Goal: Task Accomplishment & Management: Manage account settings

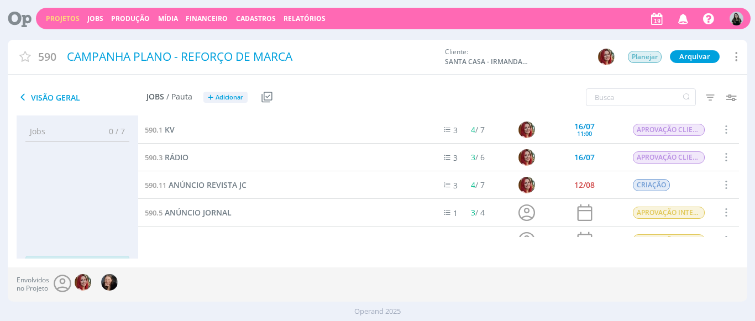
click at [85, 23] on button "Jobs" at bounding box center [95, 18] width 23 height 9
click at [88, 22] on link "Jobs" at bounding box center [95, 18] width 16 height 9
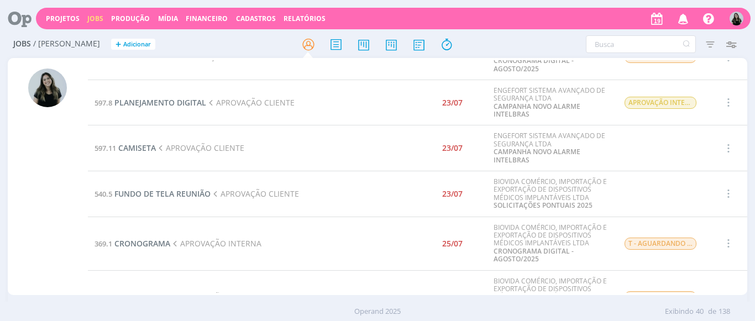
scroll to position [207, 0]
click at [65, 19] on link "Projetos" at bounding box center [63, 18] width 34 height 9
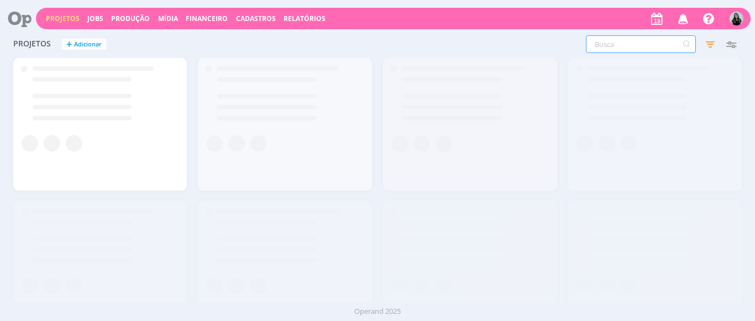
click at [618, 45] on input "text" at bounding box center [641, 44] width 110 height 18
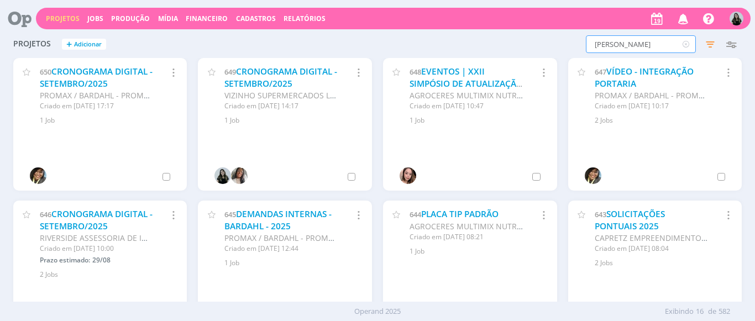
type input "[PERSON_NAME]"
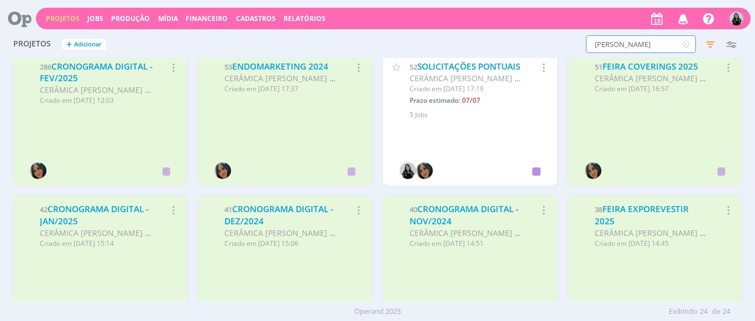
scroll to position [576, 0]
click at [425, 72] on link "SOLICITAÇÕES PONTUAIS" at bounding box center [468, 66] width 103 height 12
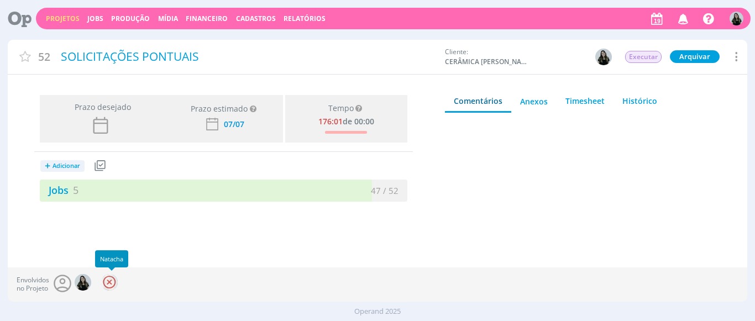
click at [112, 285] on div at bounding box center [109, 282] width 17 height 17
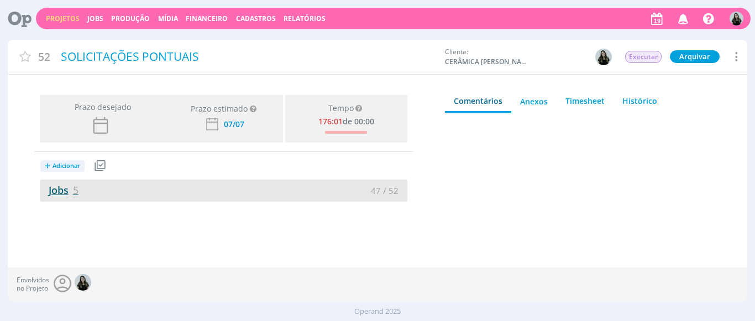
click at [57, 190] on link "Jobs 5" at bounding box center [59, 189] width 39 height 13
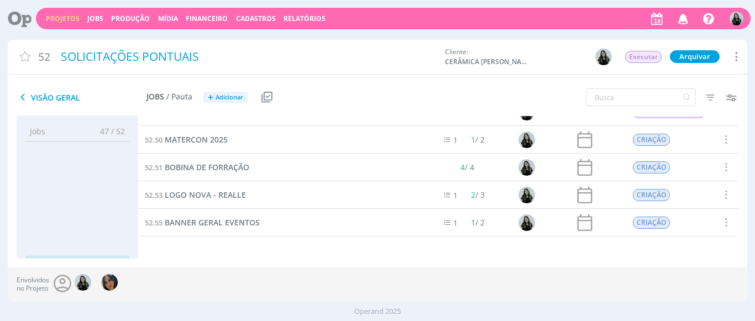
scroll to position [18, 0]
click at [219, 224] on span "BANNER GERAL EVENTOS" at bounding box center [212, 222] width 95 height 10
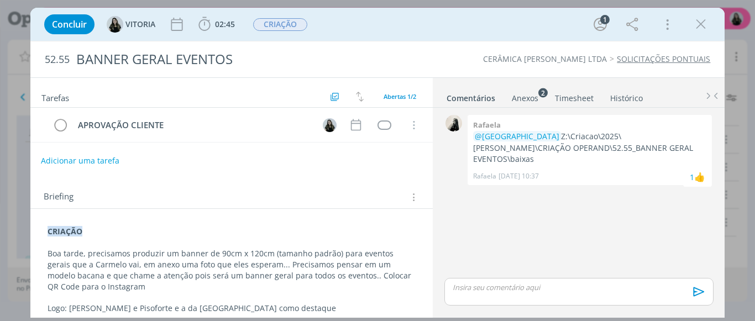
click at [72, 153] on button "Adicionar uma tarefa" at bounding box center [80, 160] width 78 height 19
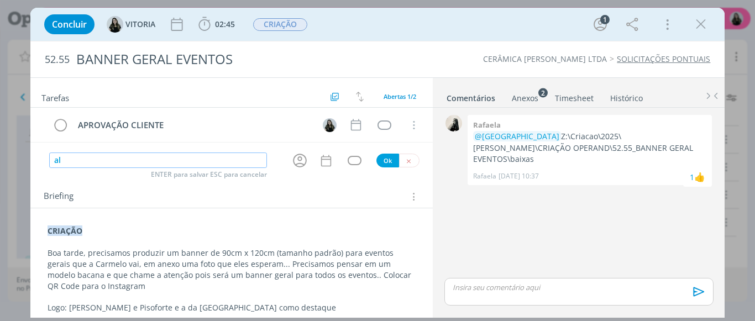
type input "a"
click at [291, 157] on icon "dialog" at bounding box center [299, 160] width 17 height 17
type input "ALTERAÇÃO CLIENTE"
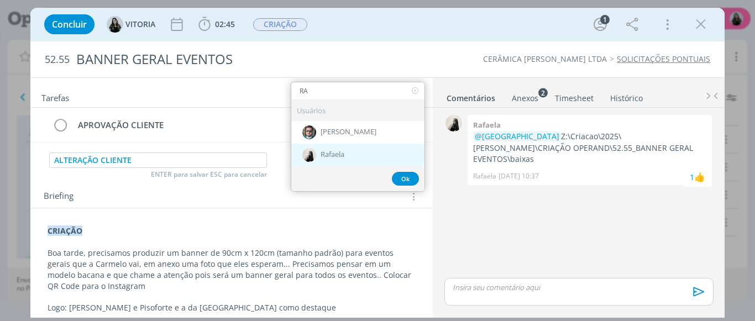
type input "RA"
click at [302, 160] on img "dialog" at bounding box center [309, 155] width 14 height 14
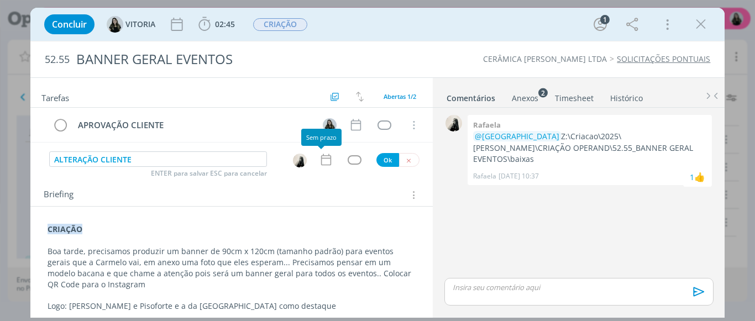
click at [321, 158] on icon "dialog" at bounding box center [326, 160] width 10 height 12
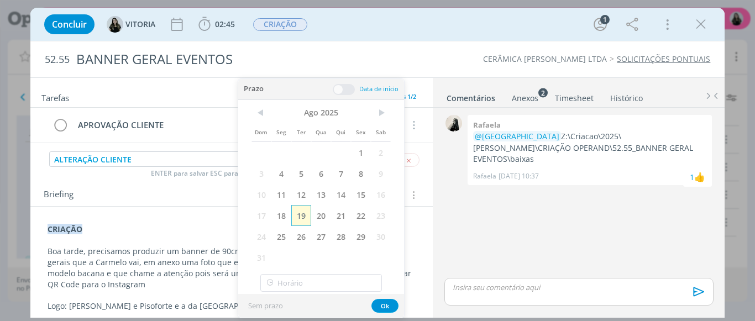
click at [307, 214] on span "19" at bounding box center [301, 215] width 20 height 21
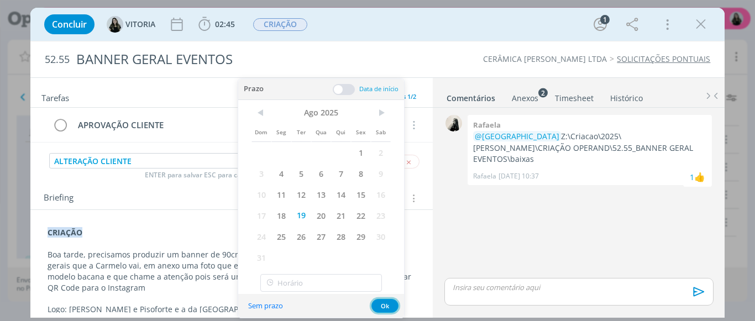
click at [386, 308] on button "Ok" at bounding box center [384, 306] width 27 height 14
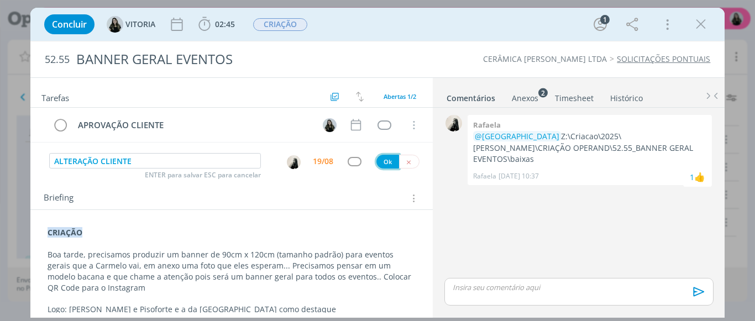
click at [376, 160] on button "Ok" at bounding box center [387, 162] width 23 height 14
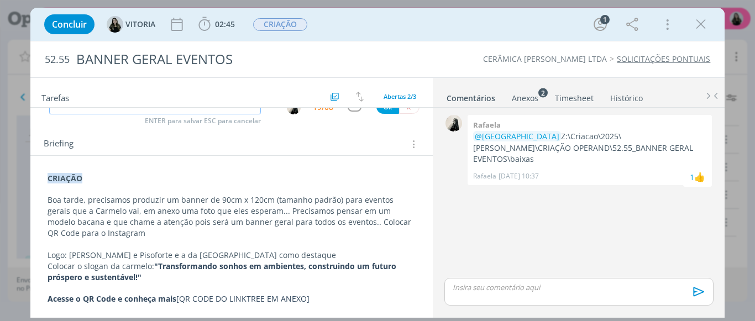
scroll to position [31, 0]
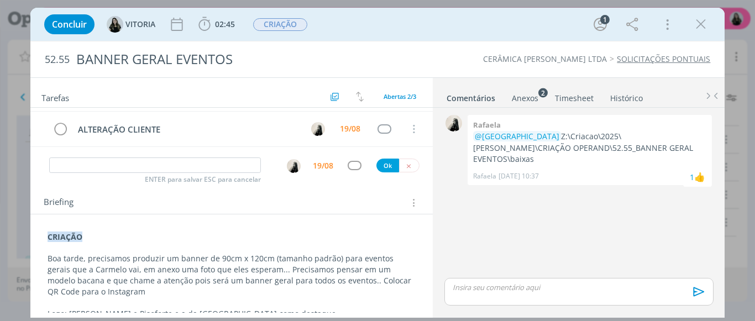
click at [70, 240] on strong "CRIAÇÃO" at bounding box center [65, 236] width 35 height 10
click at [70, 240] on strong "CRIAÇÃO" at bounding box center [65, 237] width 35 height 10
copy strong "CRIAÇÃO"
click at [48, 236] on strong "CRIAÇÃO" at bounding box center [65, 237] width 35 height 10
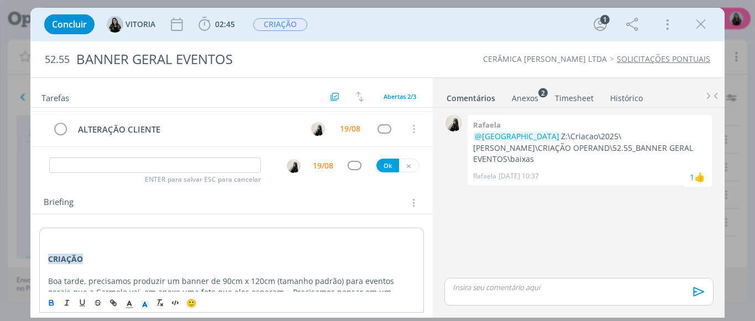
click at [48, 236] on p "dialog" at bounding box center [231, 237] width 367 height 11
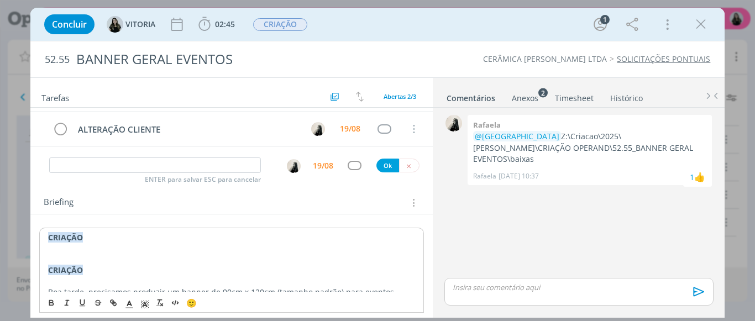
click at [48, 236] on strong "CRIAÇÃO" at bounding box center [65, 237] width 35 height 10
click at [67, 240] on strong "ALTERAÇÃO CLIENTE" at bounding box center [88, 237] width 80 height 10
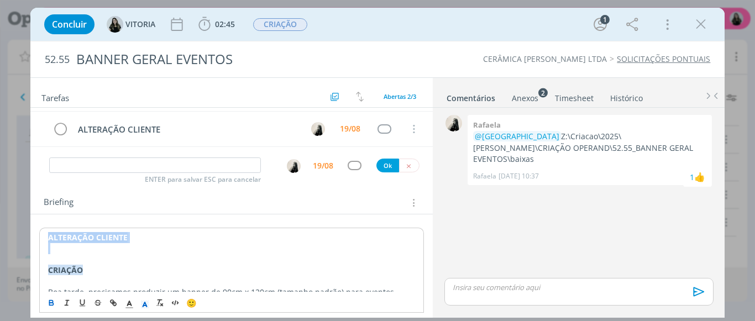
click at [67, 240] on strong "ALTERAÇÃO CLIENTE" at bounding box center [88, 237] width 80 height 10
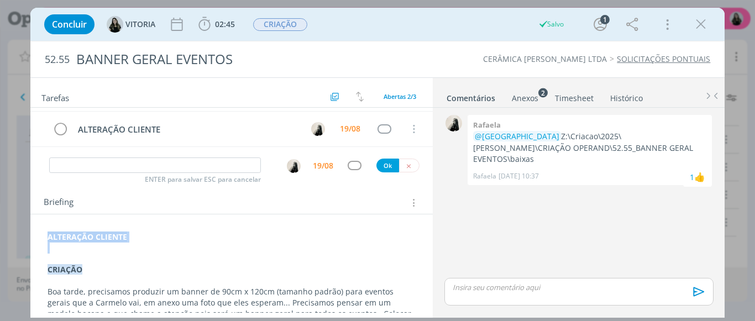
scroll to position [144, 0]
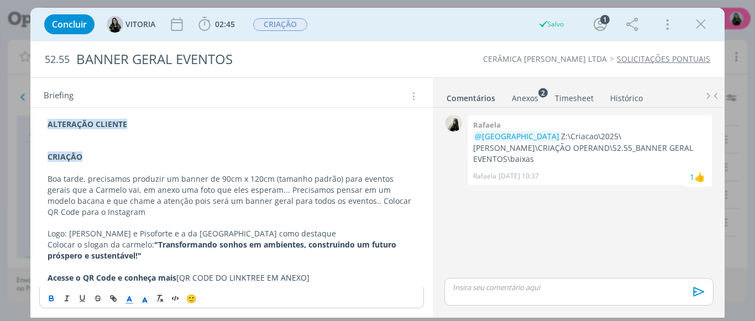
click at [131, 298] on span "dialog" at bounding box center [129, 298] width 15 height 13
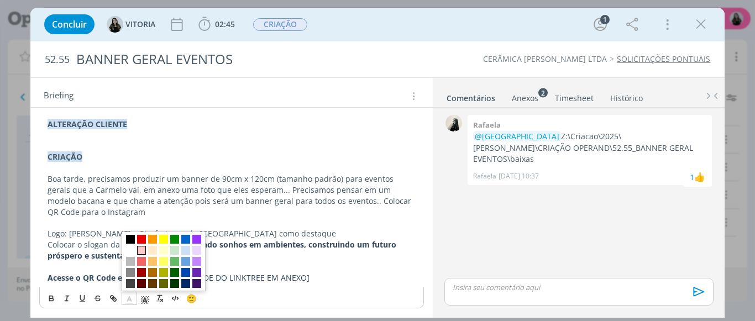
click at [142, 249] on span "dialog" at bounding box center [141, 250] width 9 height 9
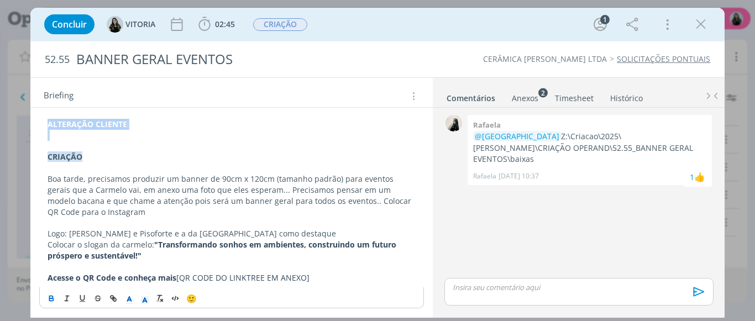
click at [129, 131] on p "dialog" at bounding box center [232, 135] width 368 height 11
click at [123, 124] on strong "ALTERAÇÃO CLIENTE" at bounding box center [88, 124] width 80 height 10
drag, startPoint x: 131, startPoint y: 307, endPoint x: 125, endPoint y: 300, distance: 9.0
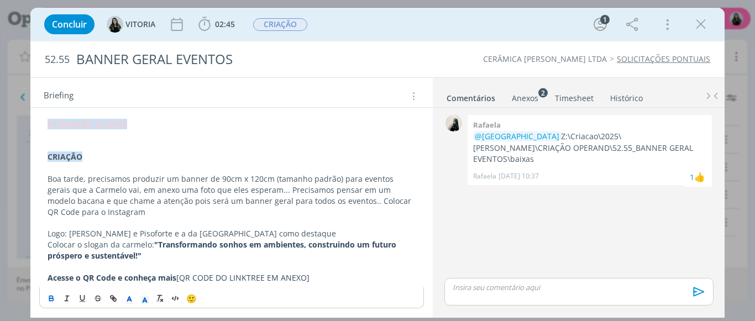
click at [125, 300] on div "🙂" at bounding box center [232, 297] width 384 height 20
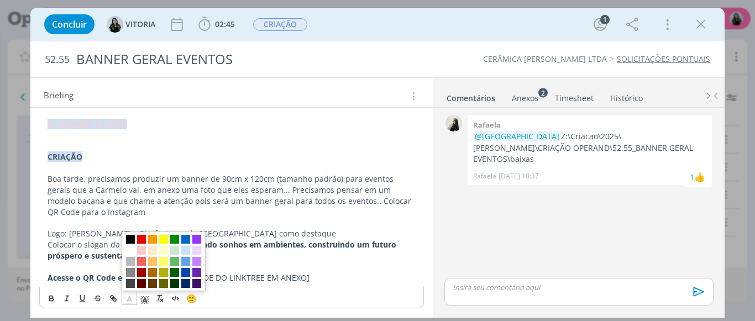
click at [125, 300] on icon "dialog" at bounding box center [129, 300] width 10 height 10
click at [132, 239] on span "dialog" at bounding box center [130, 239] width 9 height 9
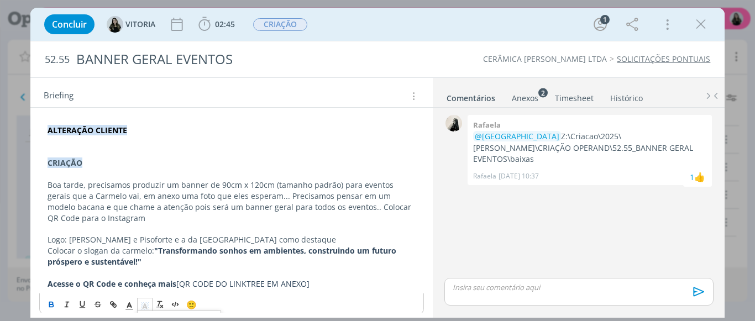
click at [147, 302] on icon "dialog" at bounding box center [145, 306] width 10 height 10
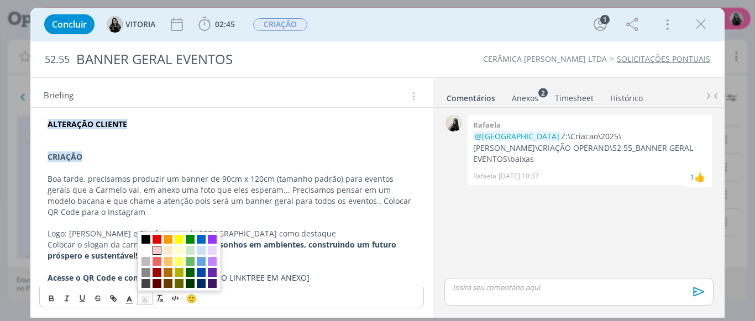
click at [157, 251] on span "dialog" at bounding box center [156, 250] width 9 height 9
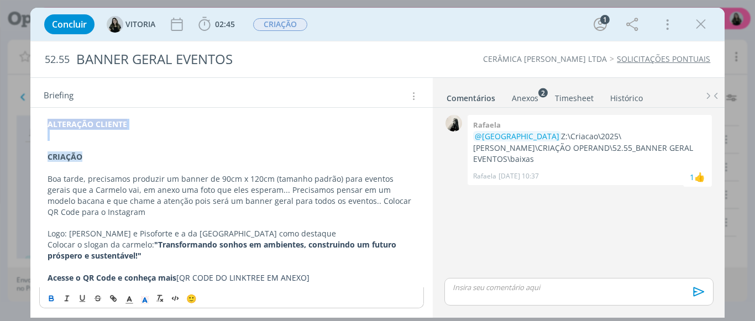
click at [123, 138] on p "dialog" at bounding box center [232, 135] width 368 height 11
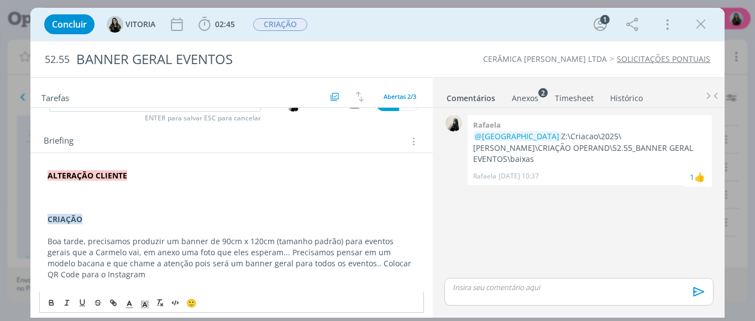
scroll to position [93, 0]
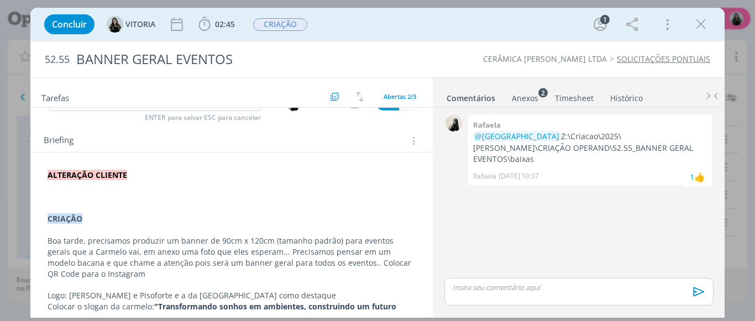
click at [65, 191] on p "dialog" at bounding box center [232, 196] width 368 height 11
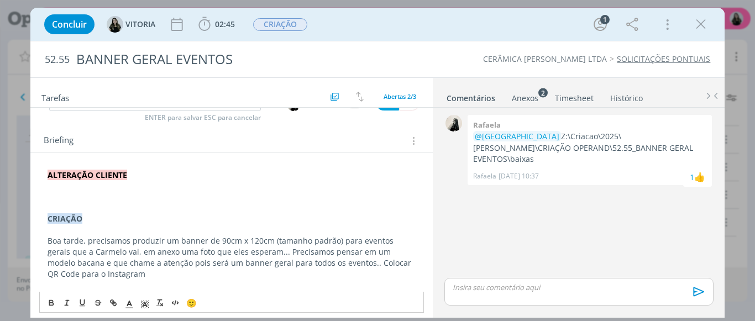
click at [55, 182] on p "dialog" at bounding box center [232, 186] width 368 height 11
click at [87, 181] on p "dialog" at bounding box center [232, 186] width 368 height 11
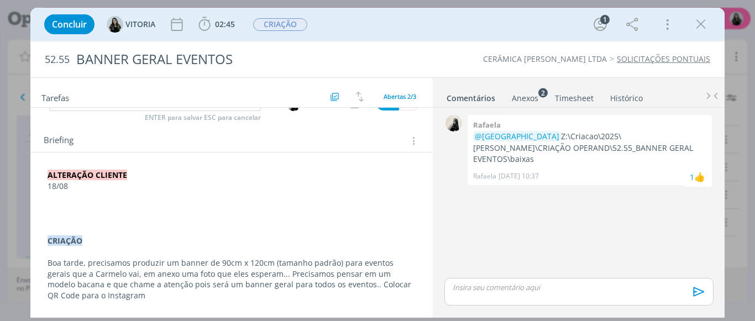
click at [57, 211] on p "dialog" at bounding box center [232, 207] width 368 height 11
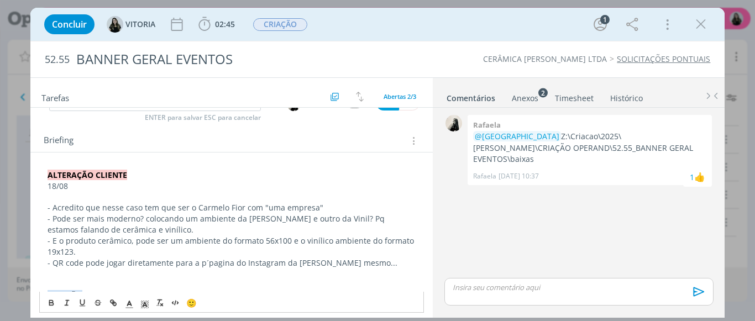
click at [357, 259] on p "- QR code pode jogar diretamente para a p´pagina do Instagram da [PERSON_NAME] …" at bounding box center [232, 262] width 368 height 11
click at [203, 280] on p "dialog" at bounding box center [232, 284] width 368 height 11
click at [198, 273] on p "[URL][DOMAIN_NAME]" at bounding box center [232, 273] width 368 height 11
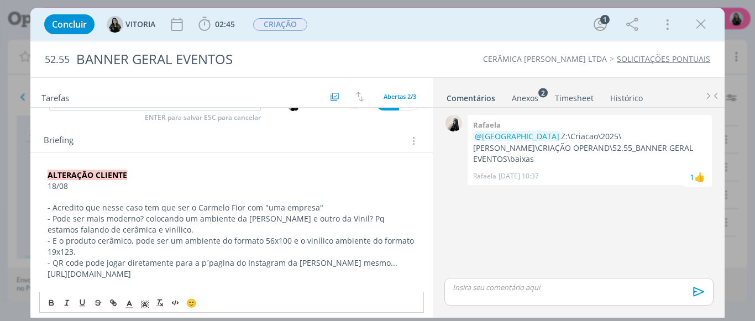
click at [198, 273] on p "[URL][DOMAIN_NAME]" at bounding box center [232, 273] width 368 height 11
drag, startPoint x: 198, startPoint y: 273, endPoint x: 159, endPoint y: 272, distance: 39.8
click at [159, 272] on p "[URL][DOMAIN_NAME]" at bounding box center [232, 273] width 368 height 11
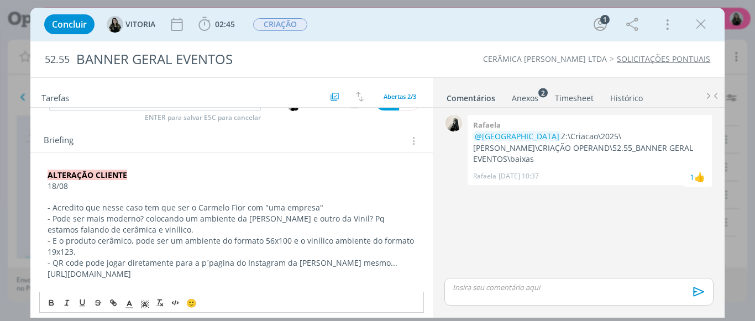
click at [113, 307] on div "ALTERAÇÃO CLIENTE 18/08 - Acredito que nesse caso tem que ser o Carmelo Fior co…" at bounding box center [231, 312] width 385 height 292
click at [113, 277] on p "[URL][DOMAIN_NAME]" at bounding box center [232, 273] width 368 height 11
click at [109, 306] on icon "dialog" at bounding box center [113, 302] width 9 height 9
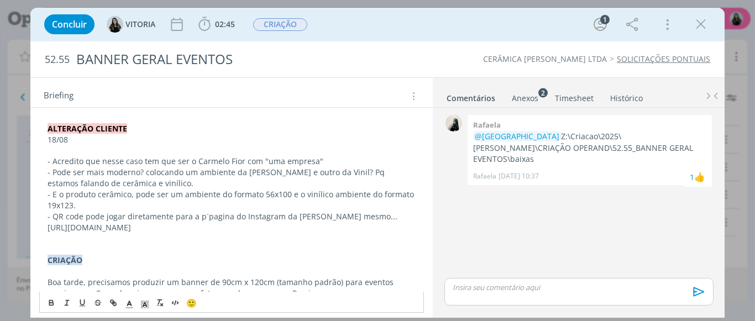
scroll to position [140, 0]
click at [173, 229] on p "[URL][DOMAIN_NAME]" at bounding box center [232, 227] width 368 height 11
click at [114, 304] on line "dialog" at bounding box center [113, 303] width 2 height 2
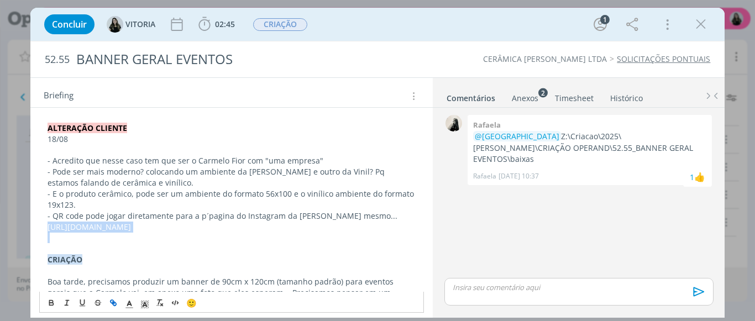
type input "[URL][DOMAIN_NAME]"
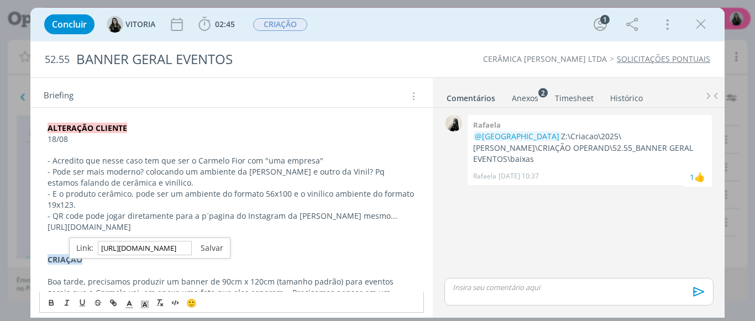
click at [207, 246] on link "dialog" at bounding box center [207, 248] width 31 height 10
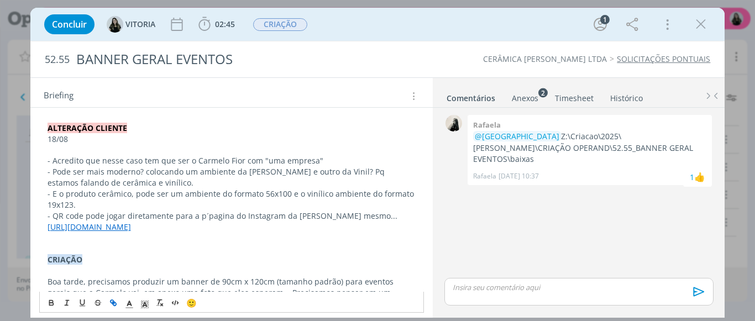
click at [274, 231] on p "[URL][DOMAIN_NAME]" at bounding box center [232, 227] width 368 height 11
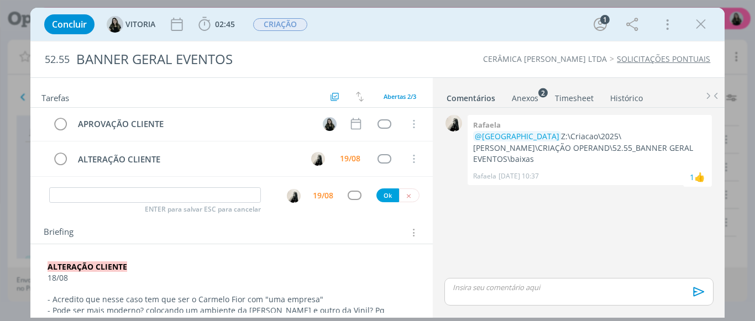
scroll to position [0, 0]
click at [405, 200] on icon "dialog" at bounding box center [408, 196] width 7 height 7
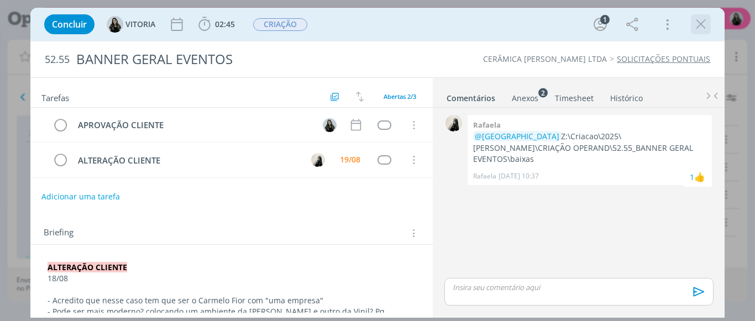
click at [695, 29] on icon "dialog" at bounding box center [700, 24] width 17 height 17
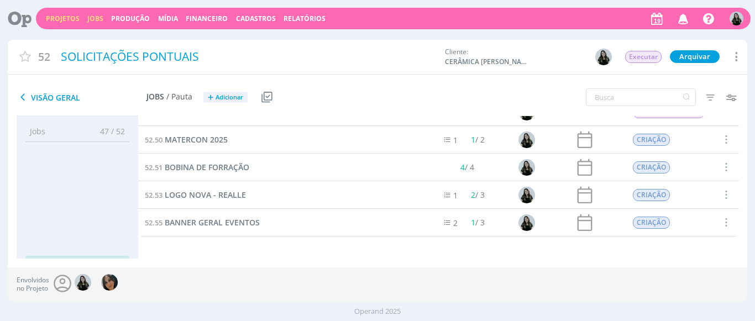
click at [87, 19] on link "Jobs" at bounding box center [95, 18] width 16 height 9
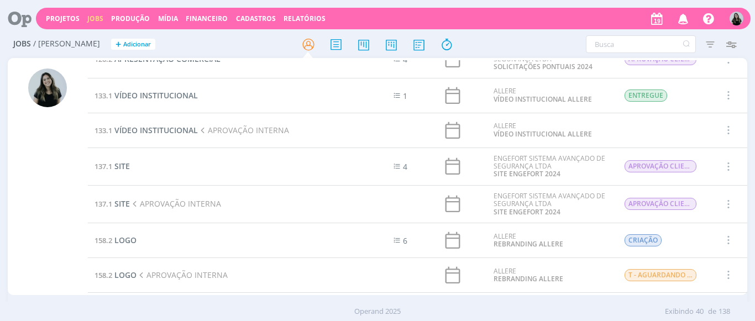
scroll to position [676, 0]
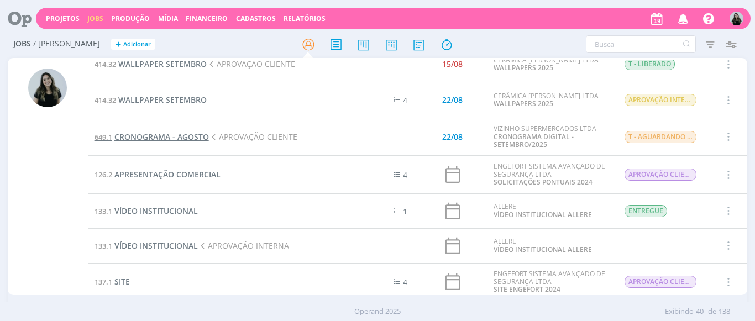
click at [146, 135] on span "CRONOGRAMA - AGOSTO" at bounding box center [161, 136] width 94 height 10
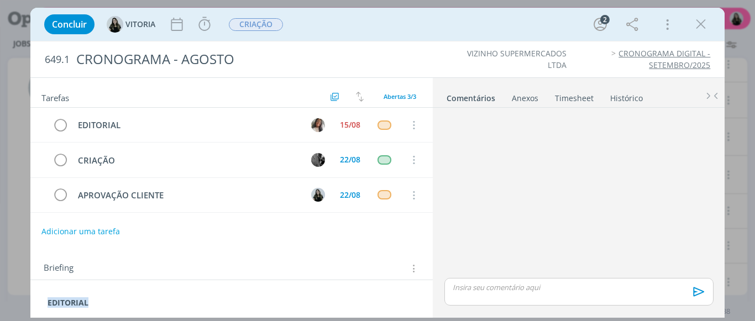
click at [705, 26] on icon "dialog" at bounding box center [700, 24] width 17 height 17
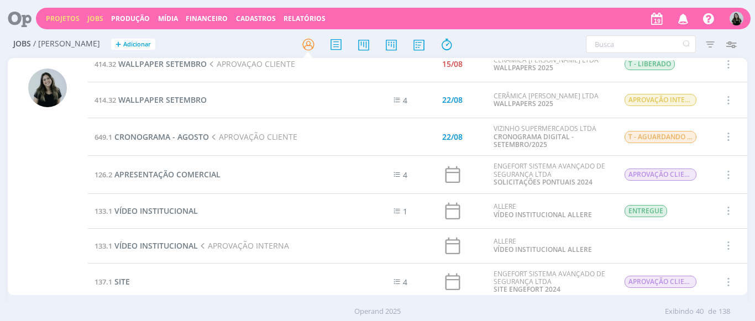
click at [65, 16] on link "Projetos" at bounding box center [63, 18] width 34 height 9
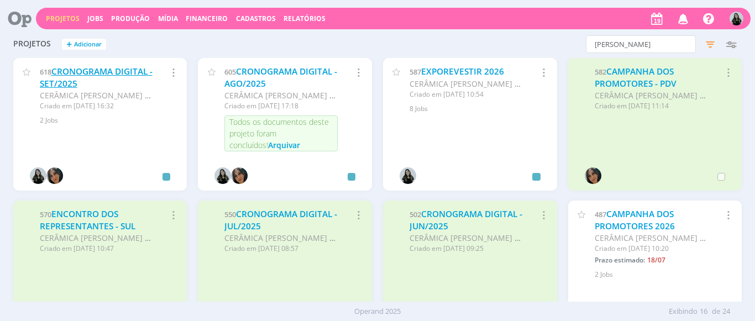
click at [117, 72] on link "CRONOGRAMA DIGITAL - SET/2025" at bounding box center [96, 78] width 113 height 24
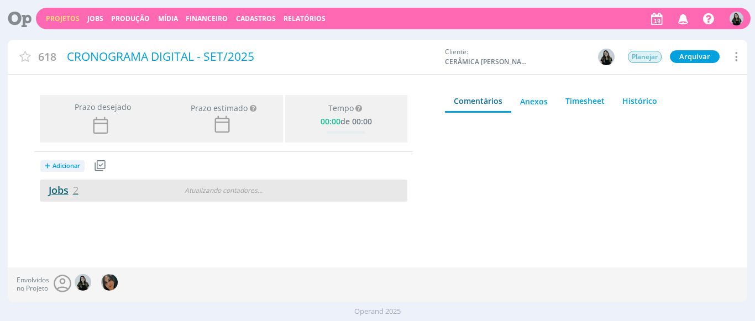
click at [62, 192] on link "Jobs 2" at bounding box center [59, 189] width 39 height 13
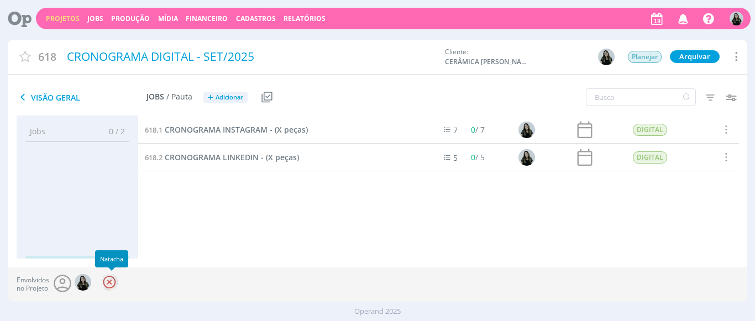
click at [115, 286] on div at bounding box center [109, 282] width 17 height 17
click at [272, 156] on span "CRONOGRAMA LINKEDIN - (X peças)" at bounding box center [232, 157] width 134 height 10
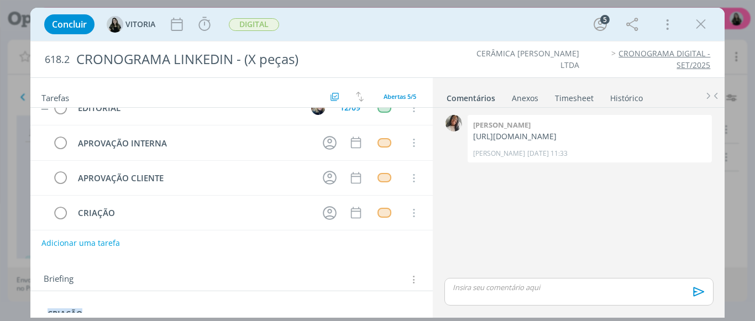
scroll to position [27, 0]
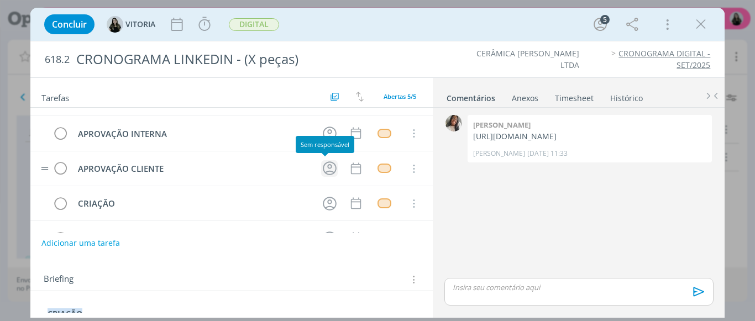
click at [322, 169] on icon "dialog" at bounding box center [329, 168] width 17 height 17
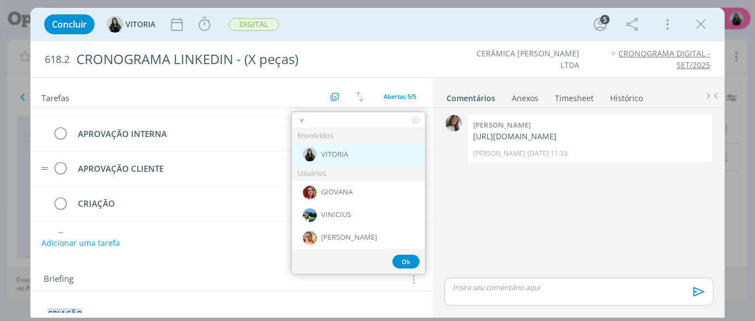
type input "v"
click at [316, 146] on div "VITORIA" at bounding box center [358, 154] width 133 height 23
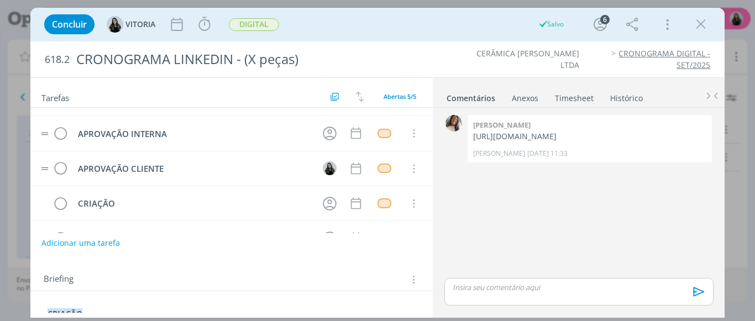
scroll to position [58, 0]
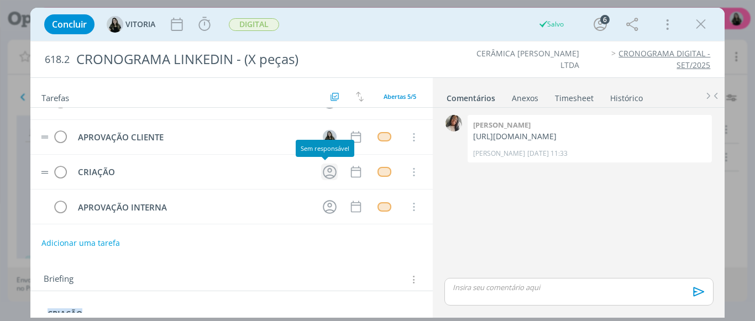
click at [323, 171] on icon "dialog" at bounding box center [330, 172] width 14 height 14
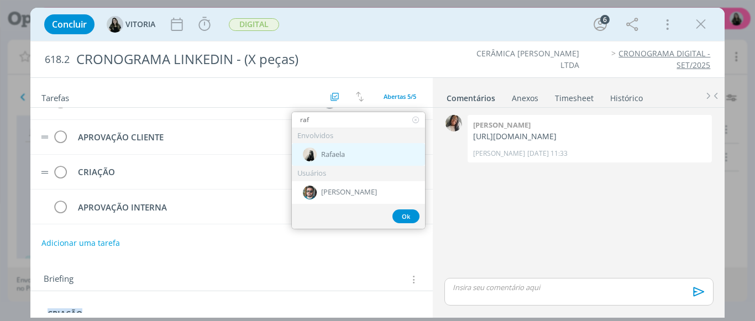
type input "raf"
click at [318, 155] on div "Rafaela" at bounding box center [358, 154] width 133 height 23
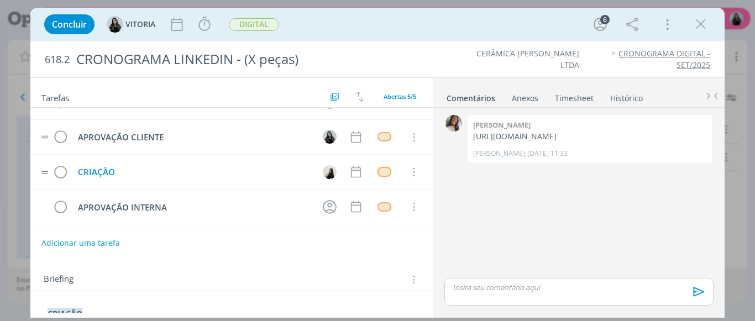
scroll to position [0, 0]
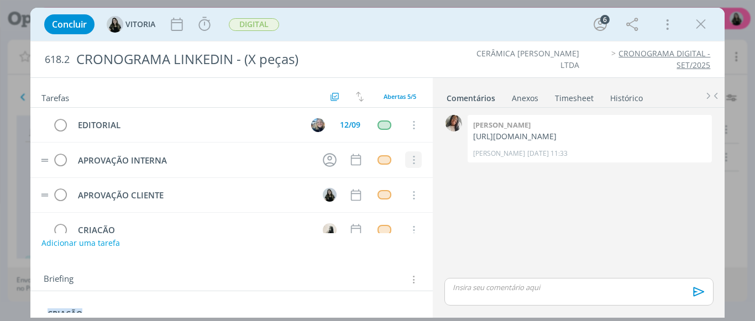
click at [408, 160] on icon "dialog" at bounding box center [413, 160] width 12 height 10
click at [399, 177] on link "Cancelar" at bounding box center [377, 179] width 87 height 18
click at [362, 194] on tr "CRIAÇÃO Cancelar" at bounding box center [231, 195] width 403 height 35
click at [357, 194] on icon "dialog" at bounding box center [356, 195] width 14 height 14
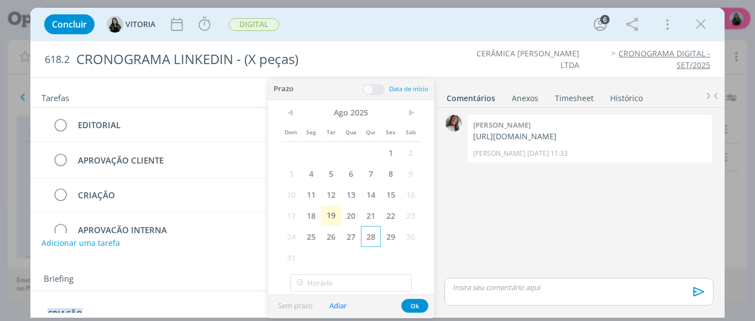
click at [373, 239] on span "28" at bounding box center [371, 236] width 20 height 21
click at [412, 307] on button "Ok" at bounding box center [414, 306] width 27 height 14
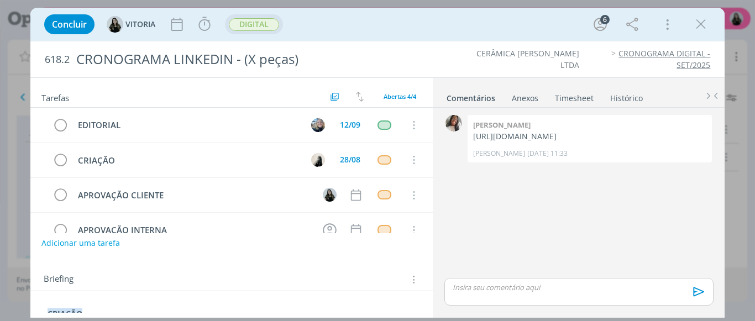
click at [263, 23] on span "DIGITAL" at bounding box center [254, 24] width 50 height 13
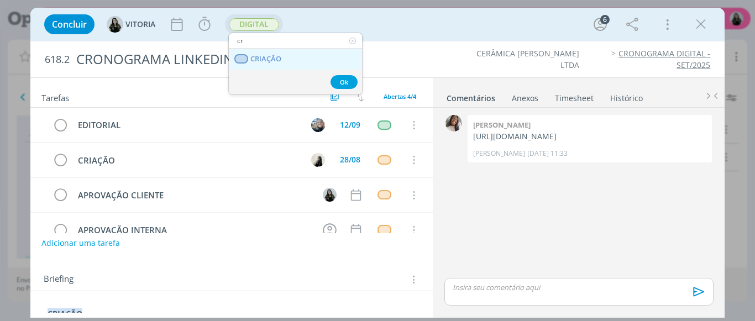
type input "cr"
click at [281, 62] on span "CRIAÇÃO" at bounding box center [265, 59] width 31 height 9
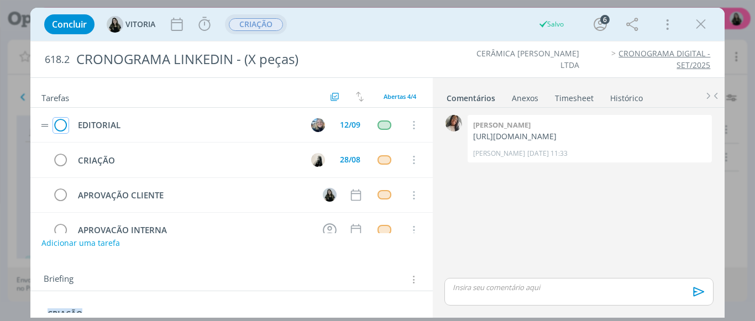
click at [61, 128] on icon "dialog" at bounding box center [60, 125] width 15 height 17
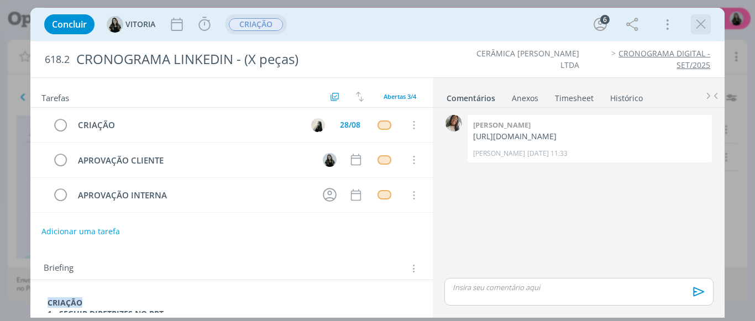
click at [706, 28] on icon "dialog" at bounding box center [700, 24] width 17 height 17
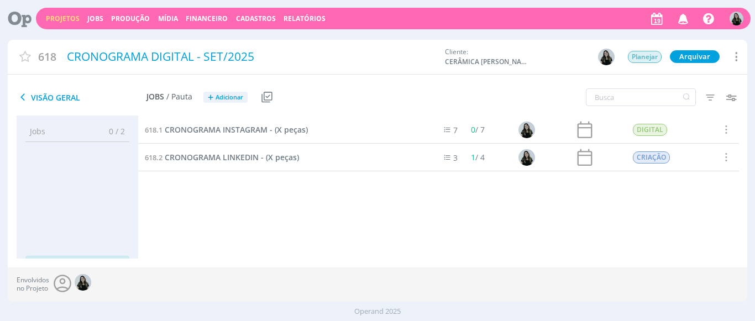
click at [71, 19] on link "Projetos" at bounding box center [63, 18] width 34 height 9
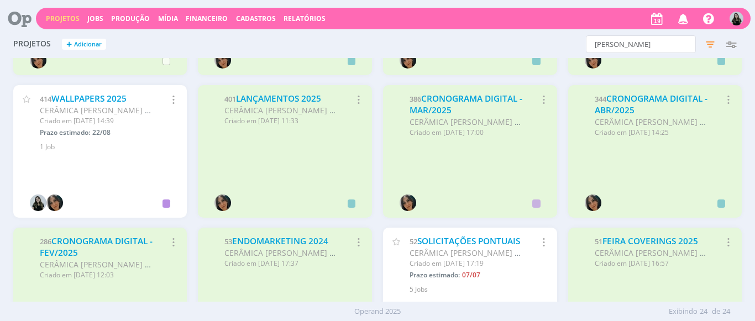
scroll to position [402, 0]
click at [414, 238] on span "52" at bounding box center [413, 241] width 8 height 10
click at [425, 244] on link "SOLICITAÇÕES PONTUAIS" at bounding box center [468, 241] width 103 height 12
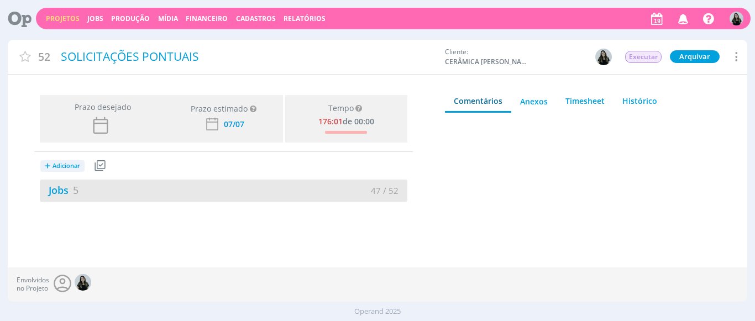
click at [63, 197] on div "Jobs 5" at bounding box center [131, 190] width 183 height 15
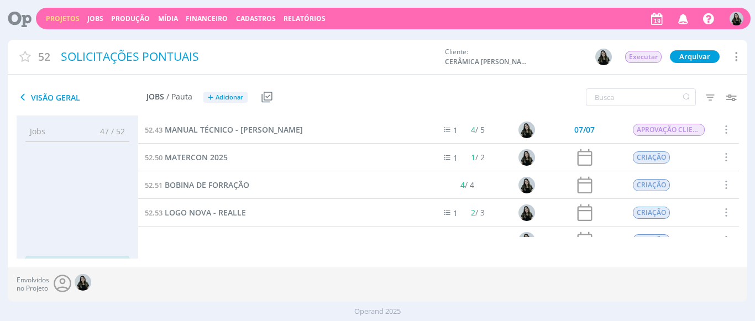
click at [729, 57] on icon at bounding box center [734, 56] width 13 height 15
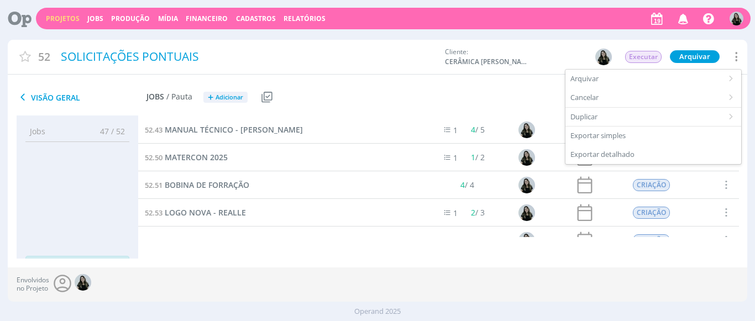
click at [510, 89] on div "Filtros Filtrar [GEOGRAPHIC_DATA] Data Personalizado a Responsável Situação dos…" at bounding box center [624, 98] width 246 height 28
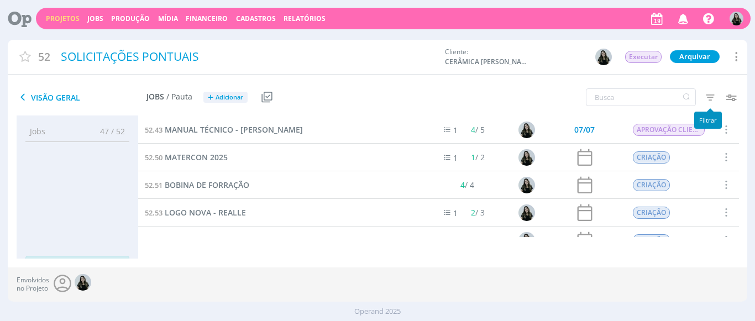
click at [702, 104] on icon "button" at bounding box center [710, 97] width 20 height 20
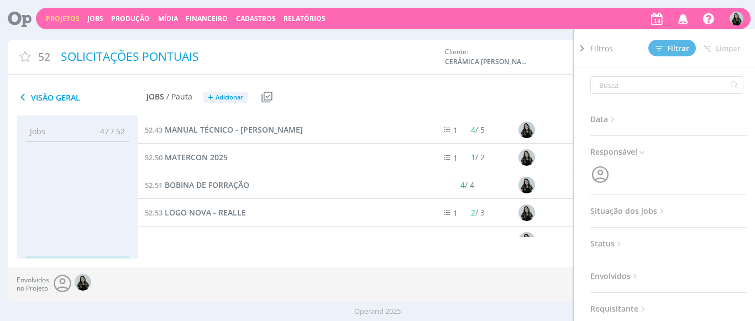
click at [635, 210] on span "Situação dos jobs" at bounding box center [628, 211] width 76 height 14
click at [655, 238] on span at bounding box center [662, 240] width 22 height 11
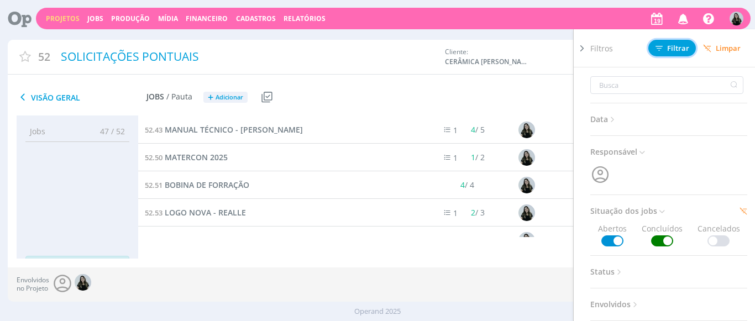
click at [682, 52] on span "Filtrar" at bounding box center [672, 48] width 34 height 7
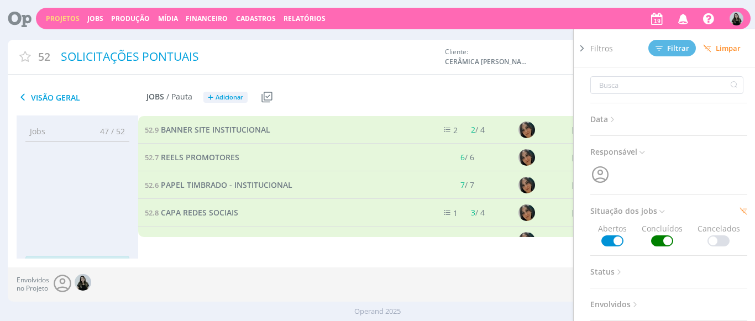
click at [434, 96] on div "Visão Geral Jobs / Pauta + Adicionar Usar Job de template Criar template a part…" at bounding box center [254, 98] width 493 height 28
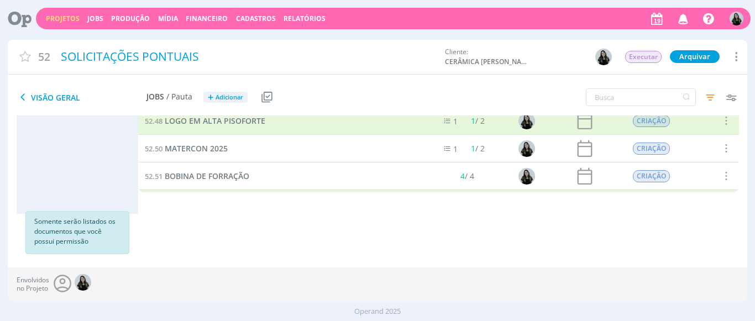
scroll to position [1265, 0]
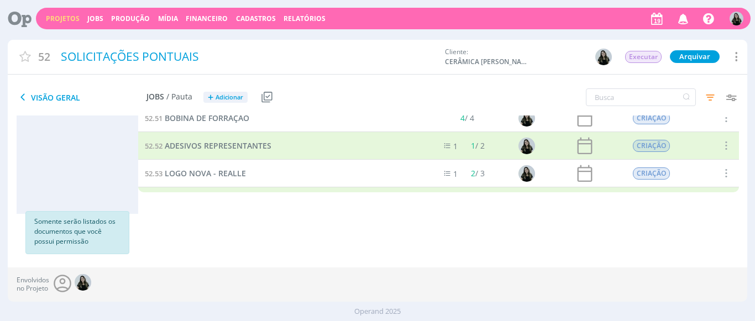
click at [223, 196] on span "CAMISETA ARIELLE" at bounding box center [200, 201] width 70 height 10
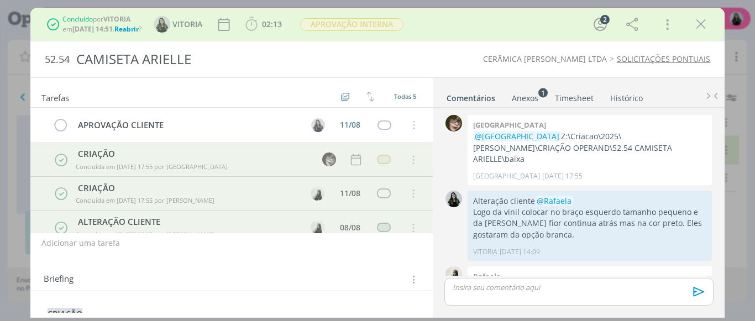
scroll to position [210, 0]
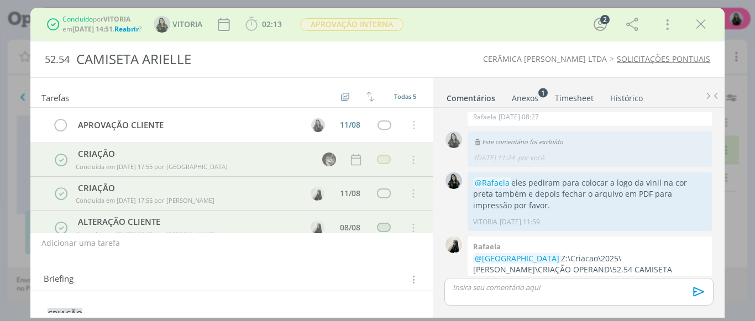
click at [135, 31] on span "Reabrir" at bounding box center [126, 28] width 24 height 9
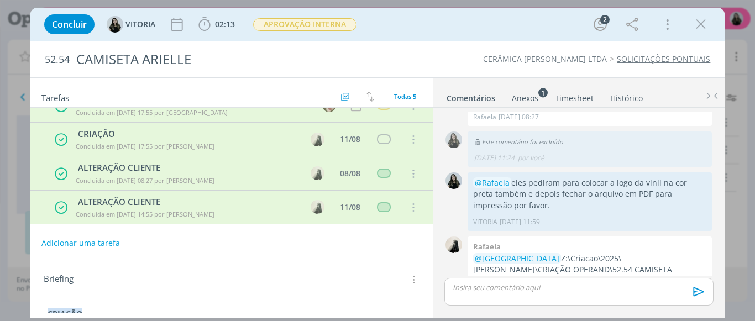
scroll to position [54, 0]
click at [63, 207] on icon "dialog" at bounding box center [61, 208] width 14 height 14
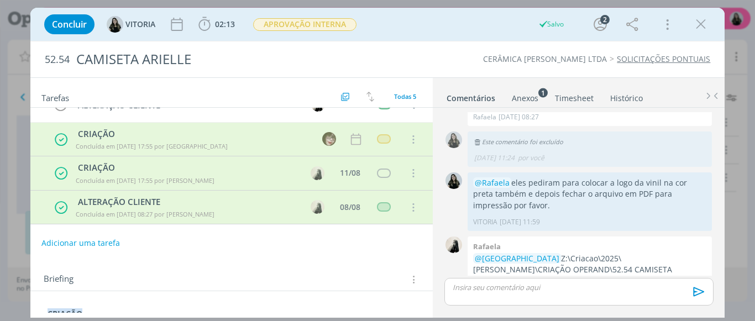
scroll to position [0, 0]
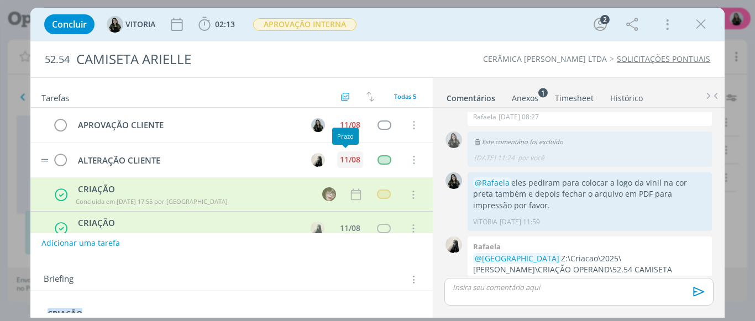
click at [349, 163] on div "11/08" at bounding box center [350, 160] width 20 height 8
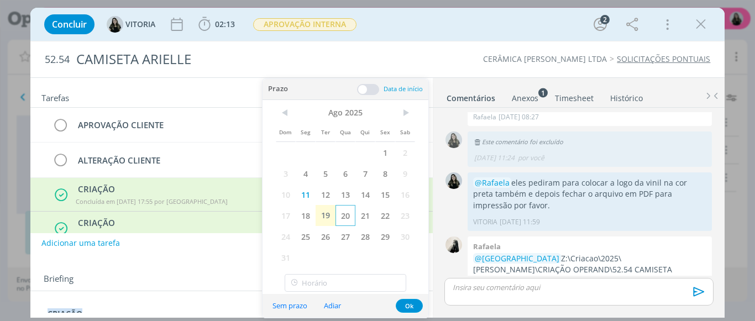
click at [346, 212] on span "20" at bounding box center [345, 215] width 20 height 21
click at [413, 303] on button "Ok" at bounding box center [409, 306] width 27 height 14
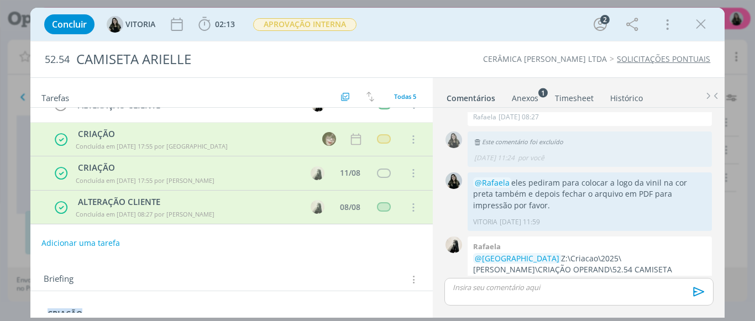
scroll to position [81, 0]
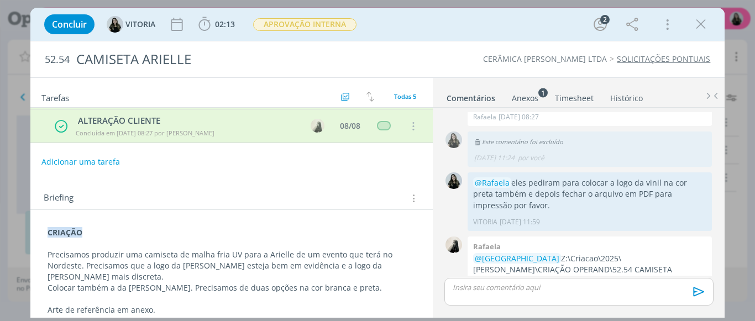
click at [73, 231] on strong "CRIAÇÃO" at bounding box center [65, 232] width 35 height 10
click at [73, 231] on strong "CRIAÇÃO" at bounding box center [65, 233] width 35 height 10
copy strong "CRIAÇÃO"
click at [45, 233] on div "CRIAÇÃO Precisamos produzir uma camiseta de malha fria UV para a Arielle de um …" at bounding box center [231, 271] width 385 height 96
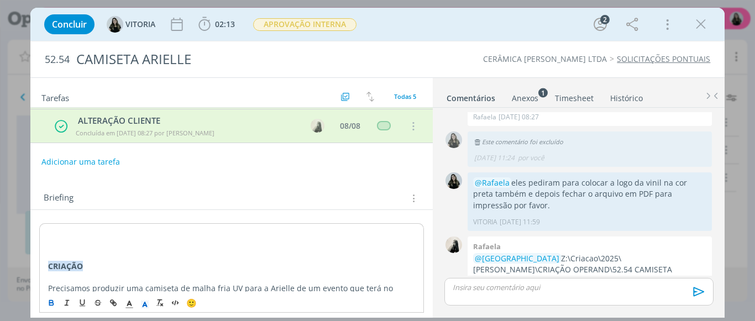
click at [45, 233] on div "﻿ CRIAÇÃO Precisamos produzir uma camiseta de malha fria UV para a Arielle de u…" at bounding box center [231, 287] width 385 height 129
click at [45, 233] on div "CRIAÇÃO CRIAÇÃO Precisamos produzir uma camiseta de malha fria UV para a Ariell…" at bounding box center [231, 287] width 385 height 129
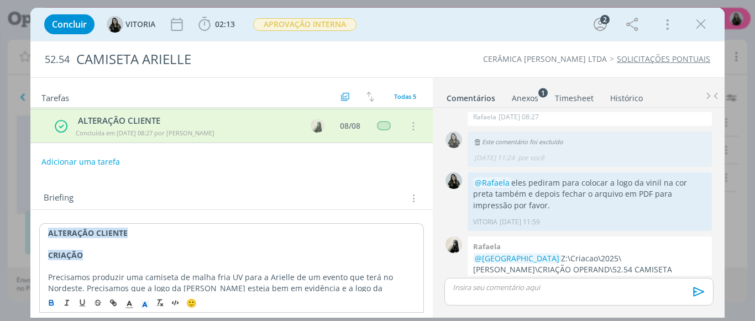
click at [72, 235] on strong "ALTERAÇÃO CLIENTE" at bounding box center [88, 233] width 80 height 10
click at [130, 304] on line "dialog" at bounding box center [129, 304] width 3 height 0
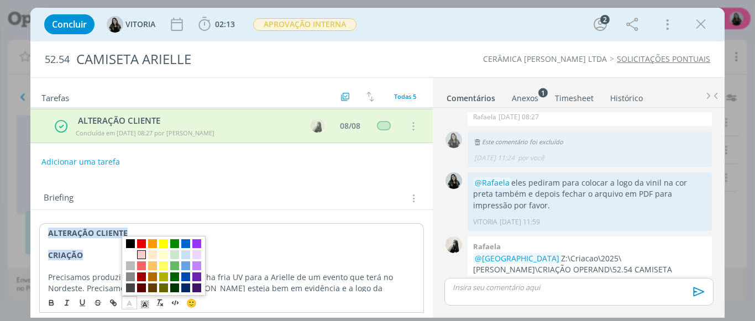
click at [140, 255] on span "dialog" at bounding box center [141, 254] width 9 height 9
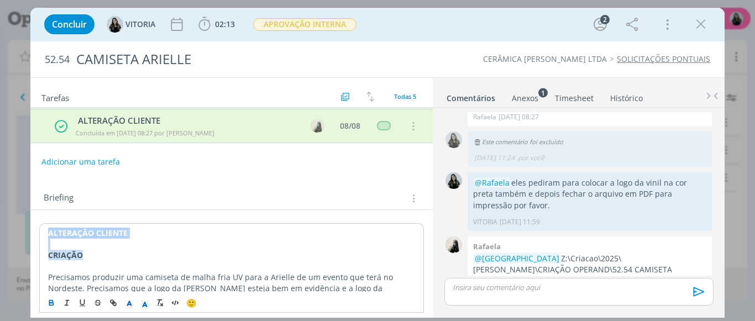
click at [154, 226] on div "ALTERAÇÃO CLIENTE CRIAÇÃO Precisamos produzir uma camiseta de malha fria UV par…" at bounding box center [231, 282] width 385 height 118
click at [120, 233] on strong "ALTERAÇÃO CLIENTE" at bounding box center [88, 233] width 80 height 10
click at [131, 304] on icon "dialog" at bounding box center [129, 304] width 10 height 10
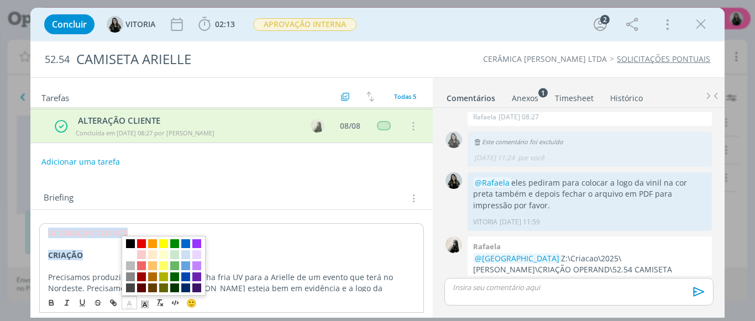
click at [130, 244] on span "dialog" at bounding box center [130, 243] width 9 height 9
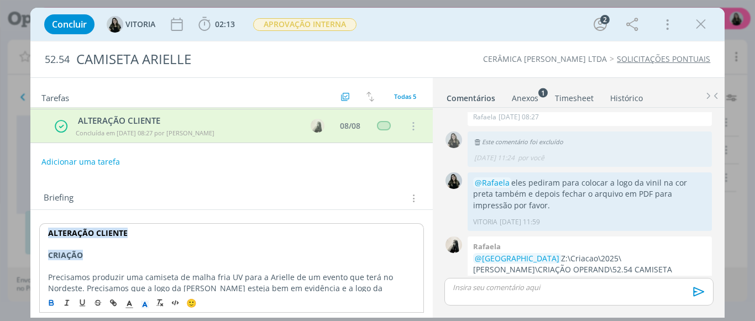
click at [145, 305] on icon "dialog" at bounding box center [145, 304] width 10 height 10
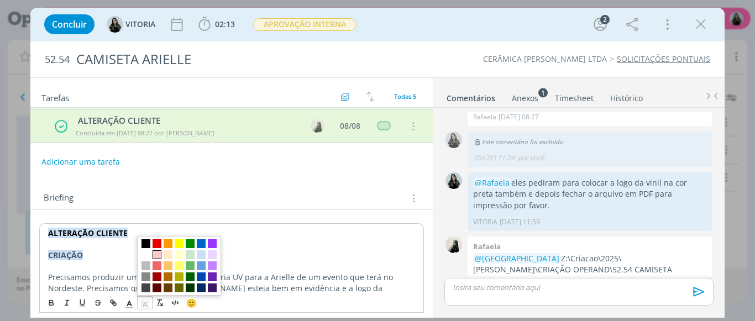
click at [159, 252] on span "dialog" at bounding box center [156, 254] width 9 height 9
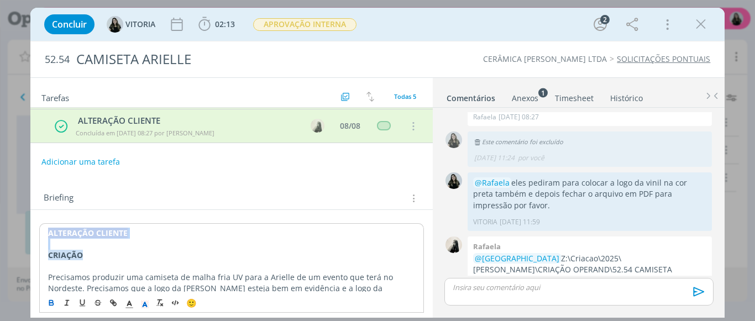
click at [152, 239] on p "dialog" at bounding box center [231, 244] width 367 height 11
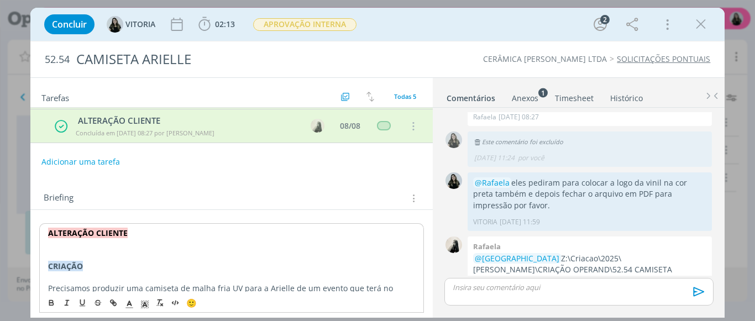
click at [107, 245] on p "dialog" at bounding box center [231, 244] width 367 height 11
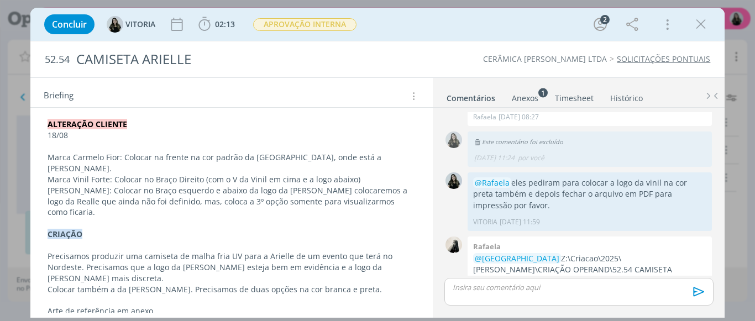
scroll to position [190, 0]
click at [315, 27] on span "APROVAÇÃO INTERNA" at bounding box center [304, 24] width 103 height 13
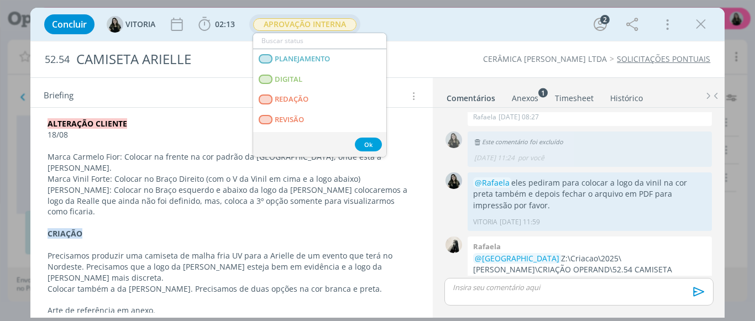
scroll to position [169, 0]
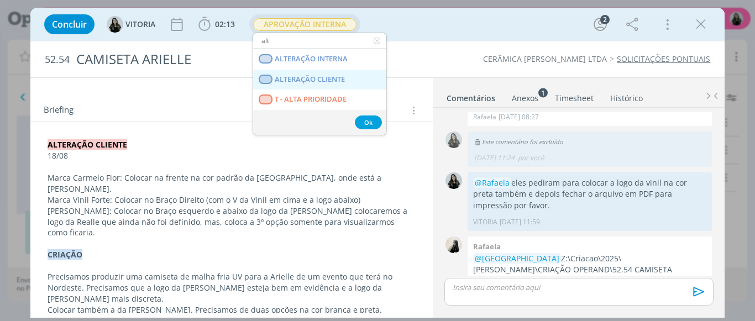
type input "alt"
click at [318, 71] on CLIENTE "ALTERAÇÃO CLIENTE" at bounding box center [319, 80] width 133 height 20
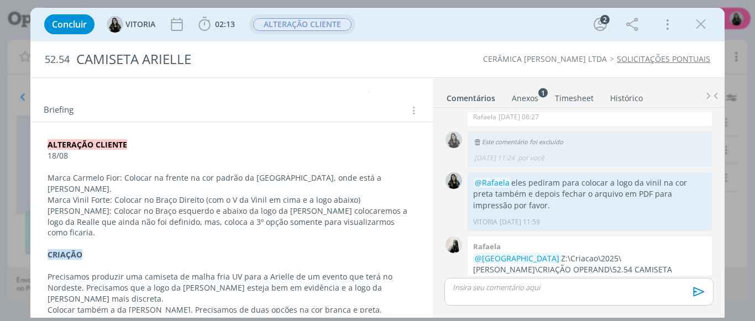
click at [386, 212] on p "[PERSON_NAME]: Colocar no Braço esquerdo e abaixo da logo da [PERSON_NAME] colo…" at bounding box center [232, 222] width 368 height 33
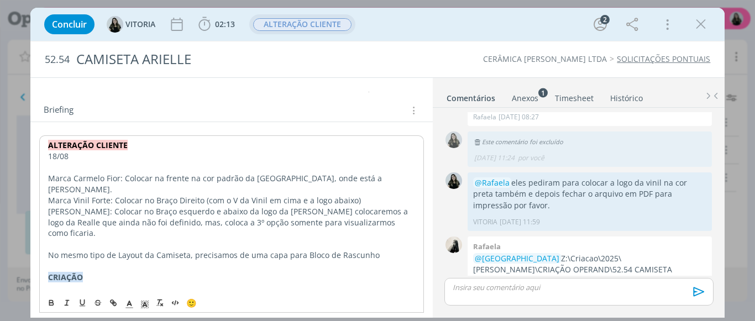
click at [348, 250] on p "No mesmo tipo de Layout da Camiseta, precisamos de uma capa para Bloco de Rascu…" at bounding box center [231, 255] width 367 height 11
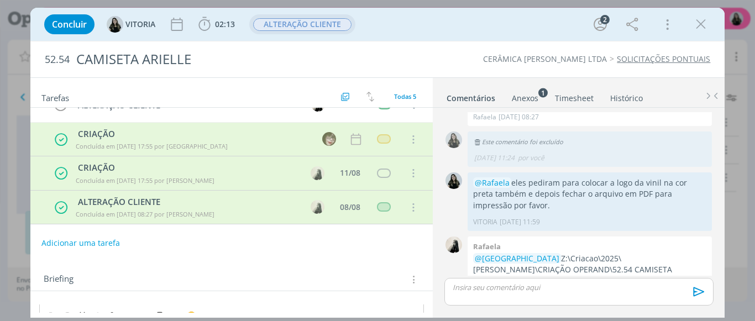
scroll to position [0, 0]
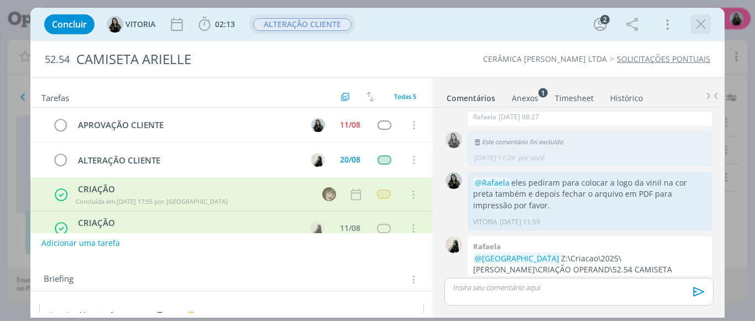
click at [696, 26] on icon "dialog" at bounding box center [700, 24] width 17 height 17
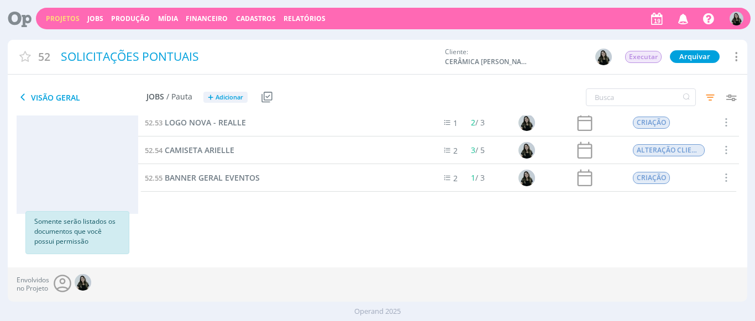
scroll to position [1228, 0]
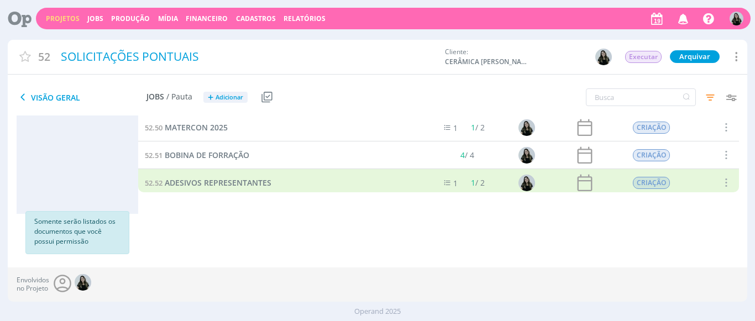
click at [71, 21] on link "Projetos" at bounding box center [63, 18] width 34 height 9
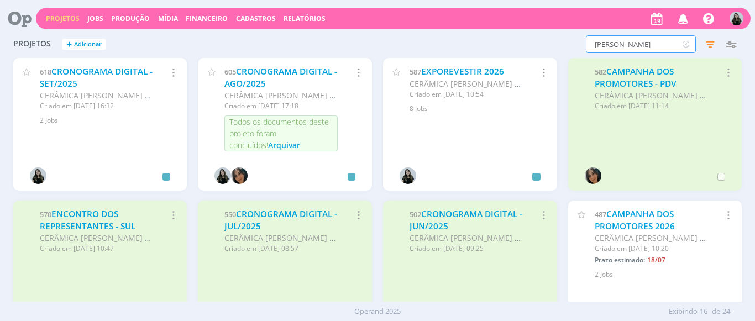
click at [610, 50] on input "[PERSON_NAME]" at bounding box center [641, 44] width 110 height 18
type input "allere"
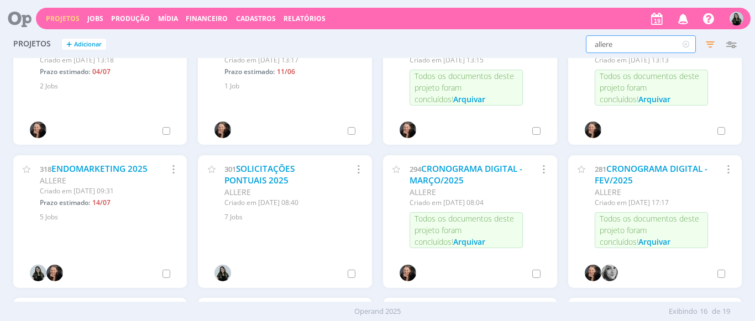
scroll to position [189, 0]
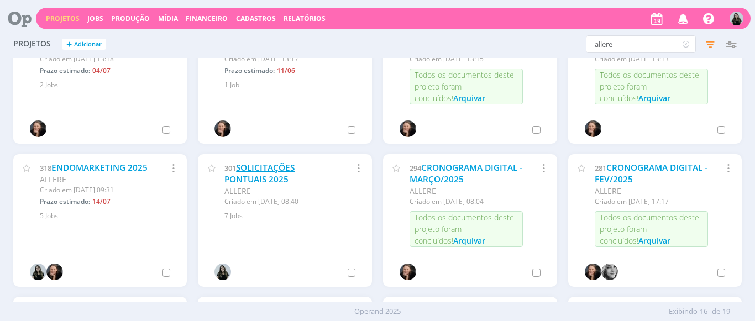
click at [275, 171] on link "SOLICITAÇÕES PONTUAIS 2025" at bounding box center [259, 174] width 70 height 24
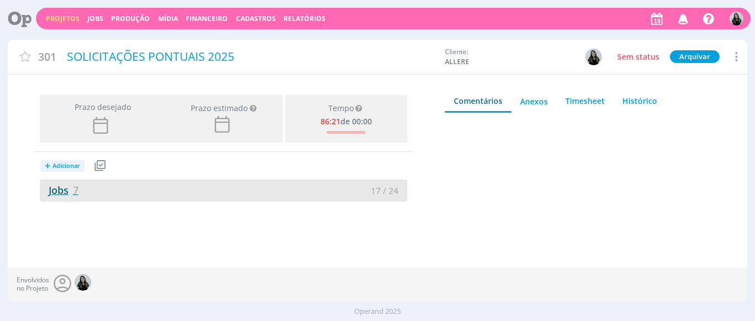
click at [59, 192] on link "Jobs 7" at bounding box center [59, 189] width 39 height 13
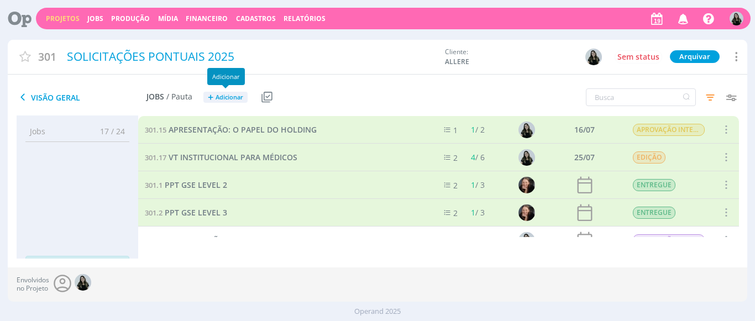
click at [219, 94] on span "Adicionar" at bounding box center [229, 97] width 28 height 7
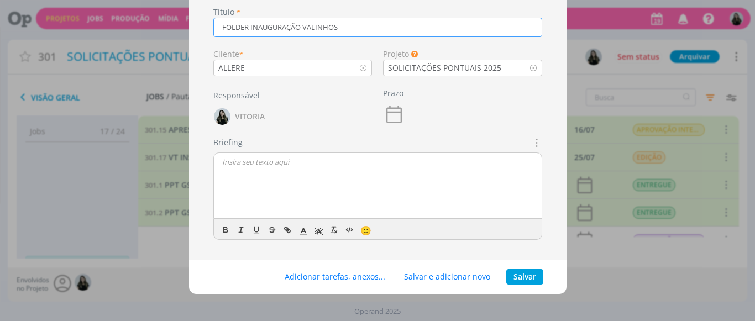
scroll to position [52, 0]
type input "FOLDER INAUGURAÇÃO VALINHOS"
click at [528, 276] on button "Salvar" at bounding box center [524, 275] width 37 height 15
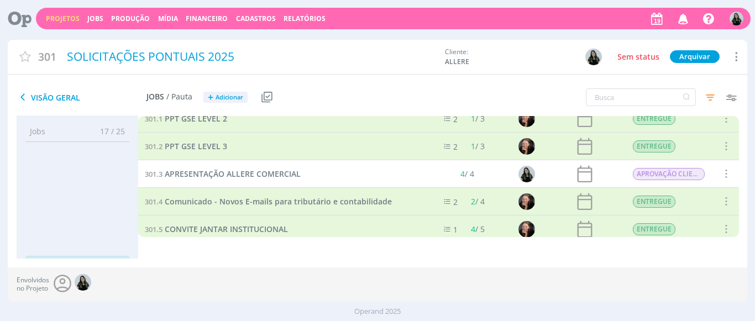
scroll to position [70, 0]
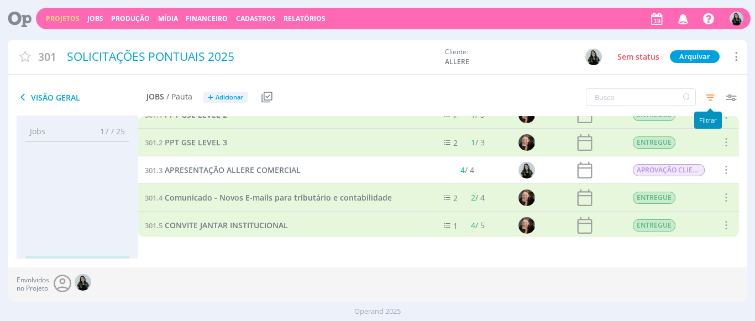
click at [715, 101] on icon "button" at bounding box center [710, 97] width 20 height 20
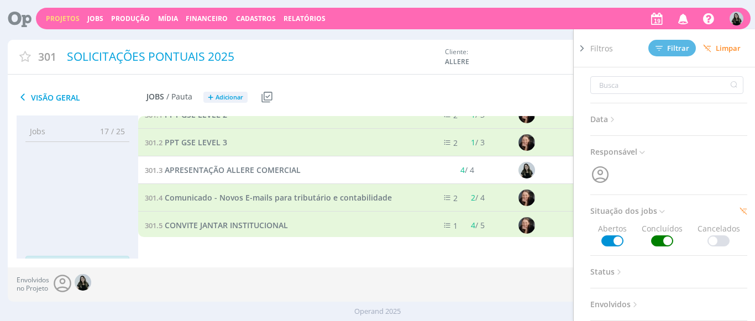
click at [665, 239] on span at bounding box center [662, 240] width 22 height 11
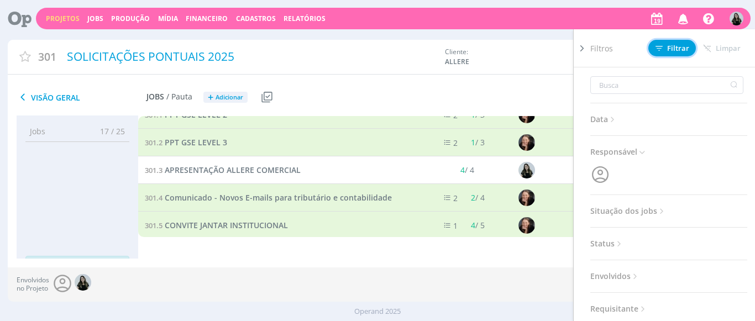
click at [668, 50] on span "Filtrar" at bounding box center [672, 48] width 34 height 7
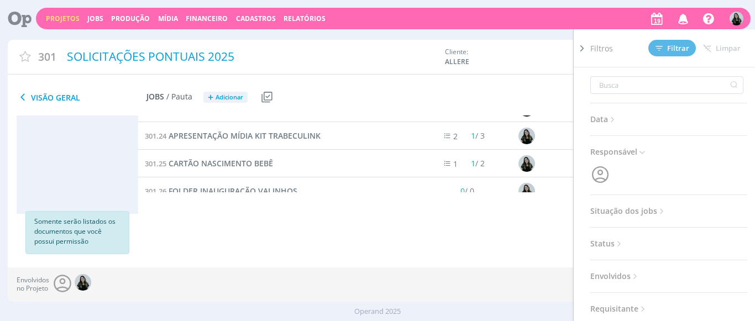
scroll to position [100, 0]
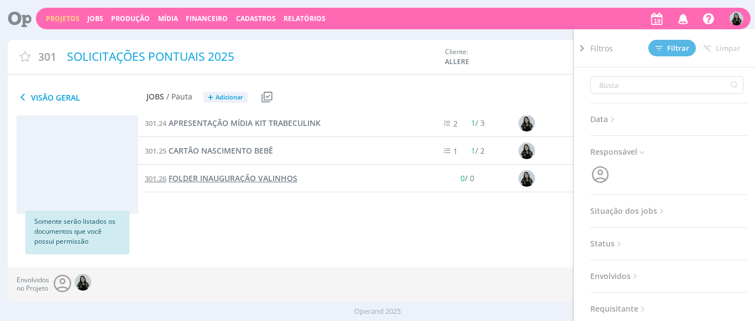
click at [283, 176] on span "FOLDER INAUGURAÇÃO VALINHOS" at bounding box center [233, 178] width 129 height 10
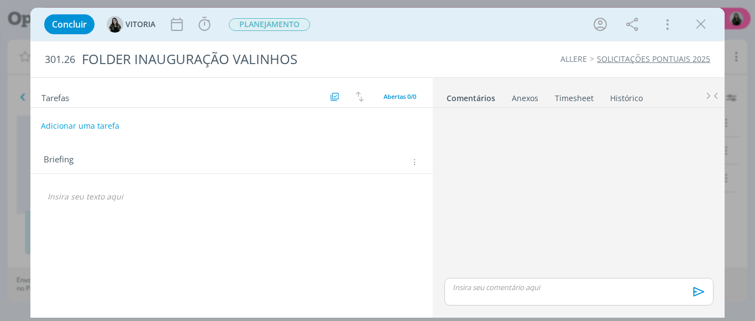
click at [73, 132] on button "Adicionar uma tarefa" at bounding box center [80, 126] width 78 height 19
type input "r"
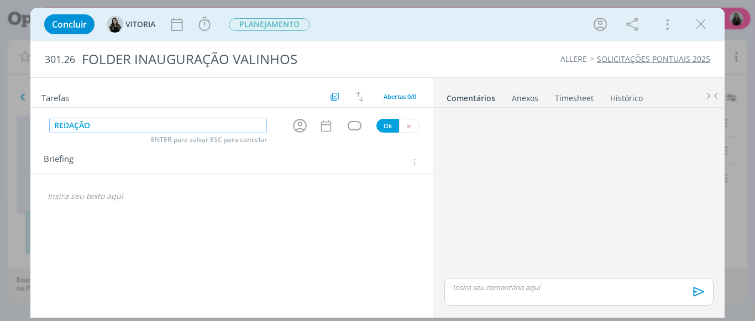
type input "REDAÇÃO"
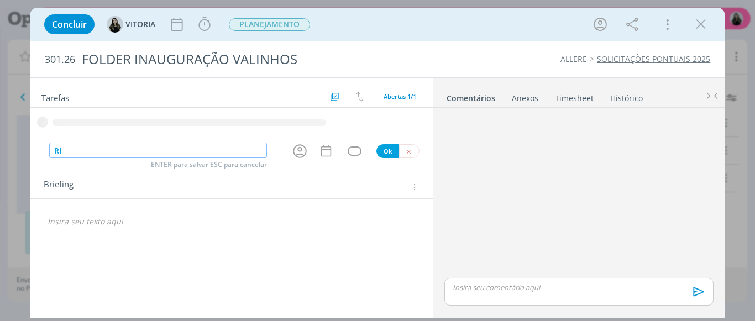
type input "R"
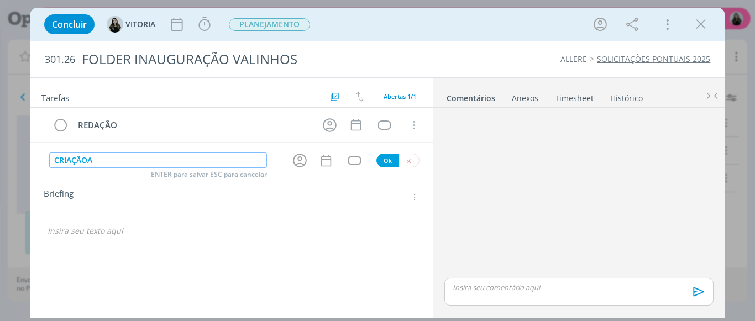
type input "CRIAÇÃOAP"
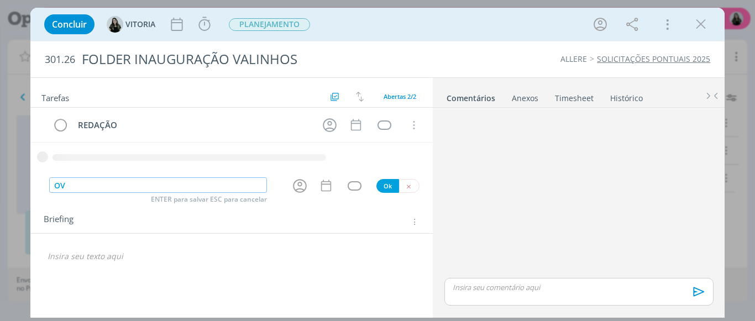
type input "O"
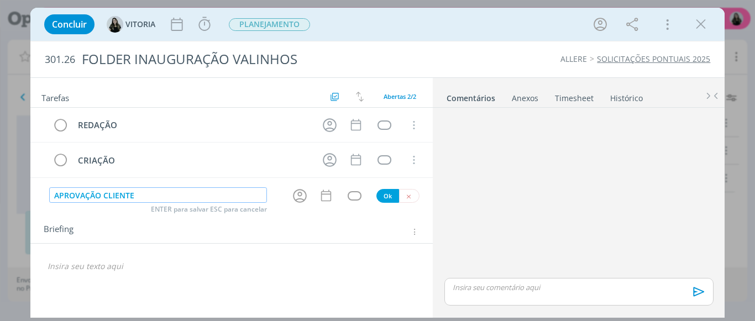
type input "APROVAÇÃO CLIENTE"
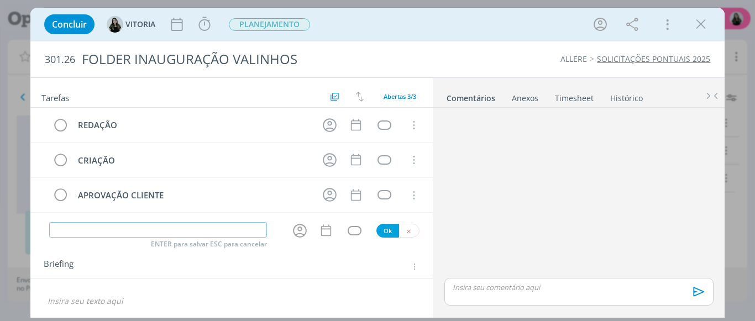
scroll to position [2, 0]
click at [155, 297] on p "dialog" at bounding box center [232, 298] width 368 height 11
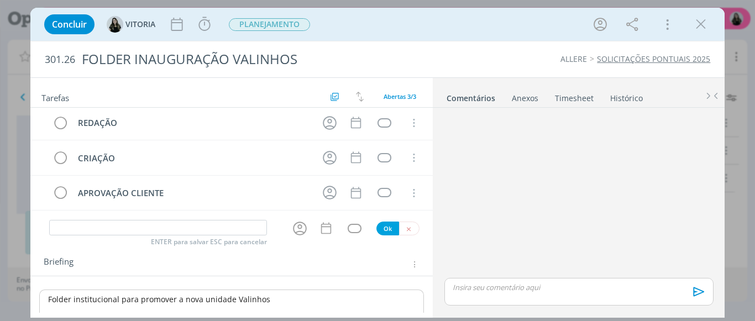
scroll to position [24, 0]
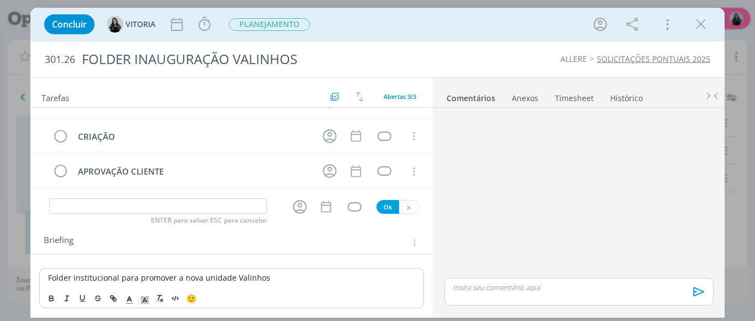
click at [50, 278] on span "Folder institucional para promover a nova unidade Valinhos" at bounding box center [159, 277] width 222 height 10
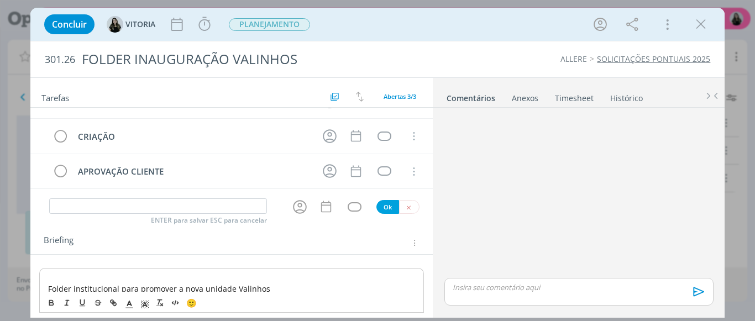
scroll to position [45, 0]
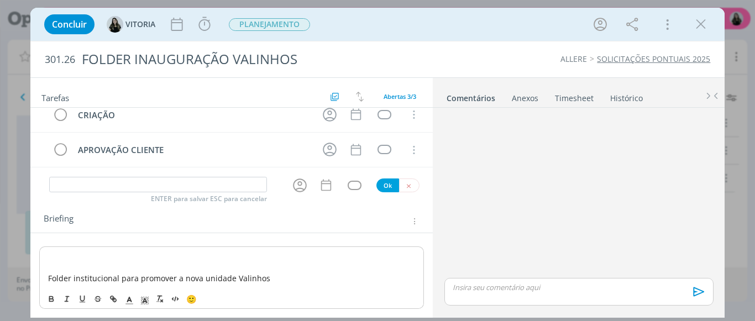
click at [51, 256] on p "dialog" at bounding box center [231, 256] width 367 height 11
click at [51, 256] on p "CRIAÇÃO" at bounding box center [231, 256] width 367 height 11
click at [122, 304] on span "dialog" at bounding box center [129, 298] width 15 height 13
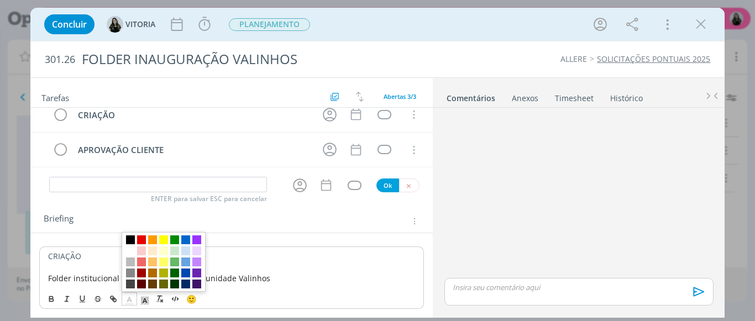
click at [126, 238] on span "dialog" at bounding box center [130, 239] width 9 height 9
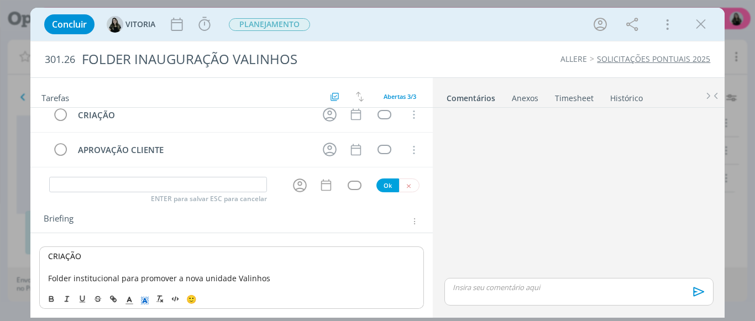
click at [147, 305] on span "dialog" at bounding box center [144, 298] width 15 height 13
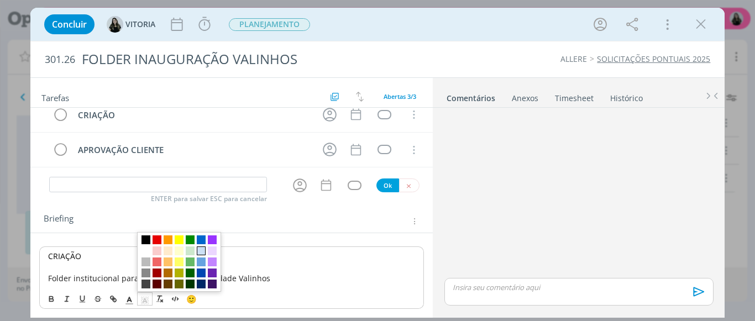
click at [201, 251] on span "dialog" at bounding box center [201, 250] width 9 height 9
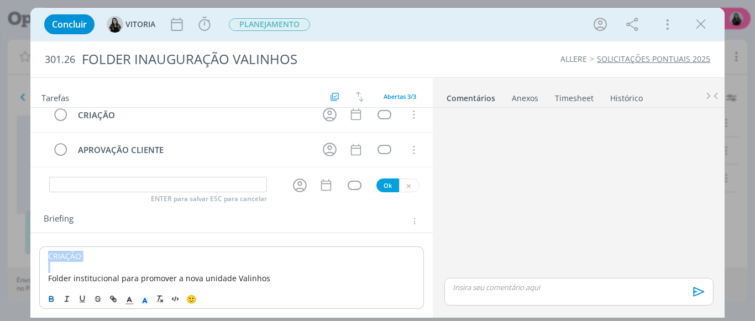
click at [51, 302] on icon "dialog" at bounding box center [51, 298] width 9 height 9
click at [103, 260] on p "CRIAÇÃO" at bounding box center [231, 256] width 367 height 11
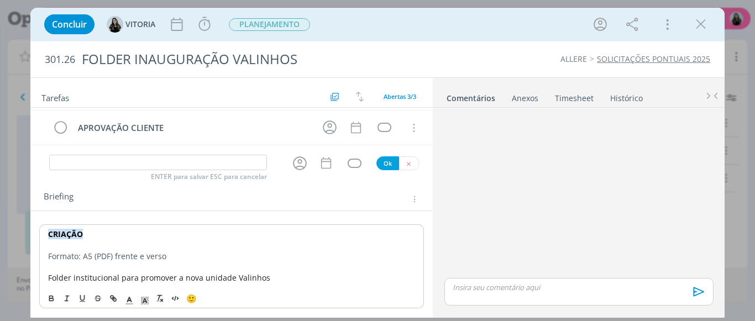
click at [45, 278] on div "CRIAÇÃO Formato: A5 (PDF) frente e verso Folder institucional para promover a n…" at bounding box center [231, 255] width 385 height 63
click at [370, 271] on p "dialog" at bounding box center [231, 267] width 367 height 11
click at [359, 283] on p "Precisamos produzir um Folder institucional para promover a nova unidade Valinh…" at bounding box center [231, 277] width 367 height 11
click at [325, 279] on span "Precisamos produzir um Folder institucional para promover a nova unidade Valinh…" at bounding box center [205, 277] width 315 height 10
click at [323, 281] on span "Precisamos produzir um Folder institucional para promover a nova unidade Valinh…" at bounding box center [205, 277] width 315 height 10
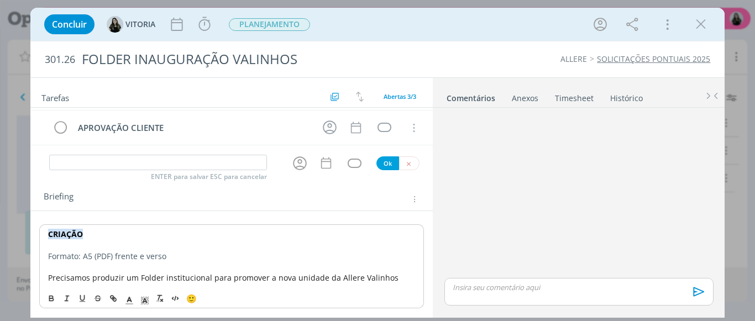
click at [401, 281] on p "Precisamos produzir um Folder institucional para promover a nova unidade da All…" at bounding box center [231, 277] width 367 height 11
click at [354, 279] on span "Precisamos produzir um Folder institucional para promover a nova unidade da All…" at bounding box center [223, 277] width 350 height 10
click at [425, 278] on div "CRIAÇÃO Formato: A5 (PDF) frente e verso Precisamos produzir um Folder instituc…" at bounding box center [231, 267] width 403 height 113
click at [412, 276] on div "CRIAÇÃO Formato: A5 (PDF) frente e verso Precisamos produzir um Folder instituc…" at bounding box center [231, 261] width 385 height 74
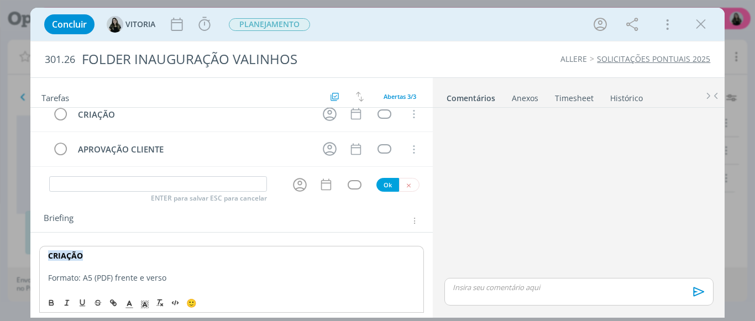
click at [412, 276] on div "CRIAÇÃO Formato: A5 (PDF) frente e verso Precisamos produzir um Folder instituc…" at bounding box center [231, 283] width 385 height 74
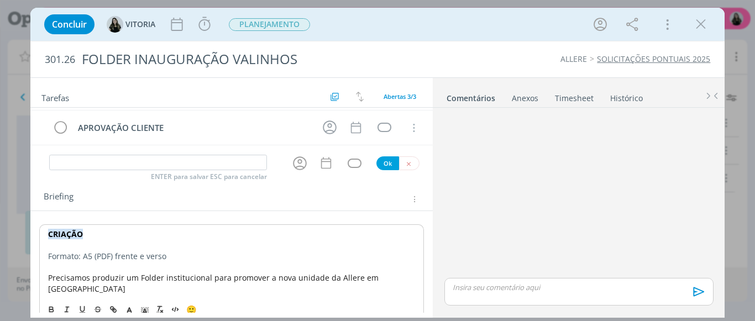
click at [381, 279] on span "Precisamos produzir um Folder institucional para promover a nova unidade da All…" at bounding box center [214, 283] width 333 height 22
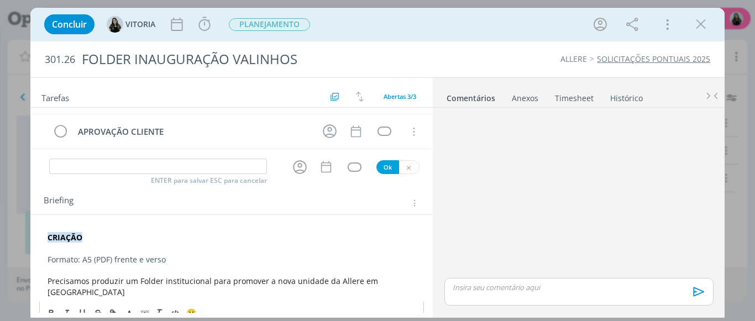
scroll to position [67, 0]
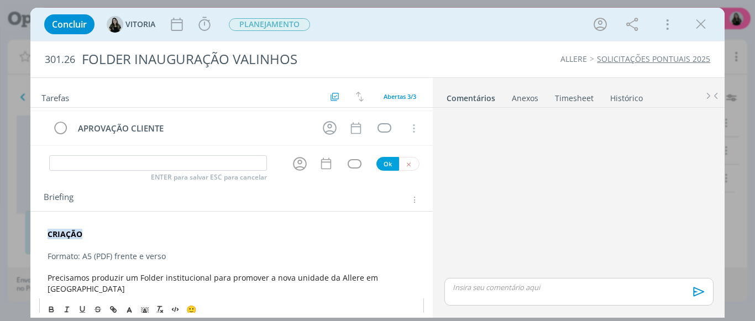
click at [407, 282] on p "Precisamos produzir um Folder institucional para promover a nova unidade da All…" at bounding box center [232, 283] width 368 height 22
click at [245, 263] on p "dialog" at bounding box center [232, 267] width 368 height 11
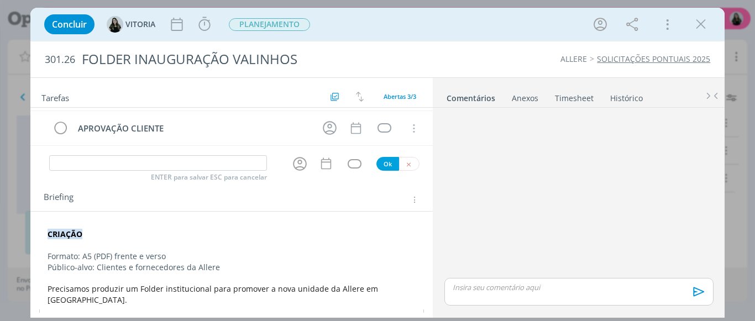
scroll to position [78, 0]
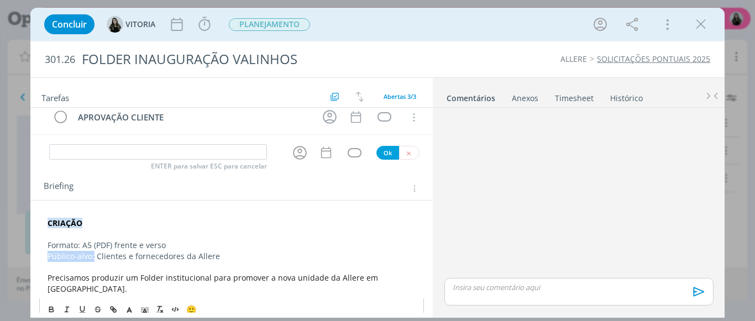
drag, startPoint x: 94, startPoint y: 256, endPoint x: 42, endPoint y: 254, distance: 52.0
click at [42, 254] on div "CRIAÇÃO Formato: A5 (PDF) frente e verso Público-alvo: Clientes e fornecedores …" at bounding box center [231, 256] width 385 height 85
click at [49, 307] on icon "dialog" at bounding box center [50, 308] width 3 height 2
drag, startPoint x: 79, startPoint y: 241, endPoint x: 66, endPoint y: 243, distance: 13.3
click at [66, 243] on p "Formato: A5 (PDF) frente e verso" at bounding box center [232, 245] width 368 height 11
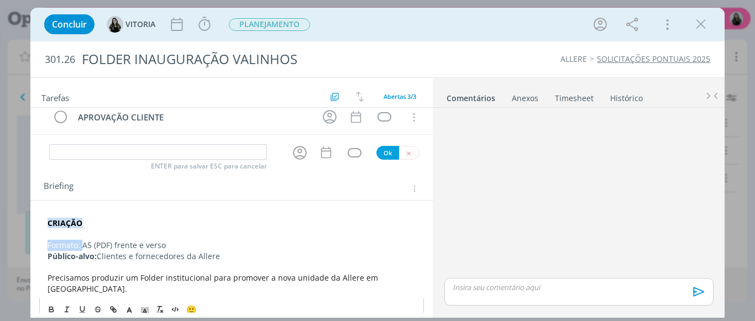
drag, startPoint x: 81, startPoint y: 243, endPoint x: 49, endPoint y: 245, distance: 32.7
click at [49, 245] on p "Formato: A5 (PDF) frente e verso" at bounding box center [232, 245] width 368 height 11
click at [54, 305] on icon "dialog" at bounding box center [51, 309] width 9 height 9
click at [404, 279] on p "Precisamos produzir um Folder institucional para promover a nova unidade da All…" at bounding box center [232, 283] width 368 height 22
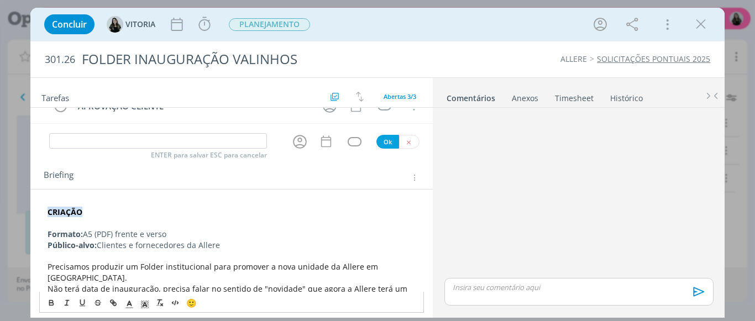
scroll to position [100, 0]
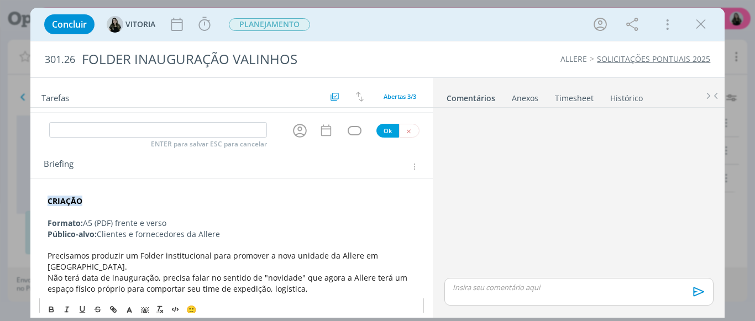
click at [309, 285] on div "CRIAÇÃO Formato: A5 (PDF) frente e verso Público-alvo: Clientes e fornecedores …" at bounding box center [231, 245] width 385 height 107
click at [322, 275] on p "Não terá data de inauguração, precisa falar no sentido de "novidade" que agora …" at bounding box center [232, 283] width 368 height 22
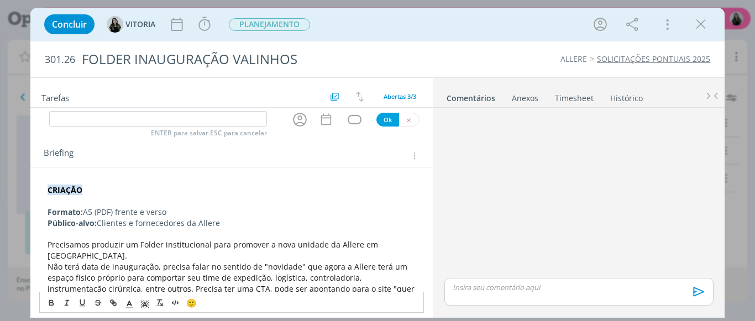
scroll to position [122, 0]
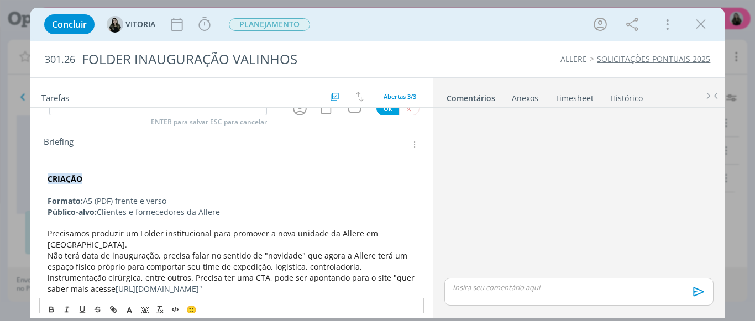
drag, startPoint x: 145, startPoint y: 280, endPoint x: 47, endPoint y: 282, distance: 98.4
click at [48, 282] on p "Não terá data de inauguração, precisa falar no sentido de "novidade" que agora …" at bounding box center [232, 272] width 368 height 44
click at [113, 309] on icon "dialog" at bounding box center [114, 310] width 3 height 3
type input "[URL][DOMAIN_NAME]"
click at [285, 246] on link "dialog" at bounding box center [284, 245] width 31 height 10
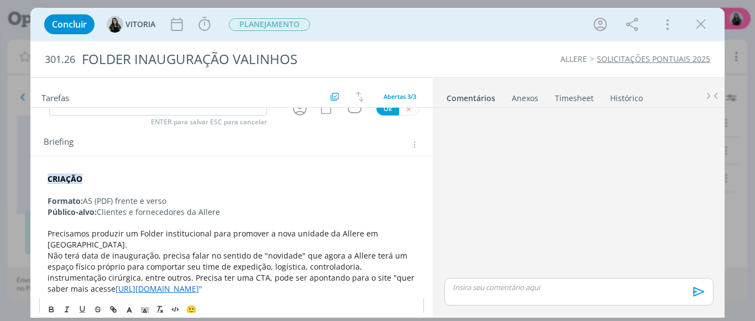
click at [175, 281] on p "Não terá data de inauguração, precisa falar no sentido de "novidade" que agora …" at bounding box center [232, 272] width 368 height 44
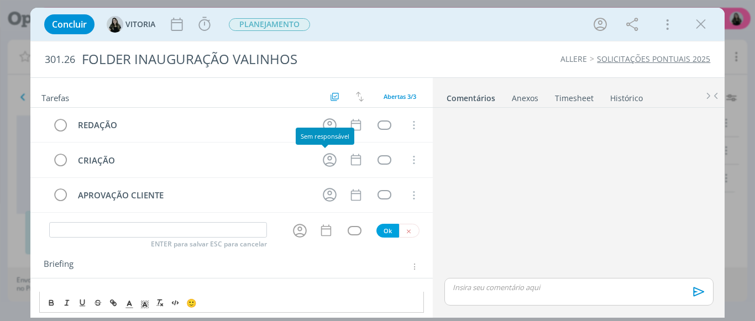
click at [323, 128] on div "Sem responsável" at bounding box center [325, 136] width 59 height 17
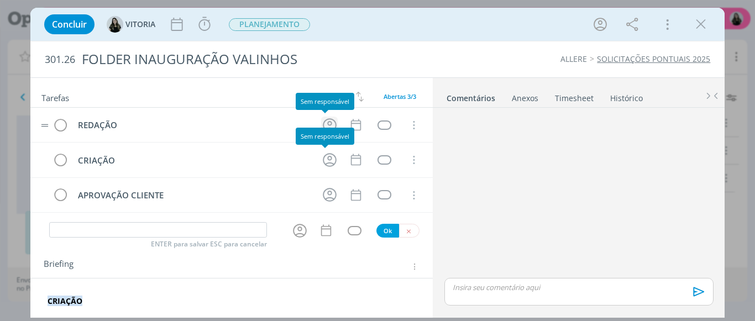
click at [322, 125] on icon "dialog" at bounding box center [329, 125] width 17 height 17
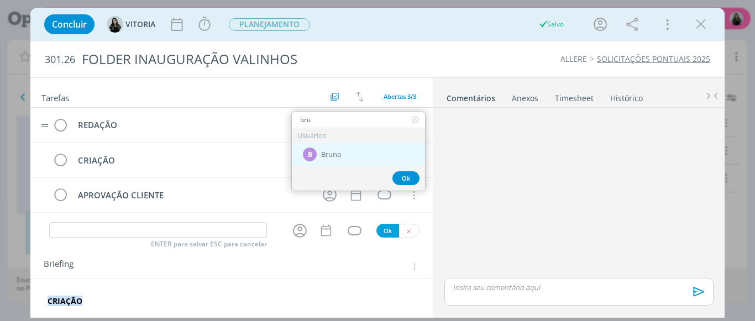
type input "bru"
click at [336, 149] on div "B Bruna" at bounding box center [358, 154] width 133 height 23
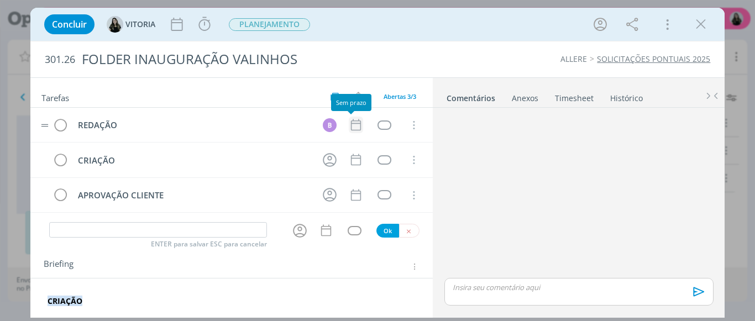
click at [349, 124] on icon "dialog" at bounding box center [356, 125] width 14 height 14
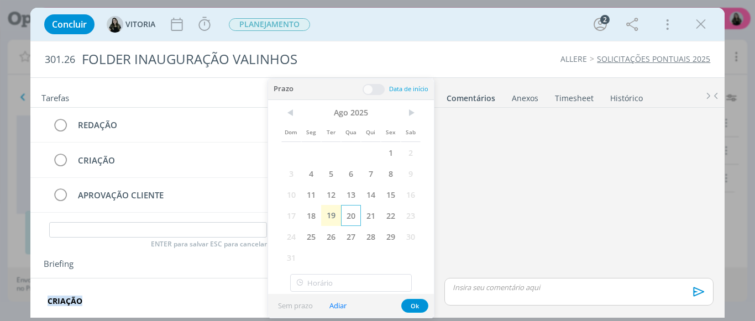
click at [345, 221] on span "20" at bounding box center [351, 215] width 20 height 21
click at [410, 309] on button "Ok" at bounding box center [414, 306] width 27 height 14
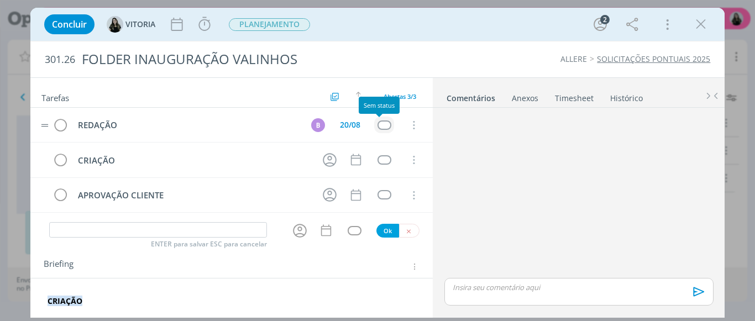
click at [381, 124] on div "dialog" at bounding box center [384, 124] width 14 height 9
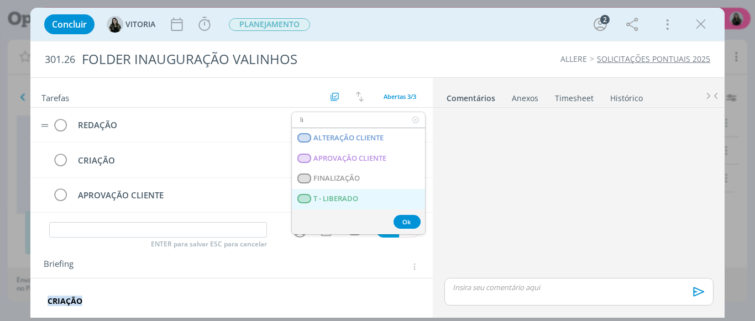
type input "li"
click at [373, 196] on LIBERADO "T - LIBERADO" at bounding box center [358, 199] width 133 height 20
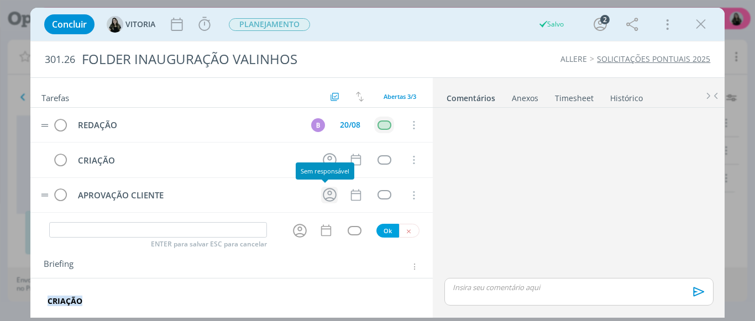
click at [328, 197] on icon "dialog" at bounding box center [329, 194] width 17 height 17
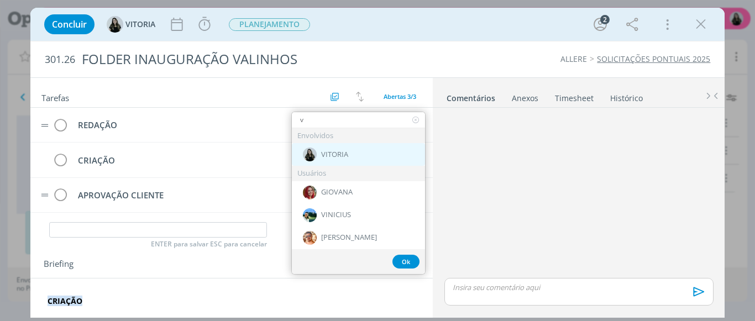
type input "v"
click at [328, 154] on span "VITORIA" at bounding box center [334, 154] width 27 height 9
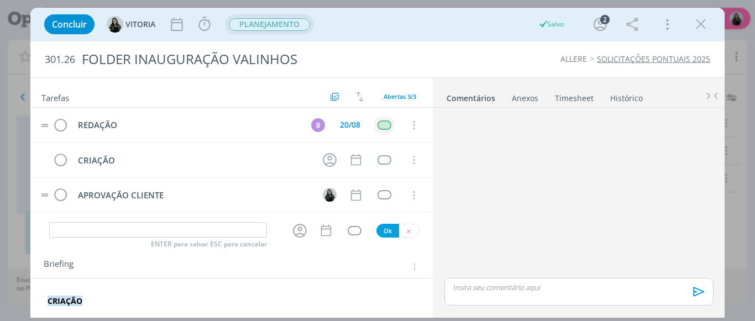
click at [273, 27] on span "PLANEJAMENTO" at bounding box center [269, 24] width 81 height 13
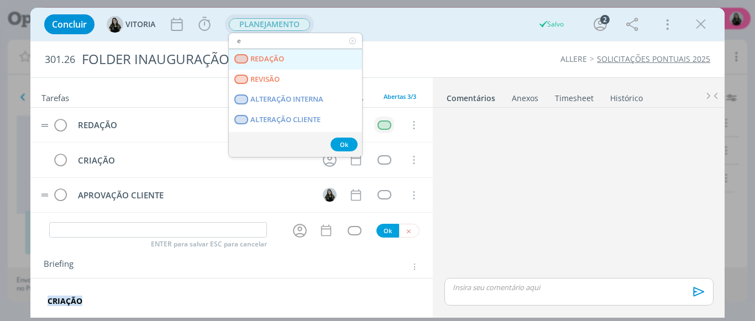
type input "e"
click at [280, 53] on link "REDAÇÃO" at bounding box center [295, 59] width 133 height 20
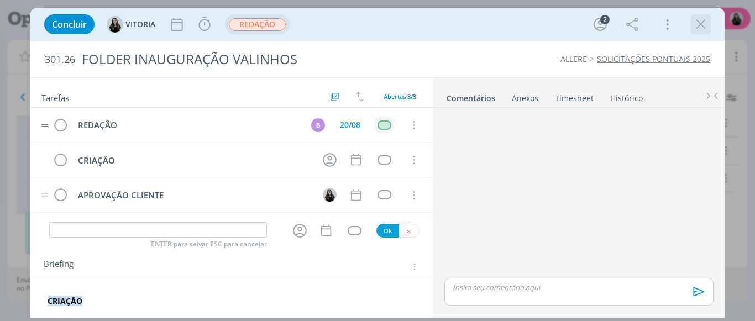
click at [703, 22] on icon "dialog" at bounding box center [700, 24] width 17 height 17
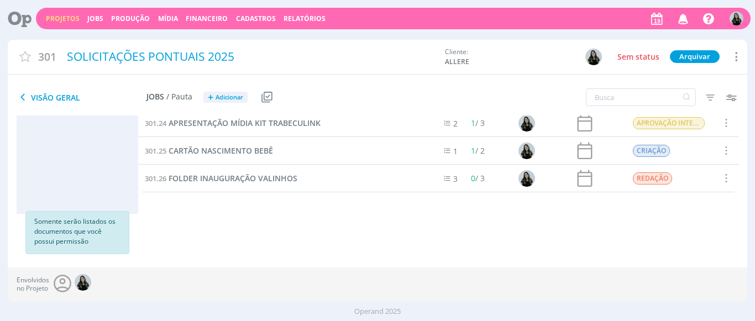
click at [64, 19] on link "Projetos" at bounding box center [63, 18] width 34 height 9
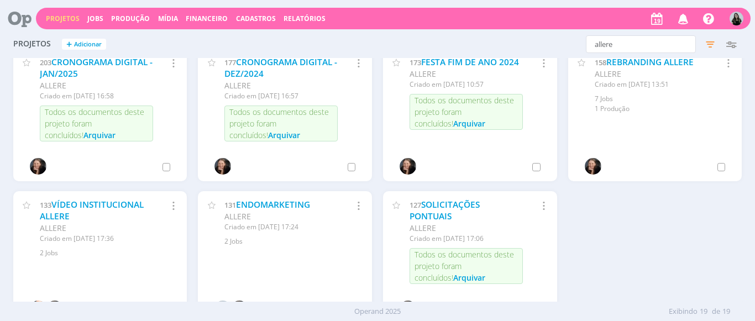
scroll to position [438, 0]
click at [421, 212] on link "SOLICITAÇÕES PONTUAIS" at bounding box center [444, 210] width 70 height 24
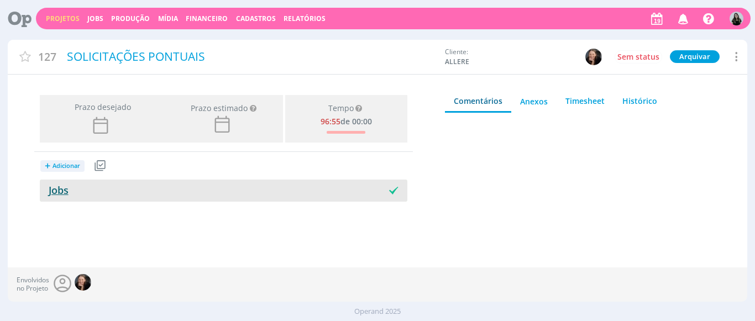
click at [60, 192] on link "Jobs" at bounding box center [54, 189] width 29 height 13
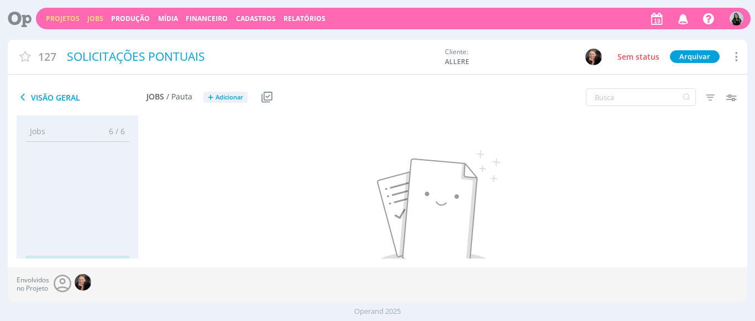
click at [99, 19] on link "Jobs" at bounding box center [95, 18] width 16 height 9
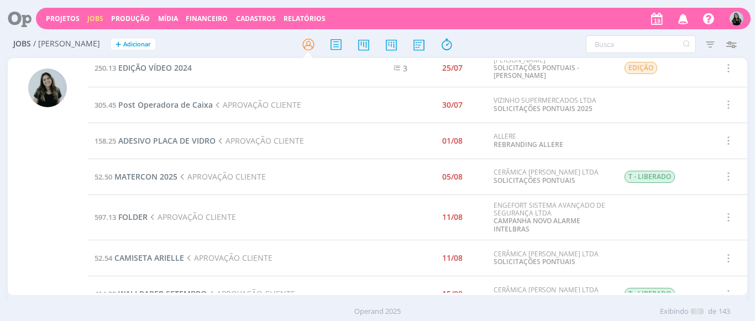
scroll to position [475, 0]
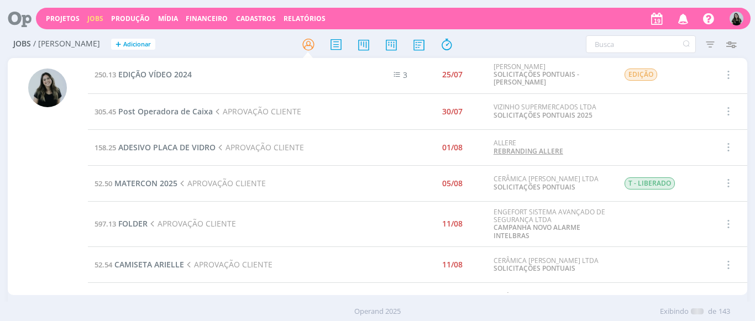
click at [508, 148] on link "REBRANDING ALLERE" at bounding box center [528, 150] width 70 height 9
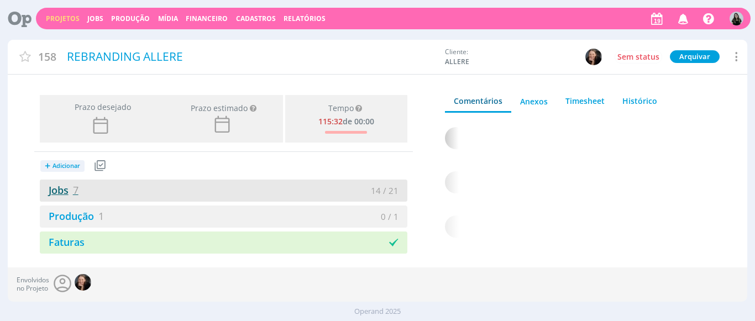
click at [53, 194] on link "Jobs 7" at bounding box center [59, 189] width 39 height 13
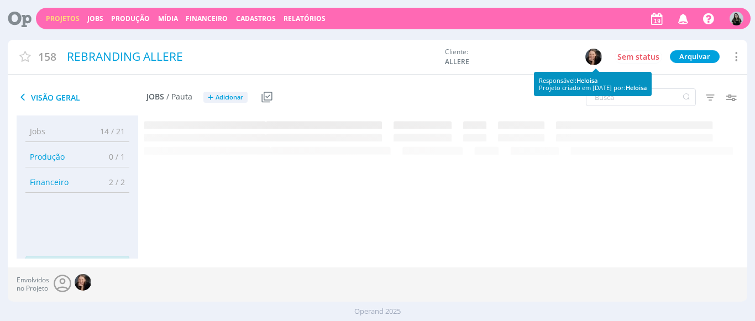
click at [590, 54] on img "button" at bounding box center [593, 57] width 17 height 17
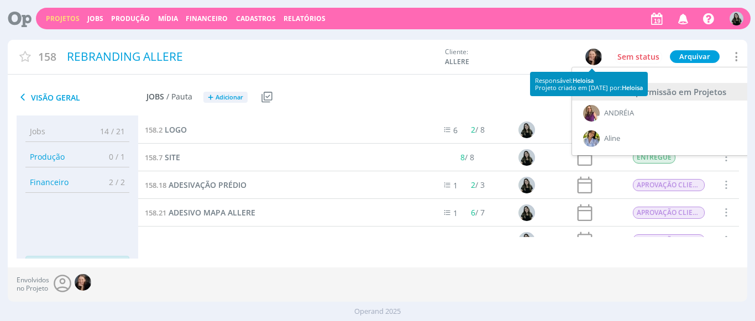
scroll to position [0, 4]
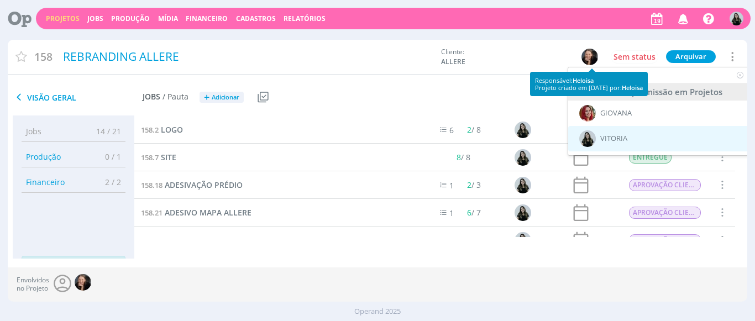
type input "v"
click at [624, 140] on span "VITORIA" at bounding box center [613, 138] width 27 height 9
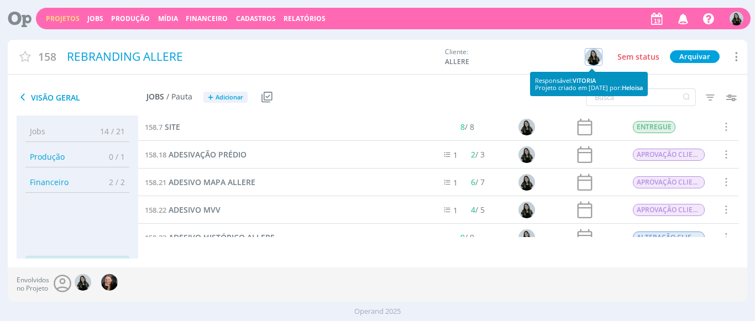
scroll to position [73, 0]
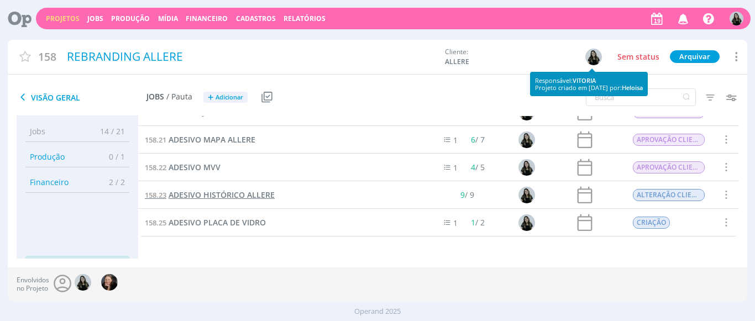
click at [241, 193] on span "ADESIVO HISTÓRICO ALLERE" at bounding box center [222, 194] width 106 height 10
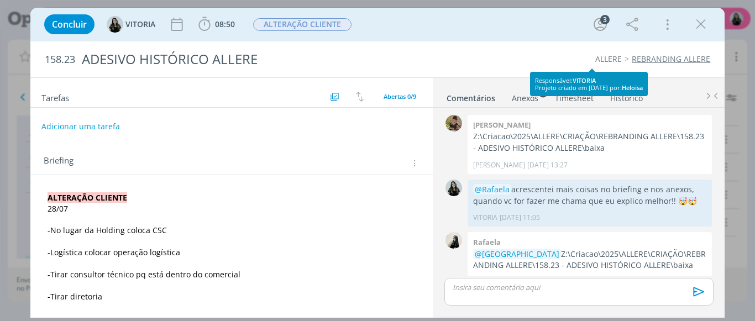
scroll to position [427, 0]
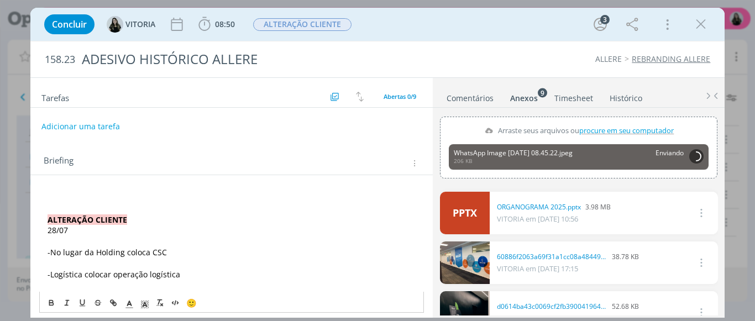
click at [65, 229] on span "28/07" at bounding box center [58, 230] width 20 height 10
drag, startPoint x: 73, startPoint y: 230, endPoint x: 45, endPoint y: 215, distance: 31.4
copy div "ALTERAÇÃO CLIENTE 28/07"
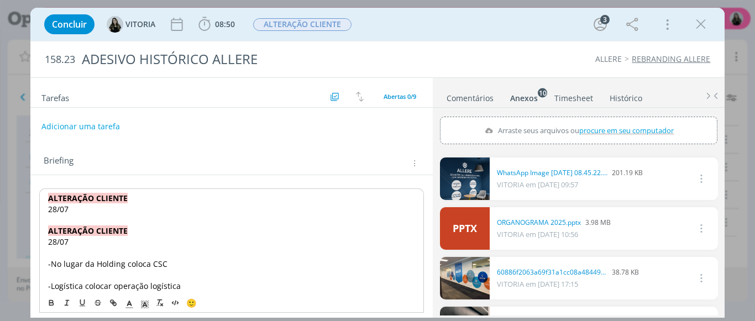
click at [59, 209] on span "28/07" at bounding box center [58, 209] width 20 height 10
drag, startPoint x: 69, startPoint y: 209, endPoint x: 46, endPoint y: 210, distance: 22.7
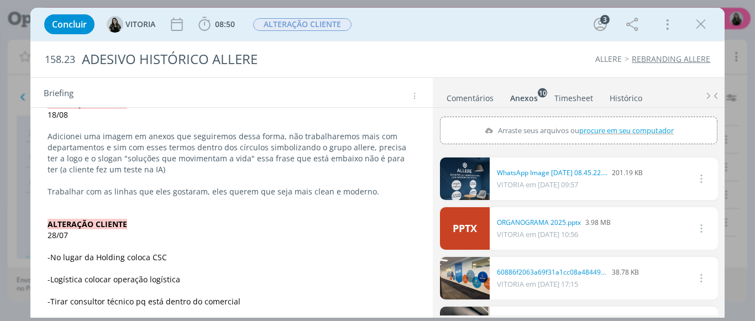
scroll to position [96, 0]
click at [227, 204] on p "dialog" at bounding box center [232, 200] width 368 height 11
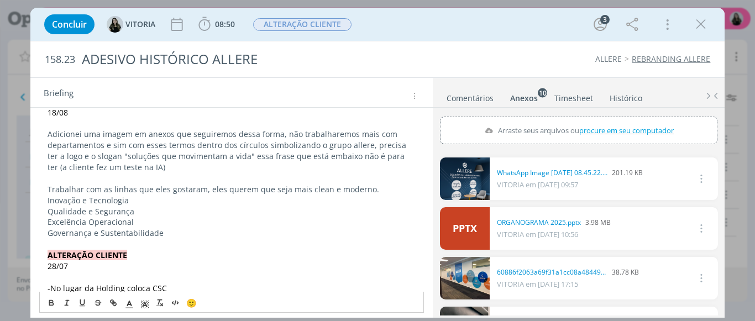
click at [383, 189] on p "Trabalhar com as linhas que eles gostaram, eles querem que seja mais clean e mo…" at bounding box center [232, 189] width 368 height 11
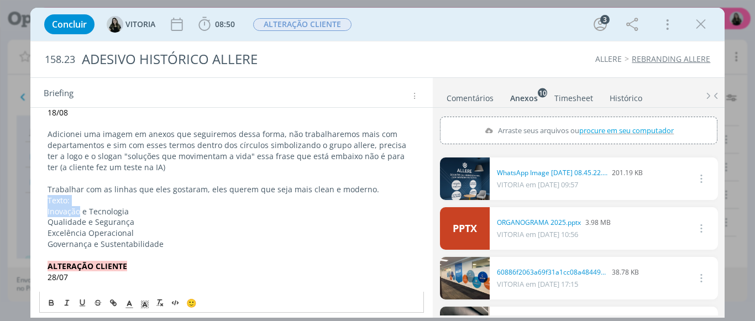
drag, startPoint x: 78, startPoint y: 206, endPoint x: 49, endPoint y: 201, distance: 29.8
click at [49, 201] on p "Texto:" at bounding box center [232, 200] width 368 height 11
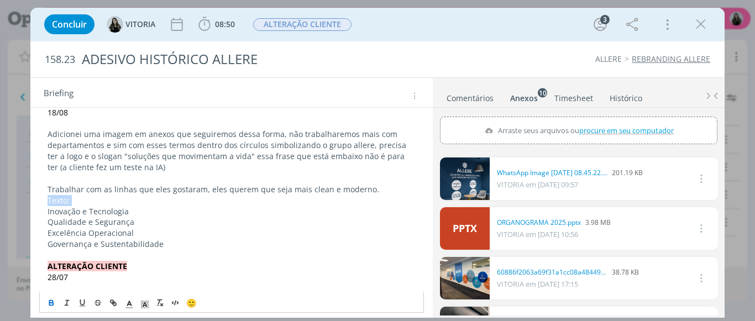
click at [48, 300] on icon "dialog" at bounding box center [51, 302] width 9 height 9
click at [193, 231] on p "Excelência Operacional" at bounding box center [232, 233] width 368 height 11
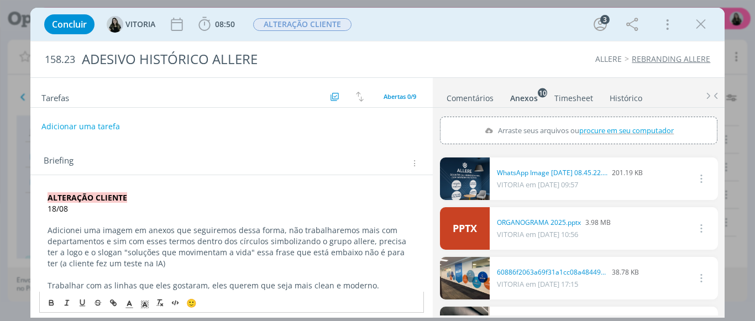
scroll to position [0, 0]
click at [97, 117] on button "Adicionar uma tarefa" at bounding box center [80, 126] width 78 height 19
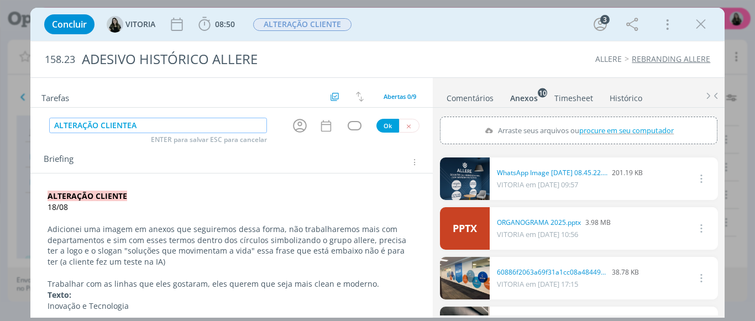
type input "ALTERAÇÃO CLIENTEAP"
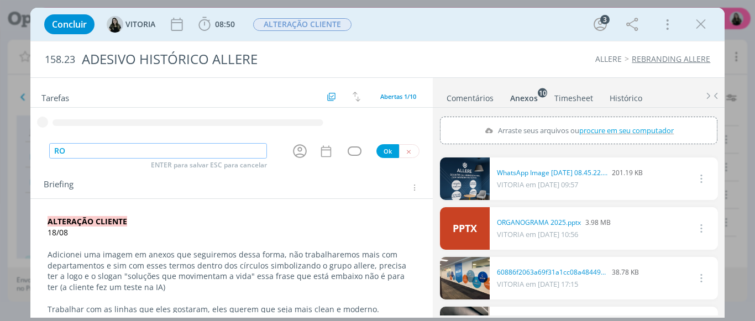
type input "R"
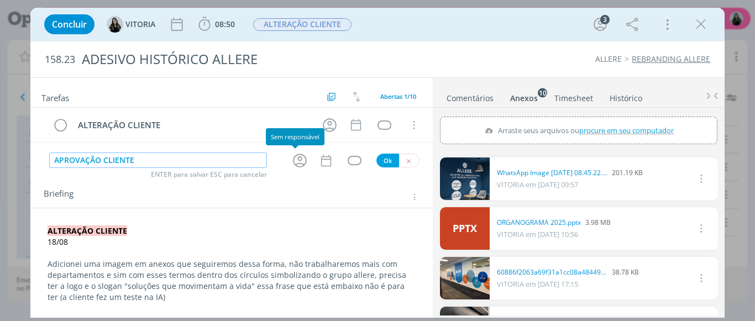
click at [291, 164] on icon "dialog" at bounding box center [299, 160] width 17 height 17
type input "APROVAÇÃO CLIENTE"
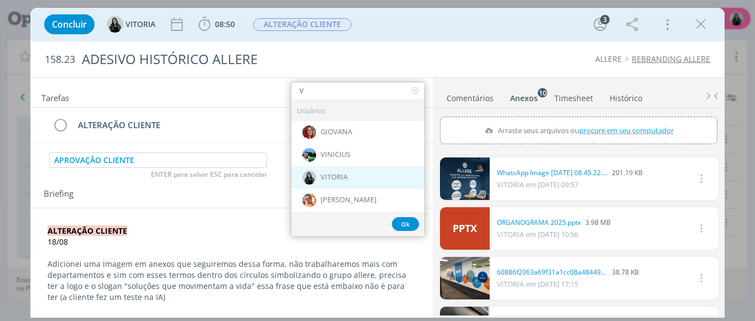
type input "V"
click at [312, 172] on div "VITORIA" at bounding box center [357, 177] width 133 height 23
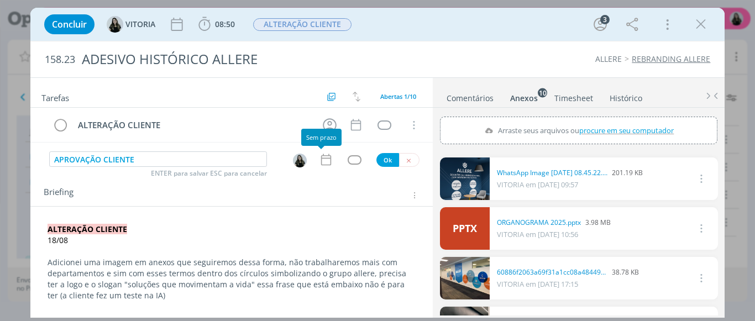
click at [329, 132] on div "Sem prazo" at bounding box center [321, 137] width 40 height 17
click at [327, 126] on icon "dialog" at bounding box center [329, 125] width 17 height 17
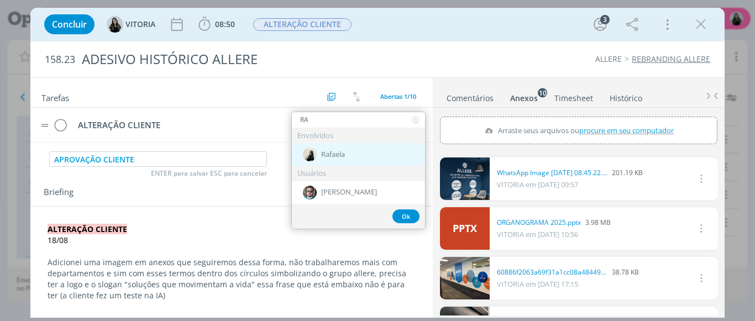
type input "RA"
click at [331, 144] on div "Rafaela" at bounding box center [358, 154] width 133 height 23
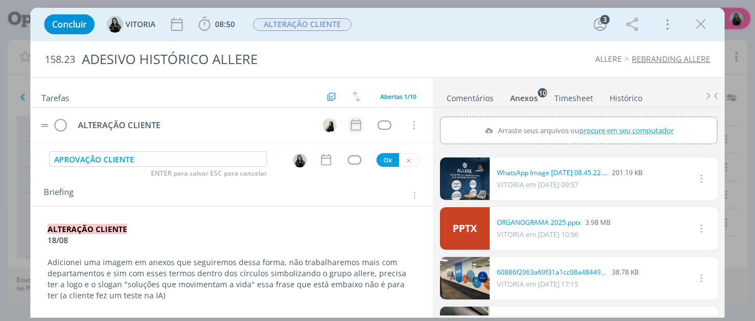
click at [351, 130] on icon "dialog" at bounding box center [356, 125] width 10 height 12
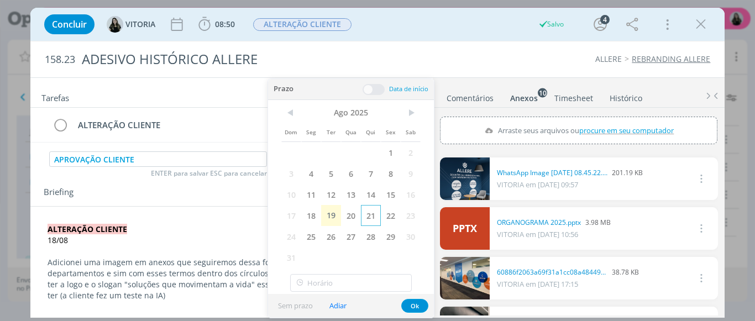
click at [376, 214] on span "21" at bounding box center [371, 215] width 20 height 21
click at [419, 302] on button "Ok" at bounding box center [414, 306] width 27 height 14
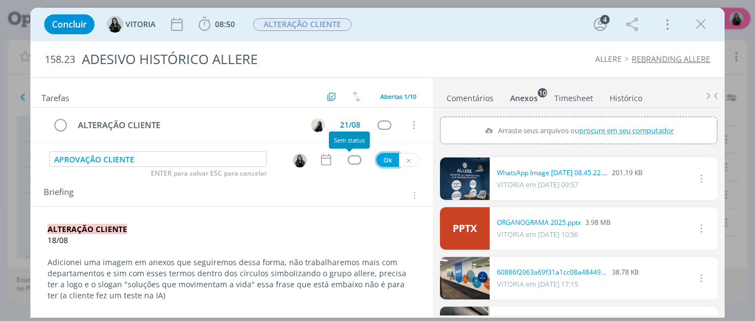
click at [385, 164] on button "Ok" at bounding box center [387, 160] width 23 height 14
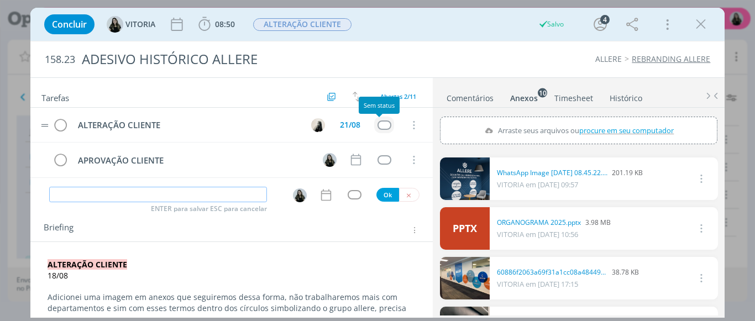
click at [377, 123] on div "dialog" at bounding box center [384, 124] width 14 height 9
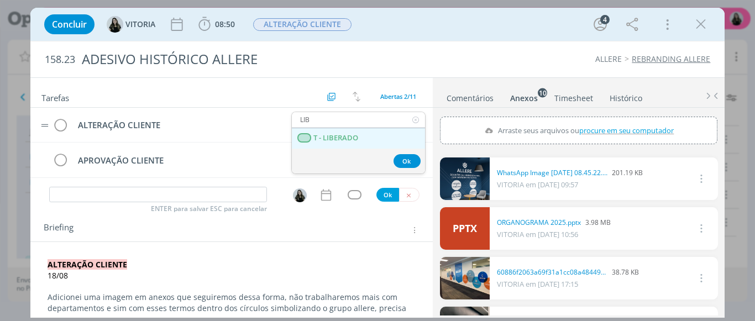
type input "LIB"
click at [381, 135] on LIBERADO "T - LIBERADO" at bounding box center [358, 138] width 133 height 20
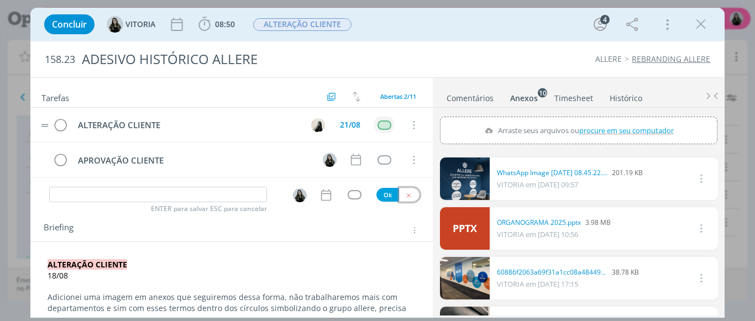
click at [407, 202] on button "dialog" at bounding box center [409, 195] width 20 height 14
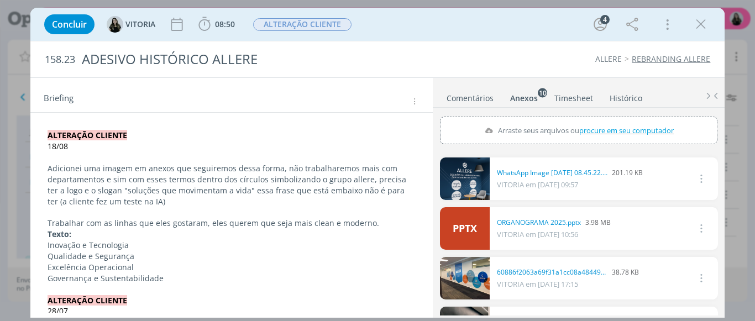
scroll to position [159, 0]
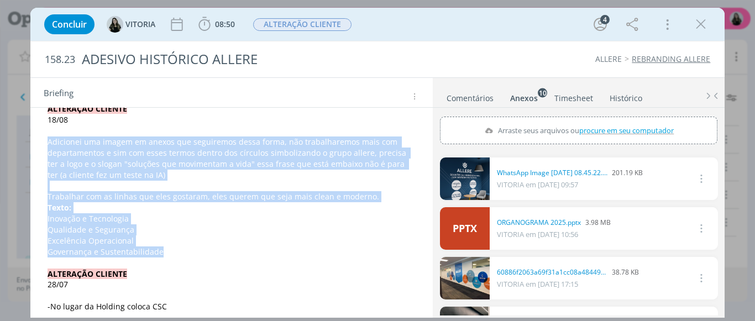
drag, startPoint x: 174, startPoint y: 251, endPoint x: 44, endPoint y: 144, distance: 168.0
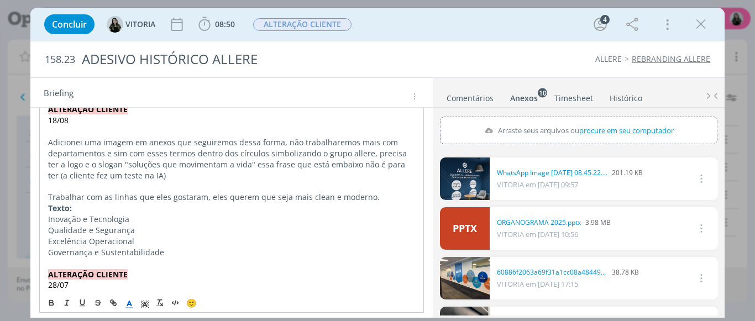
click at [126, 304] on icon "dialog" at bounding box center [129, 304] width 10 height 10
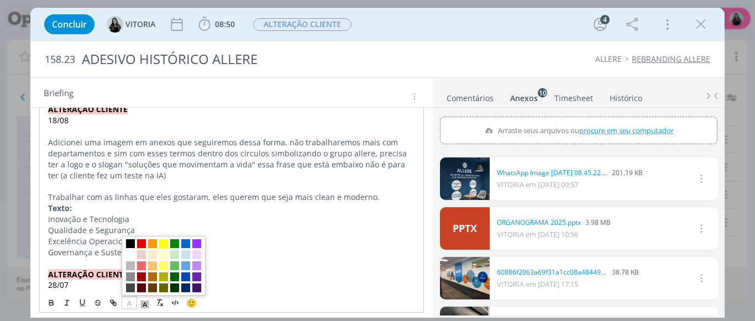
click at [128, 244] on span "dialog" at bounding box center [130, 243] width 9 height 9
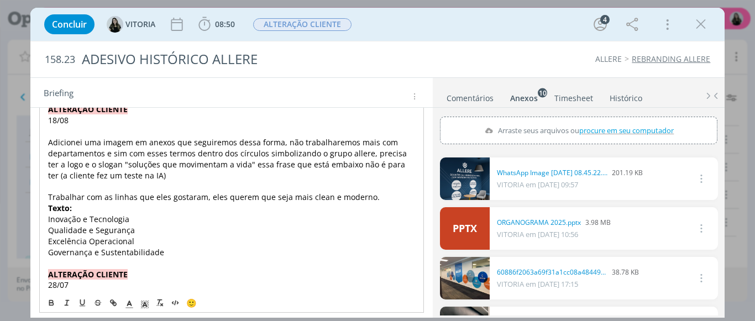
click at [178, 255] on p "Governança e Sustentabilidade" at bounding box center [231, 252] width 367 height 11
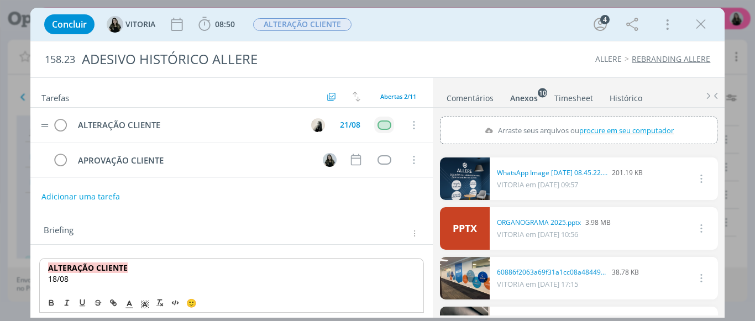
click at [472, 196] on link "dialog" at bounding box center [465, 178] width 50 height 43
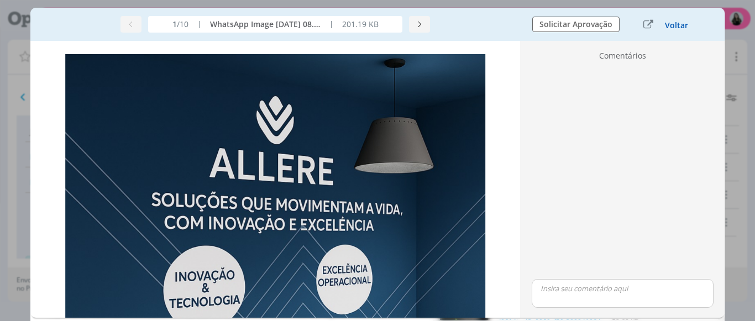
click at [682, 25] on button "Voltar" at bounding box center [676, 25] width 24 height 9
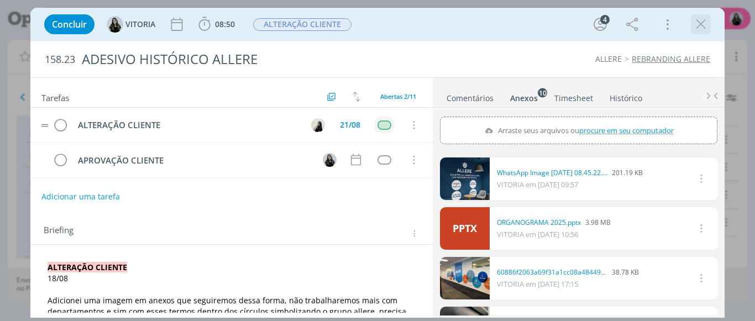
click at [694, 25] on icon "dialog" at bounding box center [700, 24] width 17 height 17
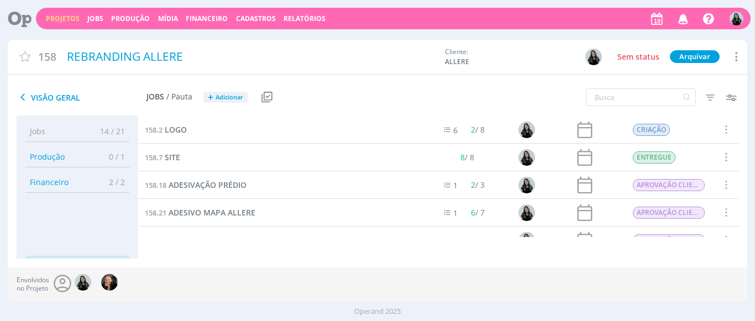
scroll to position [73, 0]
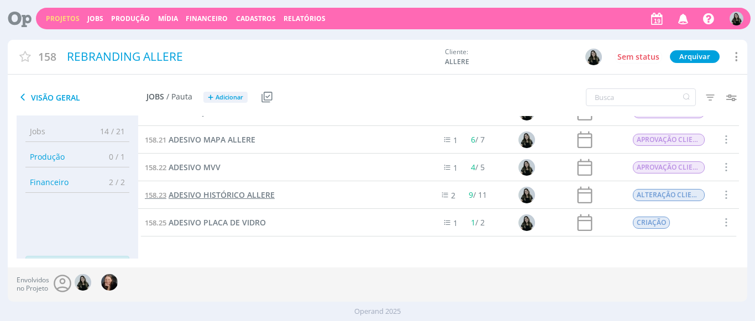
click at [237, 198] on span "ADESIVO HISTÓRICO ALLERE" at bounding box center [222, 194] width 106 height 10
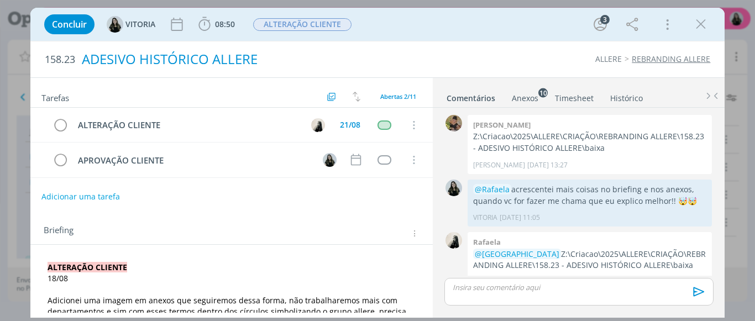
scroll to position [427, 0]
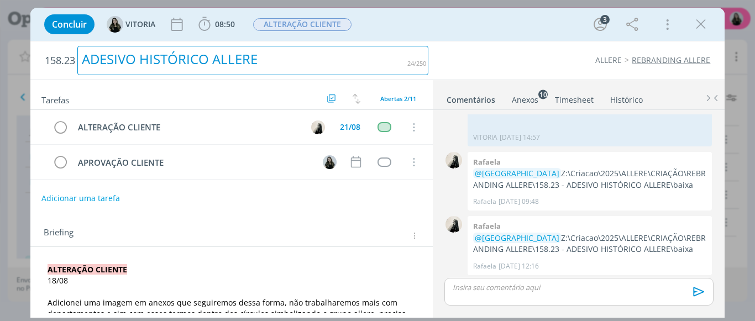
click at [183, 58] on div "ADESIVO HISTÓRICO ALLERE" at bounding box center [252, 60] width 351 height 29
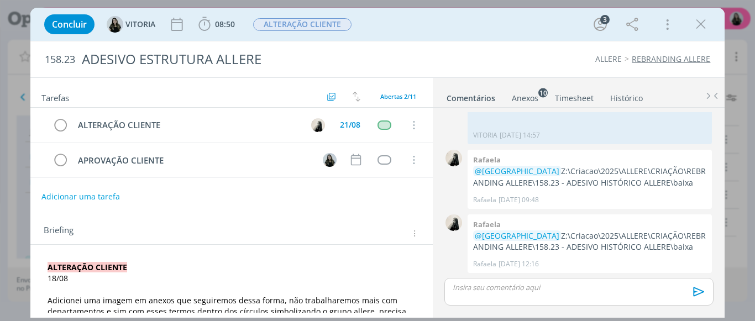
click at [481, 61] on div "ALLERE REBRANDING ALLERE" at bounding box center [575, 59] width 282 height 11
click at [703, 34] on div "Concluir [GEOGRAPHIC_DATA] 08:50 Iniciar Apontar Data * [DATE] Horas * 00:00 Ta…" at bounding box center [378, 24] width 678 height 27
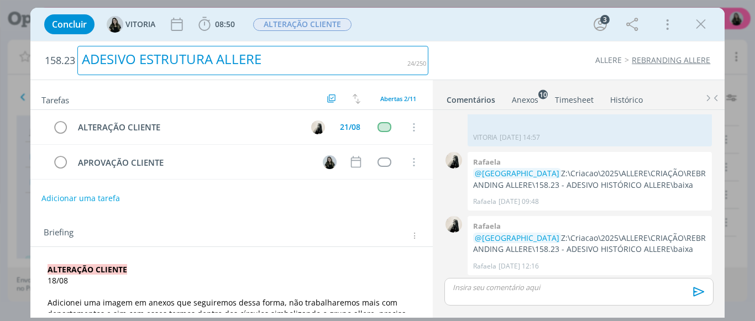
click at [156, 66] on div "ADESIVO ESTRUTURA ALLERE" at bounding box center [252, 60] width 351 height 29
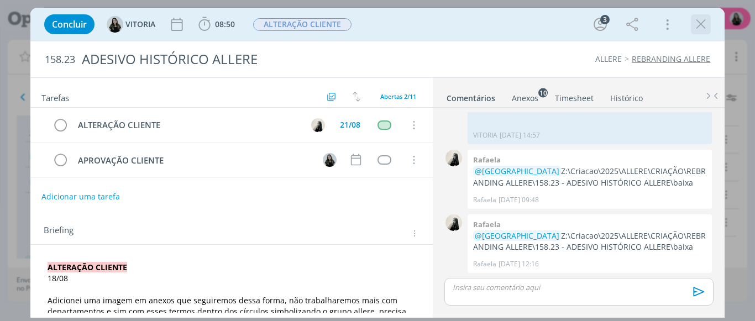
click at [710, 32] on div "dialog" at bounding box center [701, 24] width 20 height 20
click at [702, 25] on icon "dialog" at bounding box center [700, 24] width 17 height 17
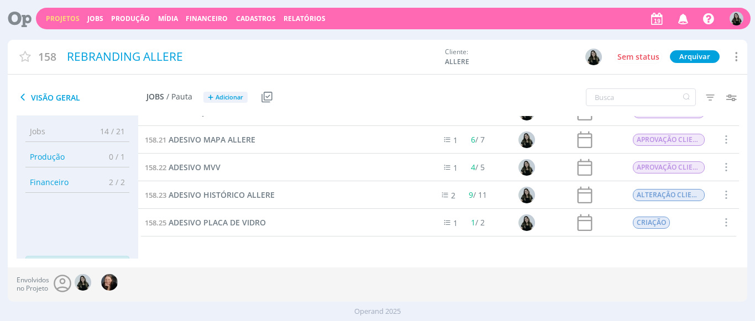
click at [56, 14] on link "Projetos" at bounding box center [63, 18] width 34 height 9
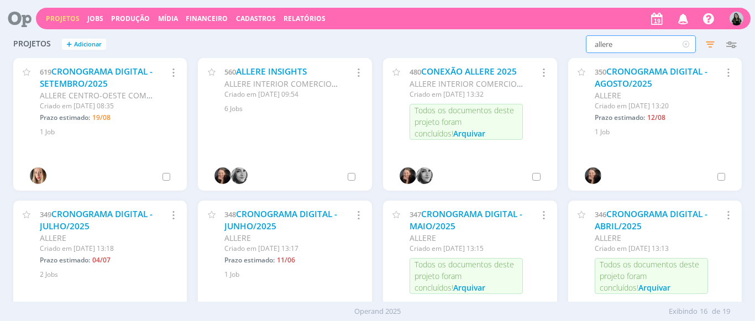
click at [601, 49] on input "allere" at bounding box center [641, 44] width 110 height 18
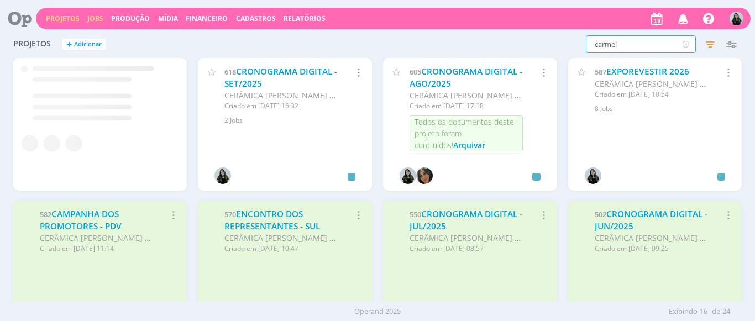
type input "carmel"
click at [95, 20] on link "Jobs" at bounding box center [95, 18] width 16 height 9
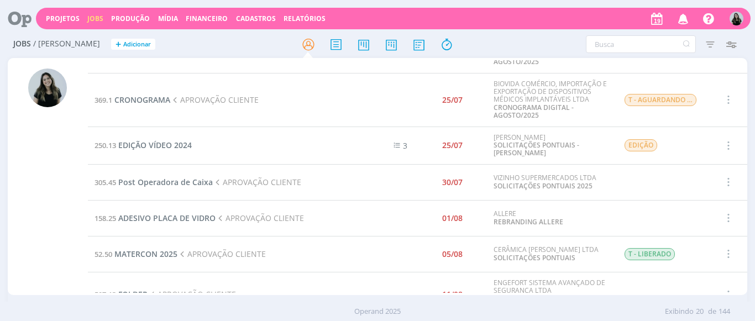
scroll to position [405, 0]
click at [161, 253] on span "MATERCON 2025" at bounding box center [145, 253] width 63 height 10
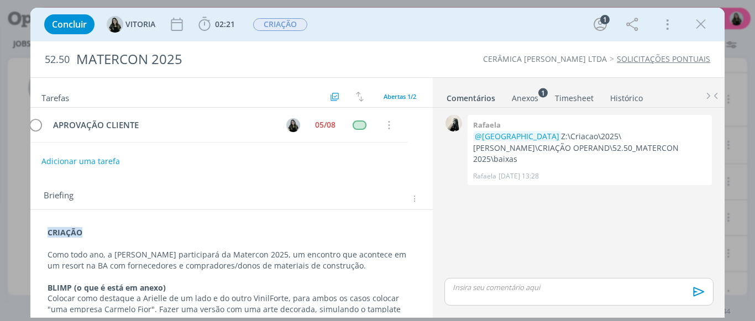
click at [468, 298] on div "dialog" at bounding box center [578, 292] width 268 height 28
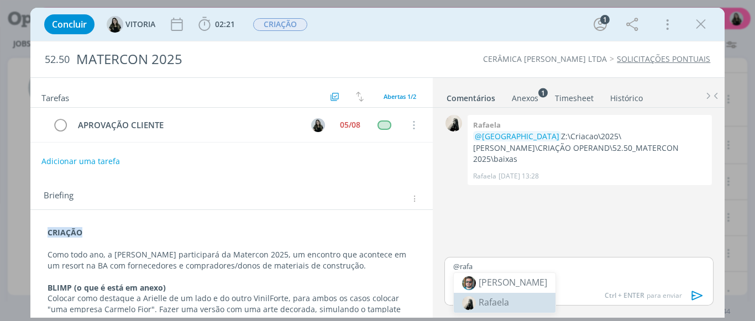
click at [468, 298] on img at bounding box center [469, 303] width 14 height 14
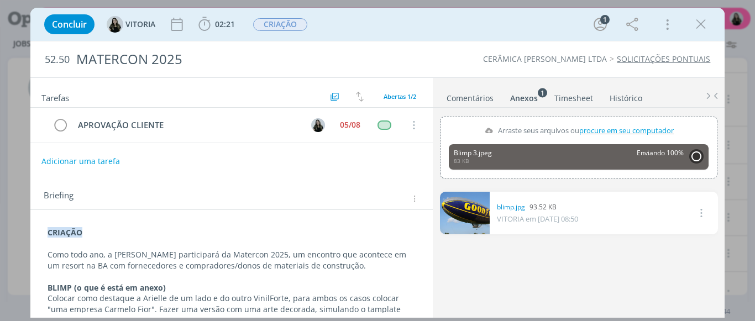
click at [453, 97] on link "Comentários" at bounding box center [470, 96] width 48 height 16
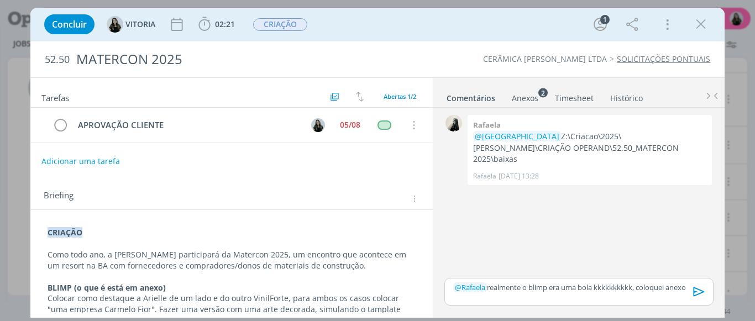
click at [681, 287] on p "﻿ @ Rafaela ﻿ realmente o blimp era uma bola kkkkkkkkkk, coloquei anexo" at bounding box center [578, 287] width 251 height 10
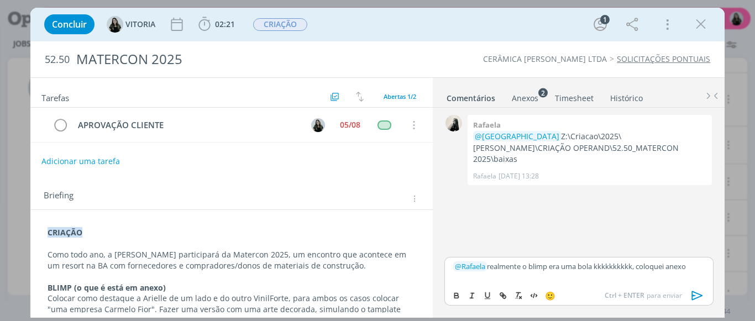
click at [697, 298] on icon "dialog" at bounding box center [696, 295] width 11 height 9
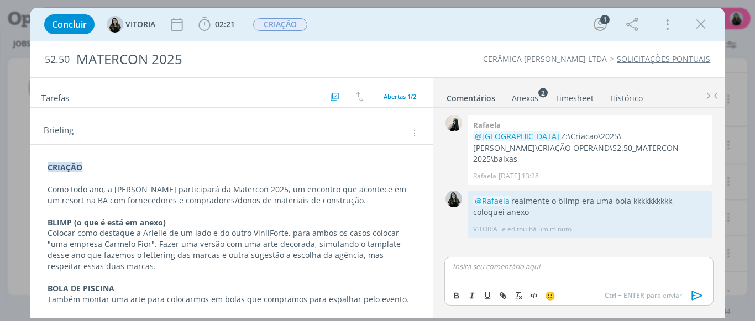
scroll to position [66, 0]
click at [45, 171] on div "CRIAÇÃO Como todo ano, a [PERSON_NAME] participará da Matercon 2025, um encontr…" at bounding box center [231, 254] width 385 height 194
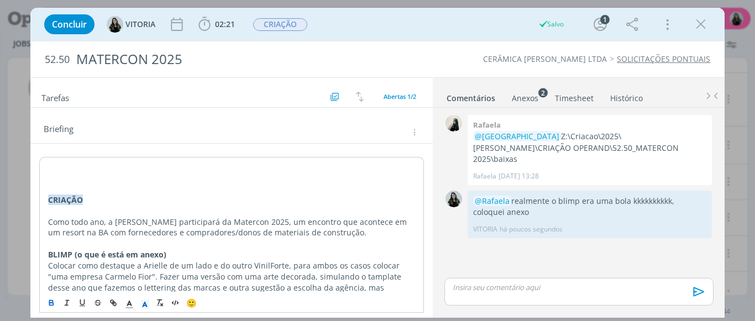
click at [45, 171] on div "﻿ CRIAÇÃO Como todo ano, a [PERSON_NAME] participará da Matercon 2025, um encon…" at bounding box center [231, 271] width 385 height 228
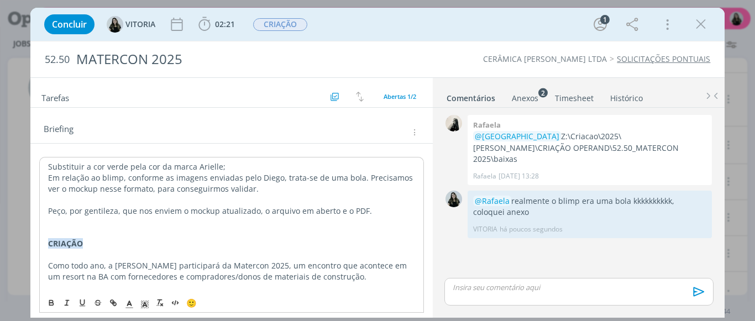
click at [45, 171] on div "Substituir a cor verde pela cor da marca [PERSON_NAME]; Em relação ao blimp, co…" at bounding box center [231, 293] width 385 height 272
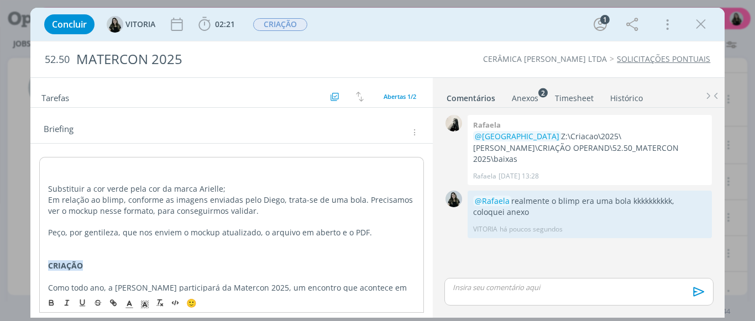
click at [63, 263] on strong "CRIAÇÃO" at bounding box center [65, 265] width 35 height 10
copy strong "CRIAÇÃO"
click at [55, 164] on p "dialog" at bounding box center [231, 166] width 367 height 11
click at [55, 164] on strong "CRIAÇÃO" at bounding box center [65, 166] width 35 height 10
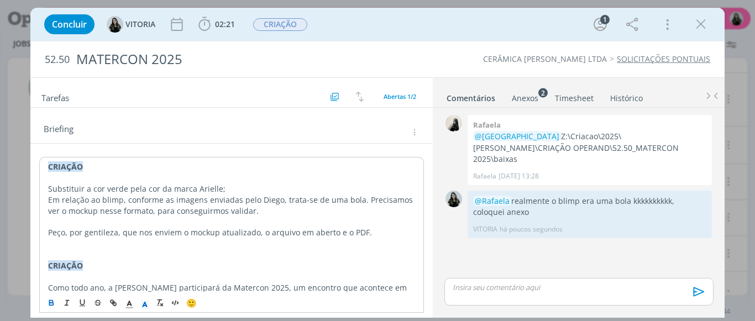
click at [55, 164] on strong "CRIAÇÃO" at bounding box center [65, 166] width 35 height 10
click at [66, 169] on strong "ALTERAÇÃO CLIENTE" at bounding box center [88, 166] width 80 height 10
click at [130, 303] on polyline "dialog" at bounding box center [129, 303] width 4 height 4
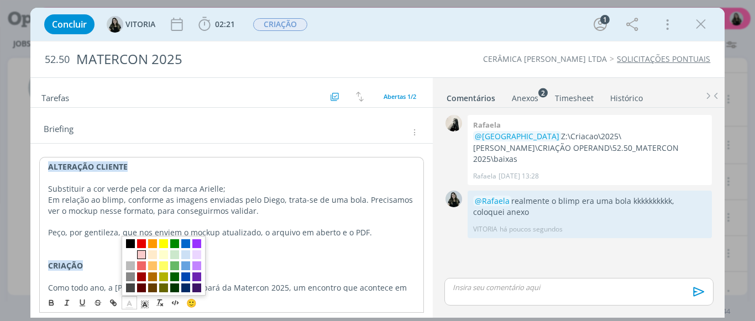
click at [144, 252] on span "dialog" at bounding box center [141, 254] width 9 height 9
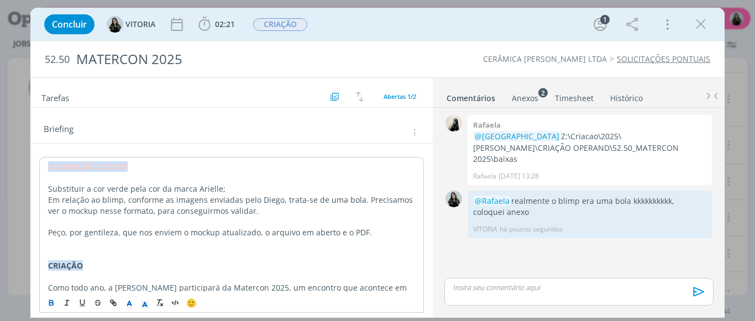
click at [114, 186] on p "Substituir a cor verde pela cor da marca Arielle;" at bounding box center [231, 188] width 367 height 11
click at [92, 166] on strong "ALTERAÇÃO CLIENTE" at bounding box center [88, 166] width 80 height 10
click at [146, 304] on polyline "dialog" at bounding box center [145, 304] width 4 height 4
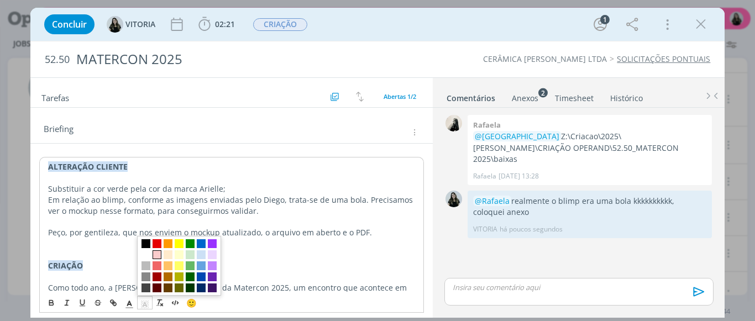
click at [157, 254] on span "dialog" at bounding box center [156, 254] width 9 height 9
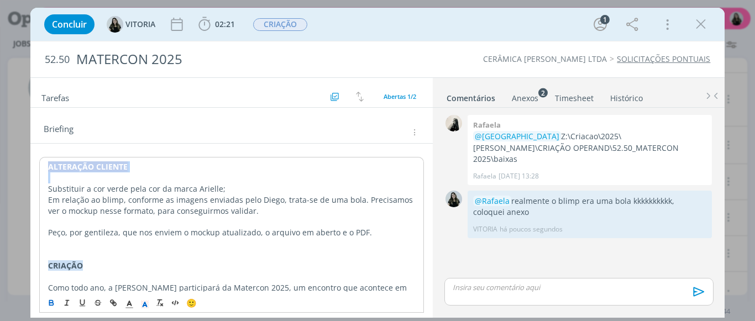
click at [90, 179] on p "dialog" at bounding box center [231, 177] width 367 height 11
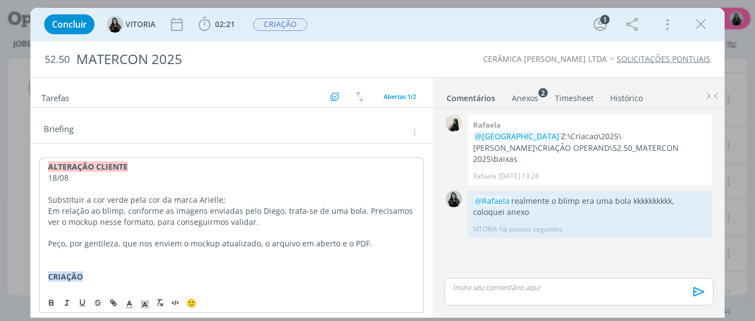
click at [46, 200] on div "ALTERAÇÃO CLIENTE 18/08 Substituir a cor verde pela cor da marca Arielle; Em re…" at bounding box center [231, 309] width 385 height 305
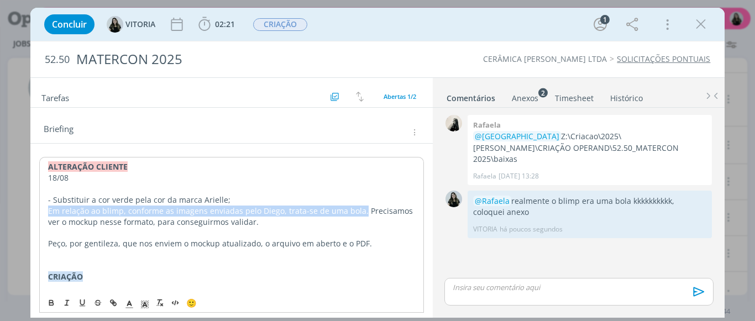
drag, startPoint x: 358, startPoint y: 211, endPoint x: 43, endPoint y: 213, distance: 315.5
click at [43, 213] on div "ALTERAÇÃO CLIENTE 18/08 - Substituir a cor verde pela cor da marca [PERSON_NAME…" at bounding box center [231, 309] width 385 height 305
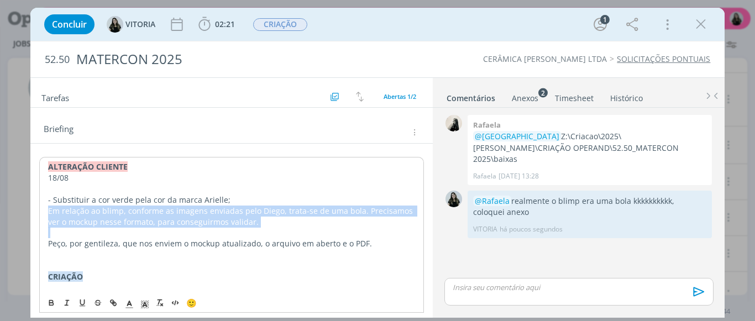
drag, startPoint x: 267, startPoint y: 228, endPoint x: 46, endPoint y: 210, distance: 221.7
click at [46, 210] on div "ALTERAÇÃO CLIENTE 18/08 - Substituir a cor verde pela cor da marca [PERSON_NAME…" at bounding box center [231, 309] width 385 height 305
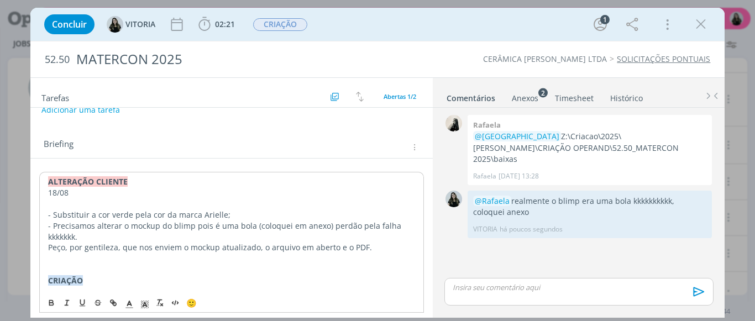
scroll to position [51, 0]
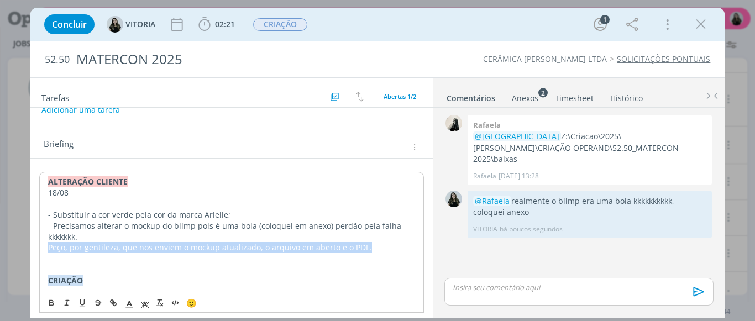
drag, startPoint x: 356, startPoint y: 245, endPoint x: 48, endPoint y: 246, distance: 307.7
click at [48, 246] on p "Peço, por gentileza, que nos enviem o mockup atualizado, o arquivo em aberto e …" at bounding box center [231, 247] width 367 height 11
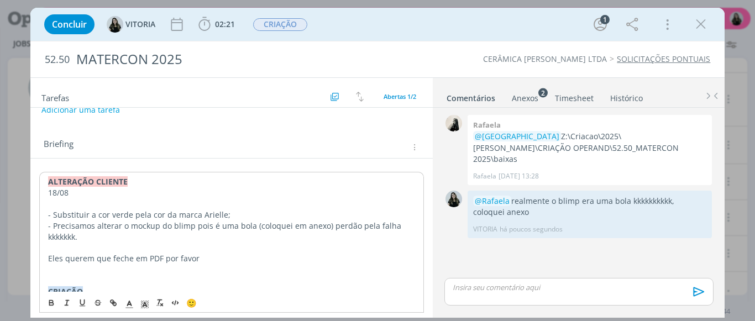
click at [534, 100] on div "Anexos 2" at bounding box center [525, 98] width 27 height 11
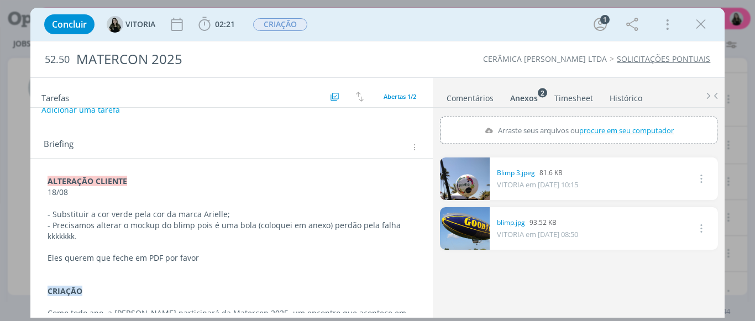
click at [486, 97] on link "Comentários" at bounding box center [470, 96] width 48 height 16
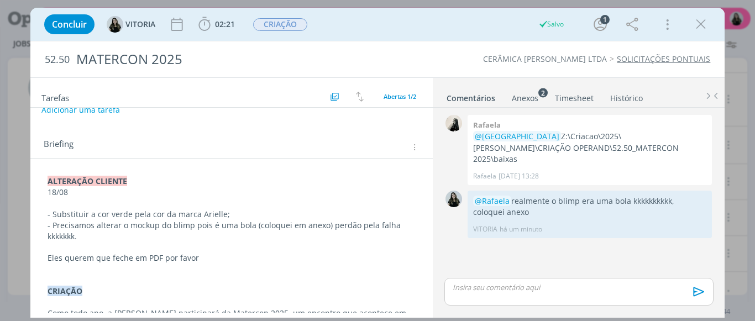
scroll to position [0, 0]
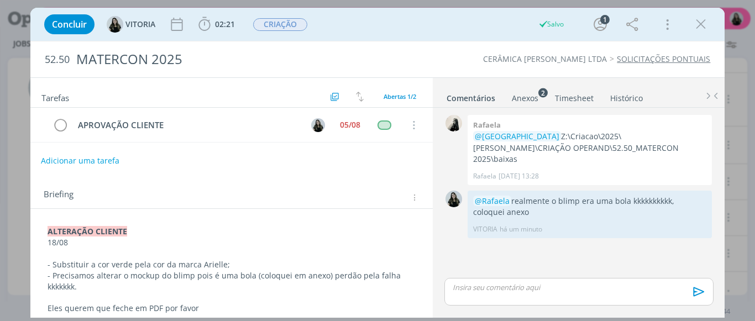
click at [78, 160] on button "Adicionar uma tarefa" at bounding box center [80, 160] width 78 height 19
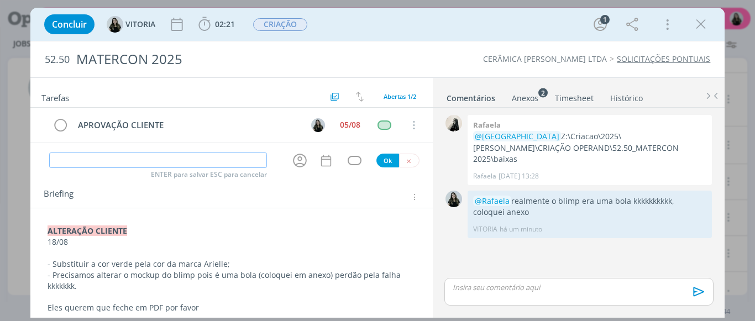
type input "a"
click at [299, 161] on icon "dialog" at bounding box center [299, 160] width 17 height 17
type input "ALTERAÇÃO CLIENTE"
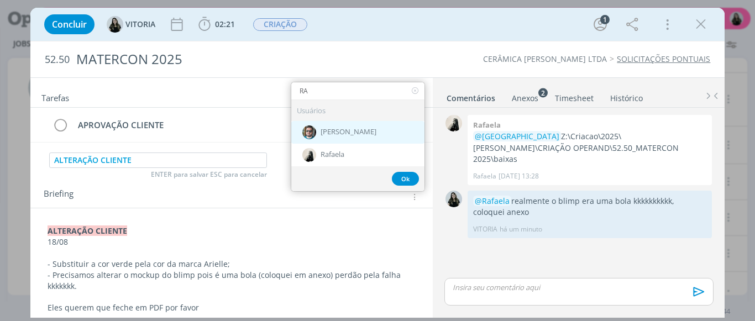
type input "RA"
click at [319, 140] on div "[PERSON_NAME]" at bounding box center [357, 132] width 133 height 23
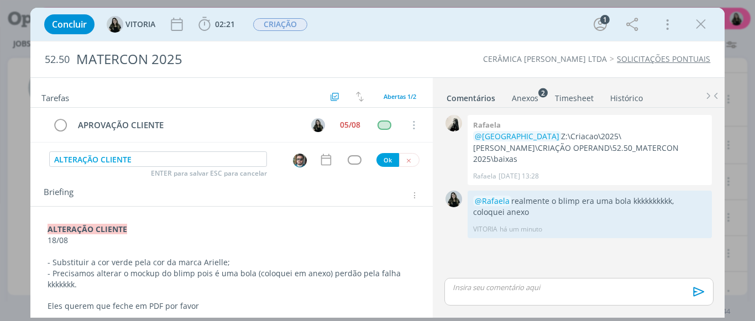
click at [293, 164] on img "dialog" at bounding box center [300, 161] width 14 height 14
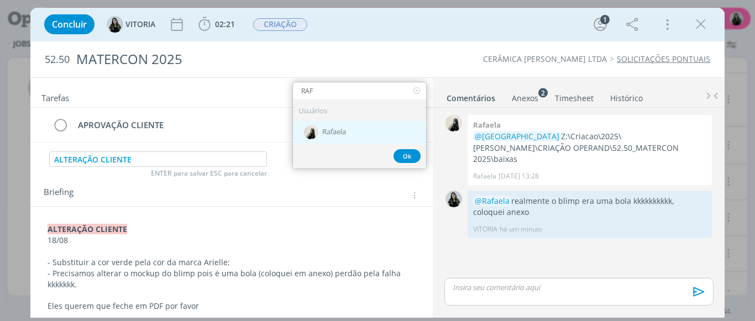
type input "RAF"
click at [306, 140] on div "Rafaela" at bounding box center [359, 132] width 133 height 23
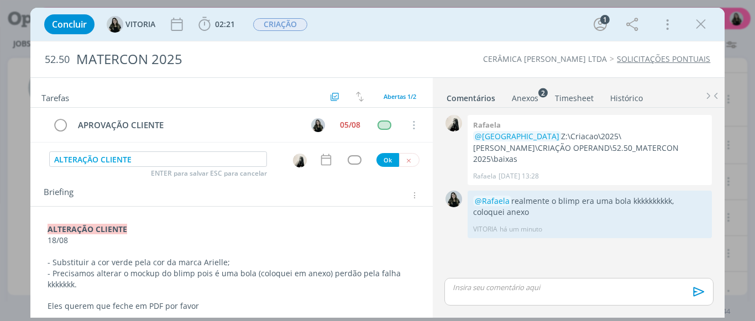
click at [329, 160] on div "dialog" at bounding box center [328, 159] width 19 height 14
click at [319, 159] on icon "dialog" at bounding box center [326, 159] width 14 height 14
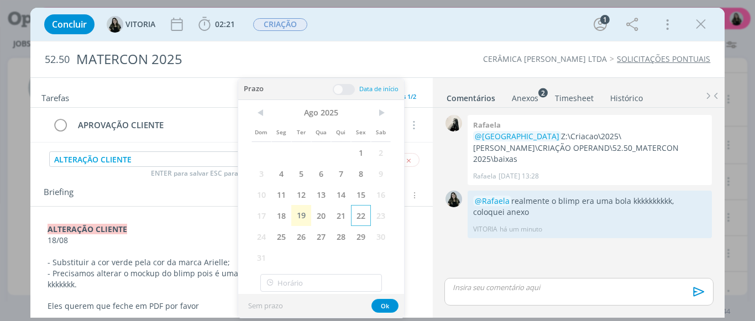
click at [361, 214] on span "22" at bounding box center [361, 215] width 20 height 21
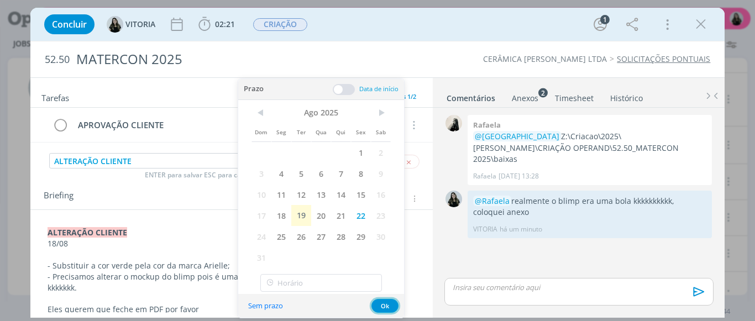
click at [381, 307] on button "Ok" at bounding box center [384, 306] width 27 height 14
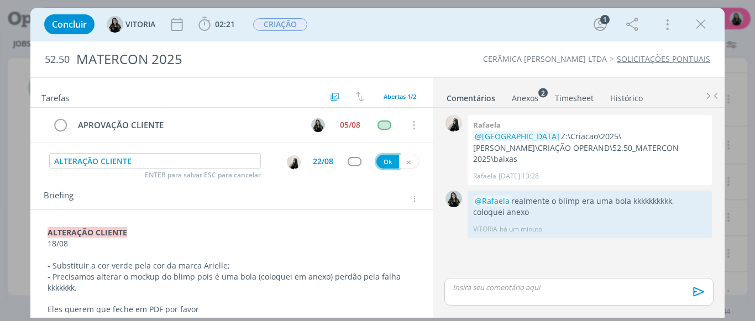
click at [387, 161] on button "Ok" at bounding box center [387, 162] width 23 height 14
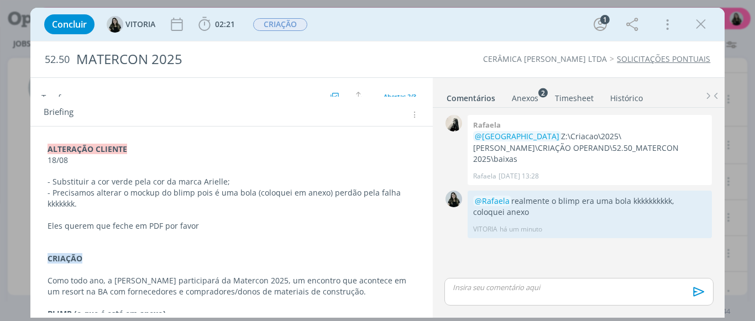
scroll to position [119, 0]
click at [167, 212] on p "dialog" at bounding box center [232, 214] width 368 height 11
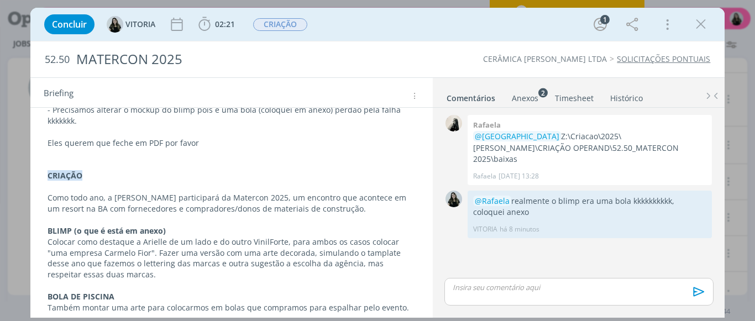
scroll to position [0, 0]
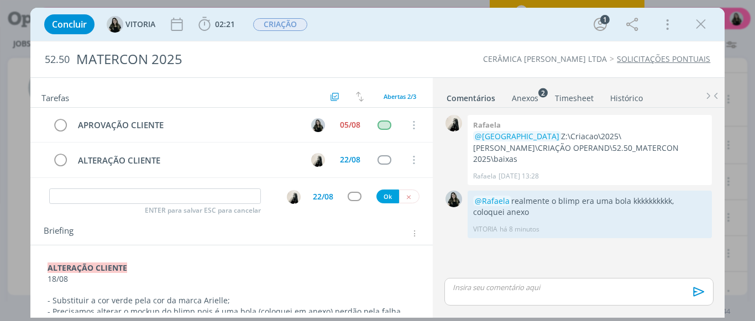
click at [676, 57] on link "SOLICITAÇÕES PONTUAIS" at bounding box center [663, 59] width 93 height 10
click at [405, 194] on icon "dialog" at bounding box center [408, 196] width 7 height 7
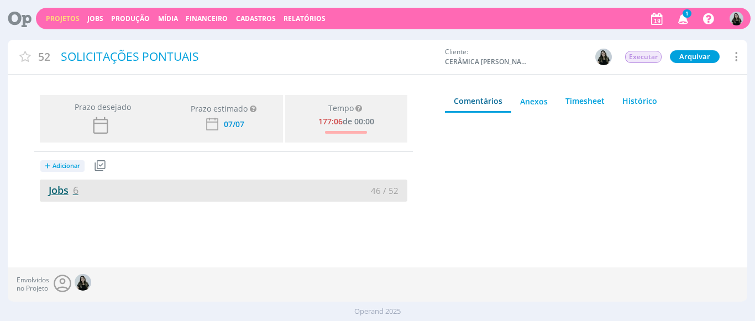
click at [66, 192] on link "Jobs 6" at bounding box center [59, 189] width 39 height 13
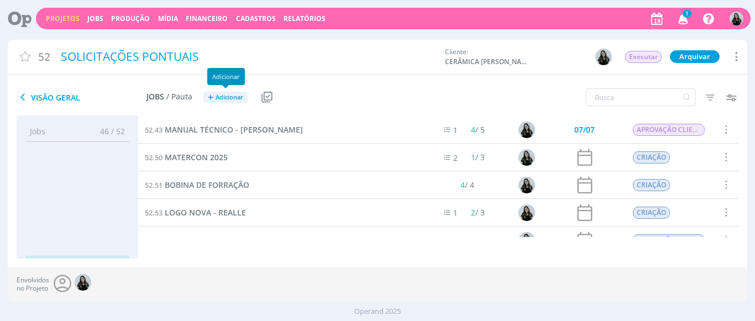
click at [230, 101] on button "+ Adicionar" at bounding box center [225, 98] width 44 height 12
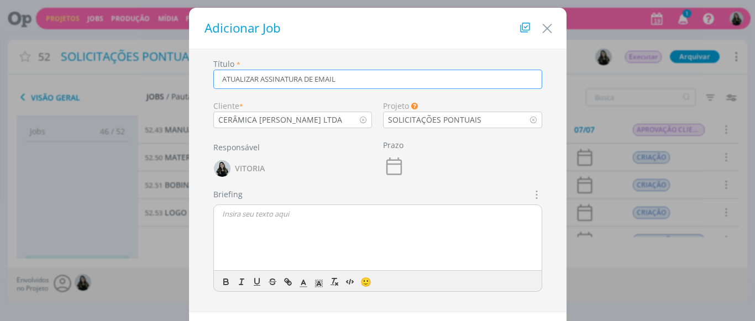
scroll to position [52, 0]
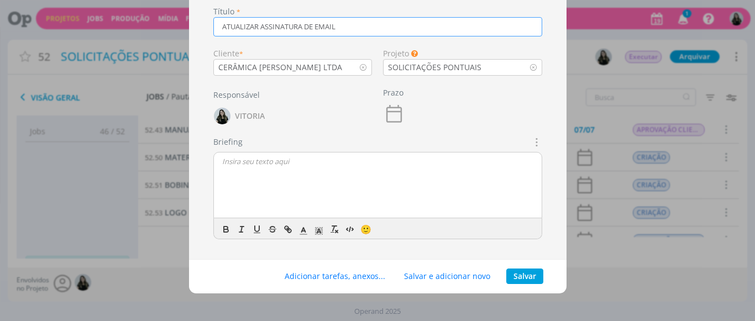
type input "ATUALIZAR ASSINATURA DE EMAIL"
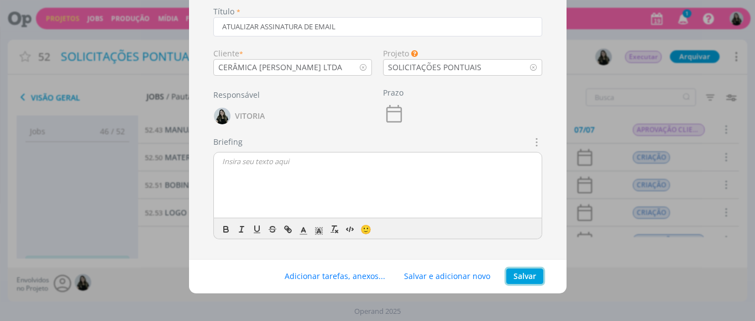
click at [529, 277] on button "Salvar" at bounding box center [524, 275] width 37 height 15
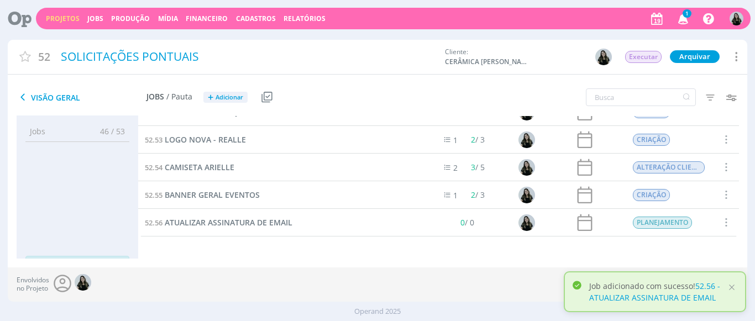
scroll to position [73, 0]
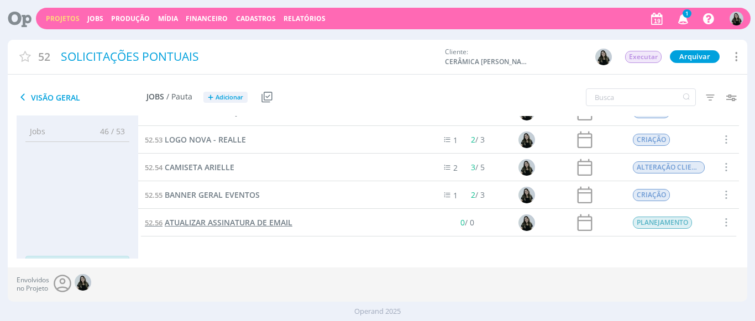
click at [260, 222] on span "ATUALIZAR ASSINATURA DE EMAIL" at bounding box center [229, 222] width 128 height 10
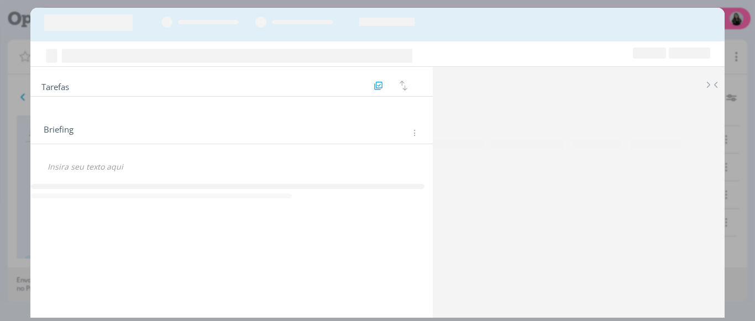
click at [212, 193] on div "Briefing Briefings Predefinidos Versões do Briefing Ver Briefing do Projeto 🙂" at bounding box center [231, 159] width 403 height 90
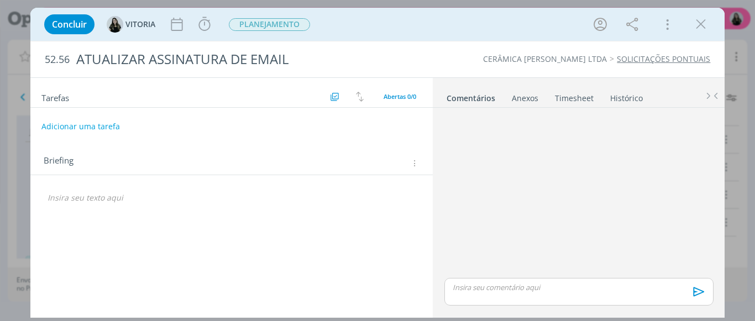
click at [166, 201] on p "dialog" at bounding box center [232, 197] width 368 height 11
click at [120, 200] on p "CRIAÇÃO" at bounding box center [231, 198] width 367 height 11
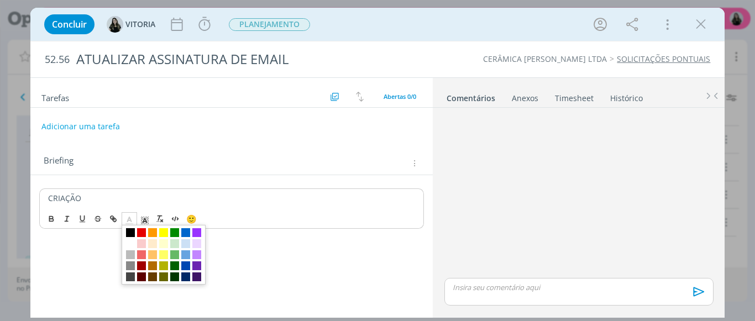
click at [125, 222] on icon "dialog" at bounding box center [129, 220] width 10 height 10
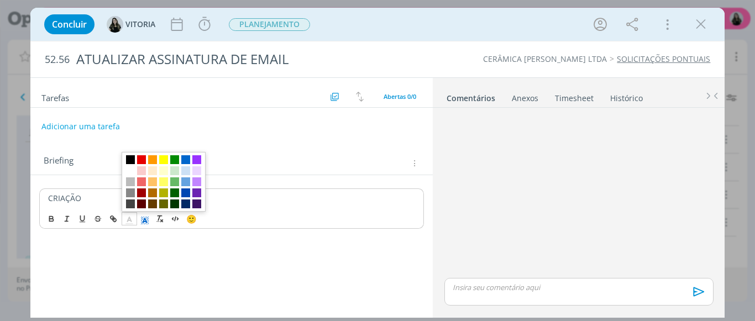
click at [140, 224] on span "dialog" at bounding box center [144, 218] width 15 height 13
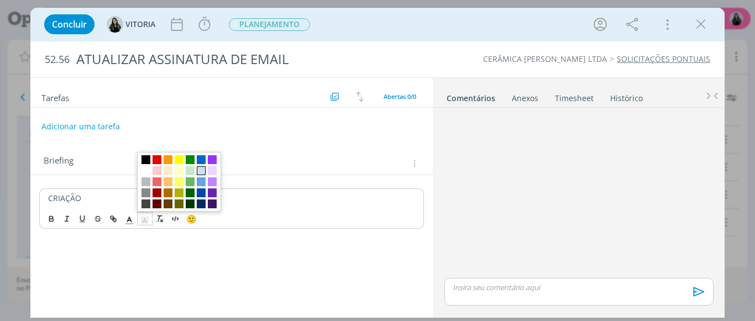
click at [200, 170] on span "dialog" at bounding box center [201, 170] width 9 height 9
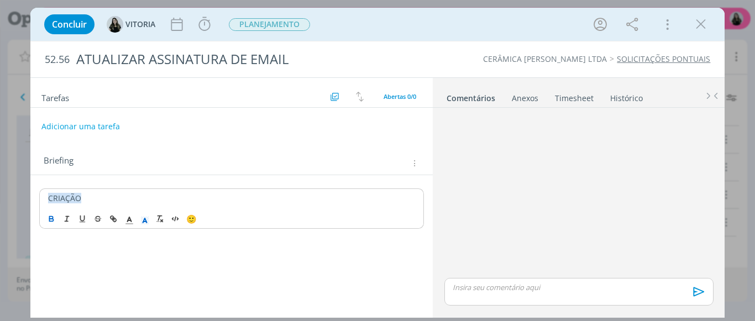
click at [50, 218] on icon "dialog" at bounding box center [51, 218] width 9 height 9
click at [110, 193] on p "CRIAÇÃO" at bounding box center [231, 198] width 367 height 11
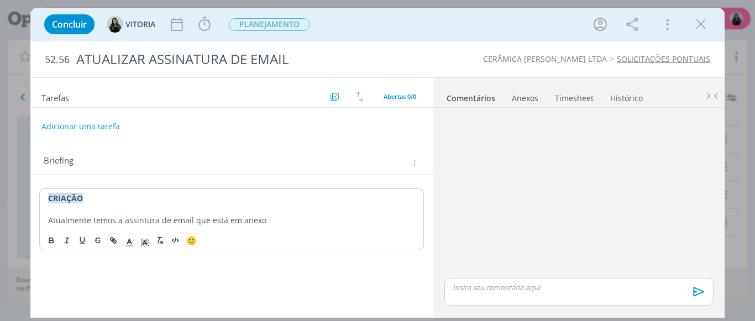
click at [144, 223] on p "Atualmente temos a assintura de email que está em anexo" at bounding box center [231, 220] width 367 height 11
click at [141, 223] on p "Atualmente temos a assintura de email que está em anexo" at bounding box center [231, 220] width 367 height 11
click at [283, 221] on p "Atualmente temos a assinatura de email que está em anexo" at bounding box center [231, 220] width 367 height 11
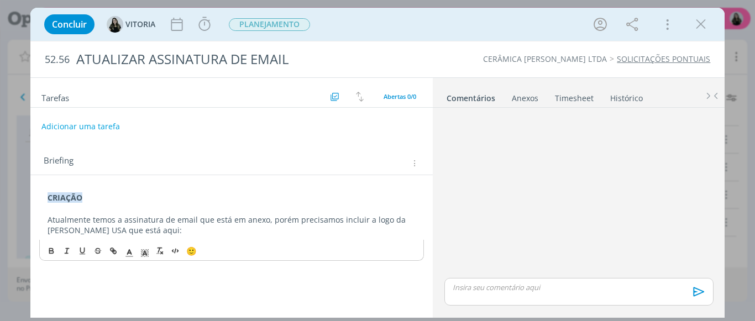
click at [162, 235] on p "Atualmente temos a assinatura de email que está em anexo, porém precisamos incl…" at bounding box center [232, 225] width 368 height 22
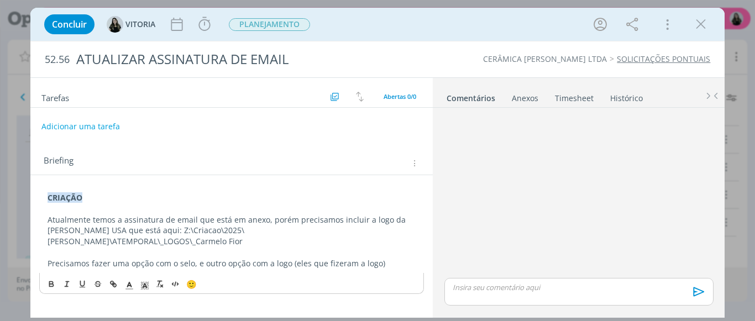
click at [396, 258] on p "Precisamos fazer uma opção com o selo, e outro opção com a logo (eles que fizer…" at bounding box center [232, 263] width 368 height 11
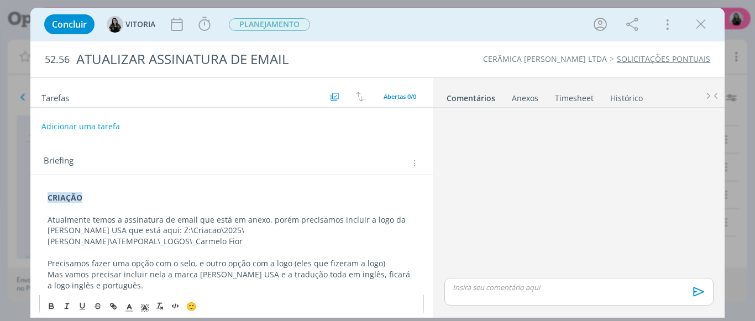
click at [519, 101] on div "Anexos 0" at bounding box center [525, 98] width 27 height 11
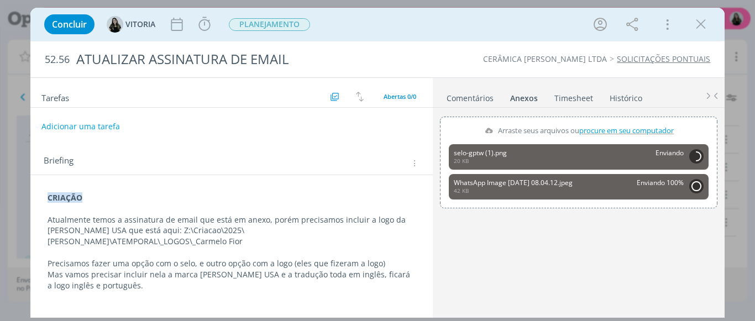
click at [476, 233] on div "dialog" at bounding box center [578, 266] width 277 height 98
click at [159, 281] on div "CRIAÇÃO Atualmente temos a assinatura de email que está em anexo, porém precisa…" at bounding box center [231, 241] width 385 height 107
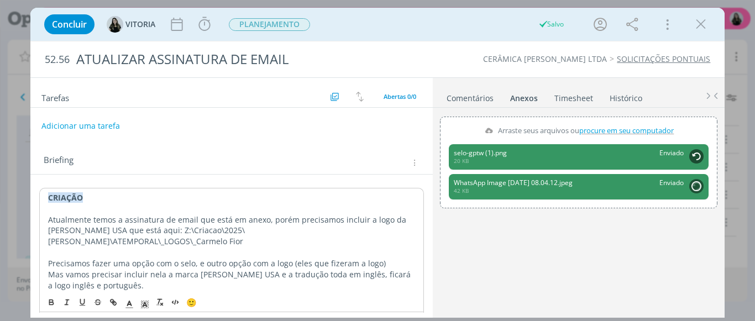
scroll to position [30, 0]
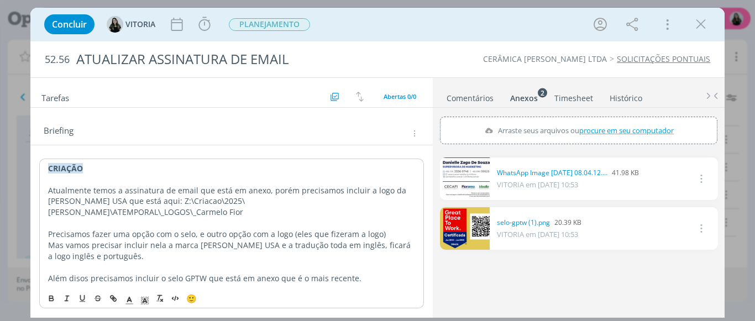
click at [89, 279] on p "Além disos precisamos incluir o selo GPTW que está em anexo que é o mais recent…" at bounding box center [231, 278] width 367 height 11
click at [147, 279] on p "Além disso precisamos incluir o selo GPTW que está em anexo que é o mais recent…" at bounding box center [231, 278] width 367 height 11
click at [369, 279] on p "Além disso precisamos substituir o selo GPTW que está em anexo que é o mais rec…" at bounding box center [231, 278] width 367 height 11
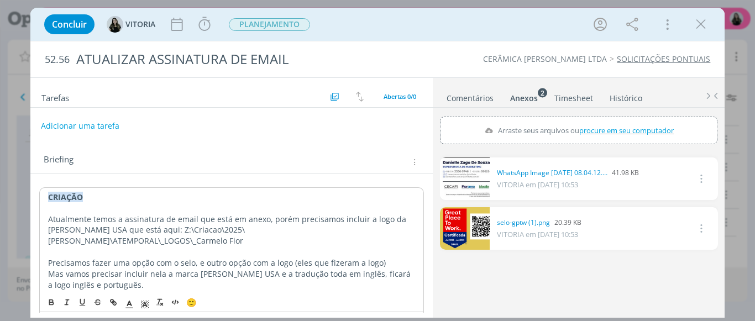
click at [96, 120] on button "Adicionar uma tarefa" at bounding box center [80, 126] width 78 height 19
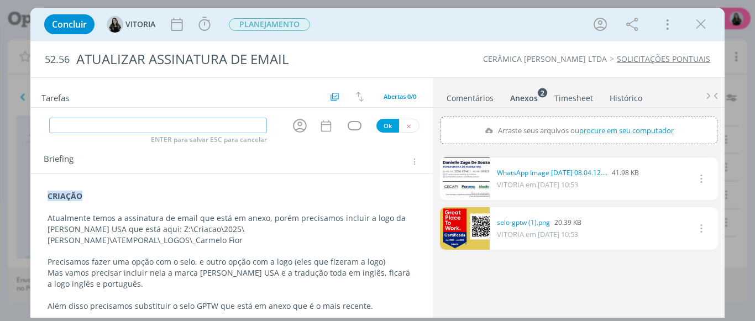
type input "c"
type input "CRIAÇÃO"
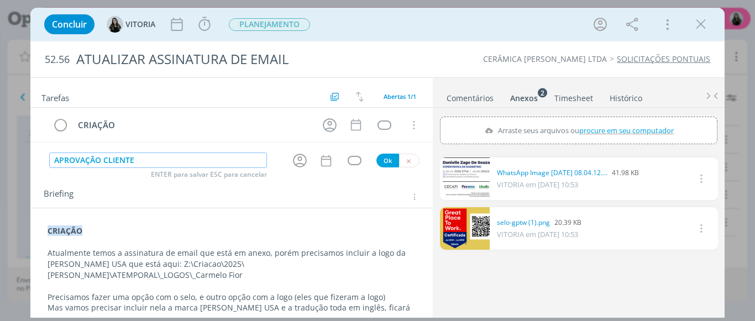
type input "APROVAÇÃO CLIENTE"
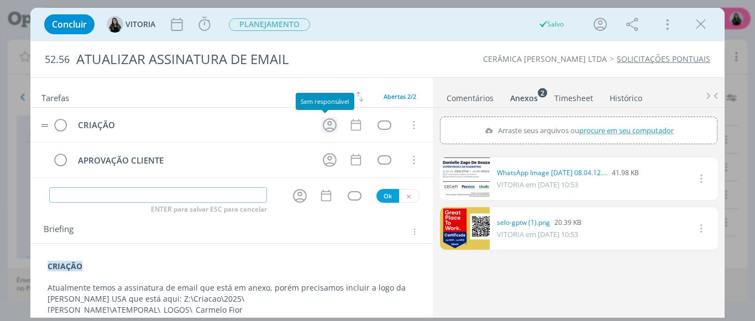
click at [329, 129] on icon "dialog" at bounding box center [330, 125] width 14 height 14
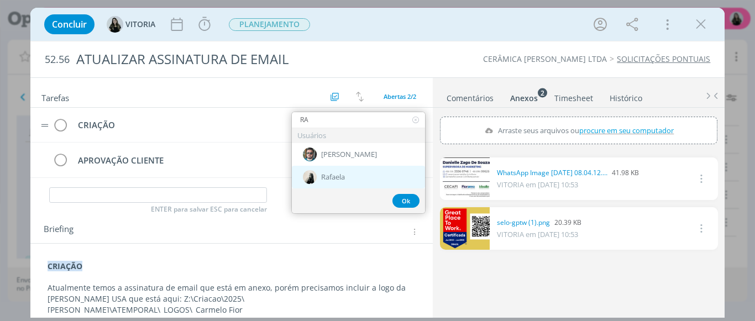
type input "RA"
click at [341, 169] on div "Rafaela" at bounding box center [358, 177] width 133 height 23
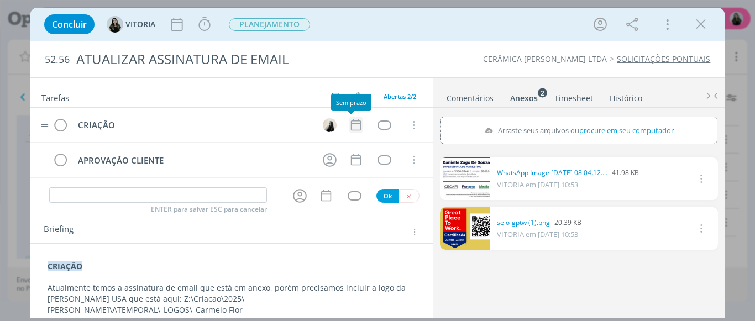
click at [351, 127] on icon "dialog" at bounding box center [356, 125] width 10 height 12
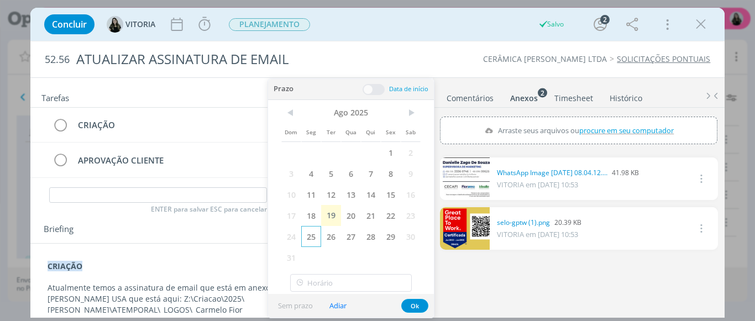
click at [314, 238] on span "25" at bounding box center [311, 236] width 20 height 21
click at [420, 309] on button "Ok" at bounding box center [414, 306] width 27 height 14
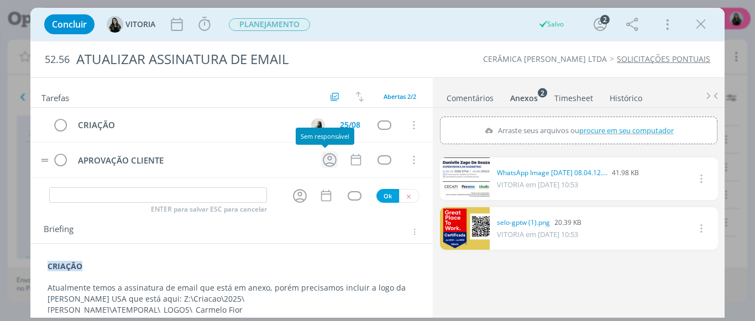
click at [323, 165] on icon "dialog" at bounding box center [330, 160] width 14 height 14
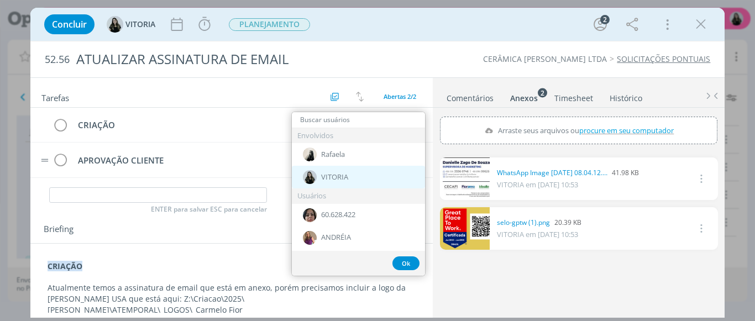
click at [330, 179] on span "VITORIA" at bounding box center [334, 177] width 27 height 9
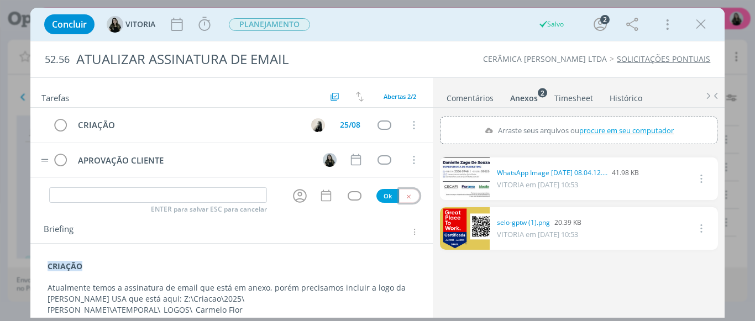
click at [400, 199] on button "dialog" at bounding box center [409, 196] width 20 height 14
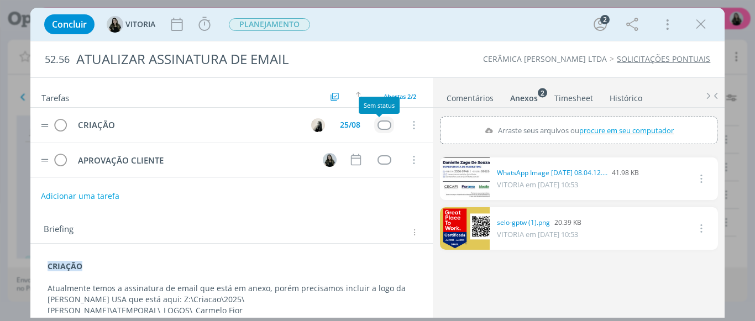
click at [377, 127] on div "dialog" at bounding box center [384, 124] width 14 height 9
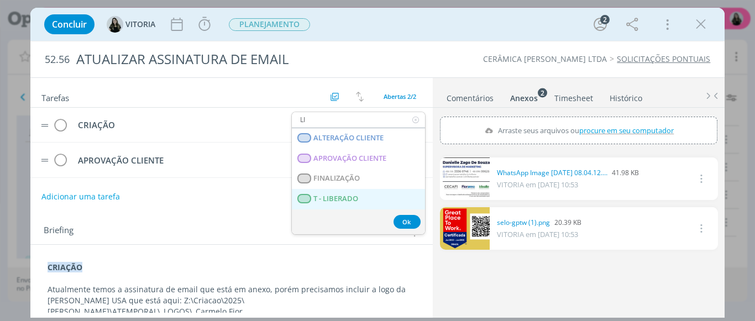
type input "LI"
click at [360, 198] on LIBERADO "T - LIBERADO" at bounding box center [358, 199] width 133 height 20
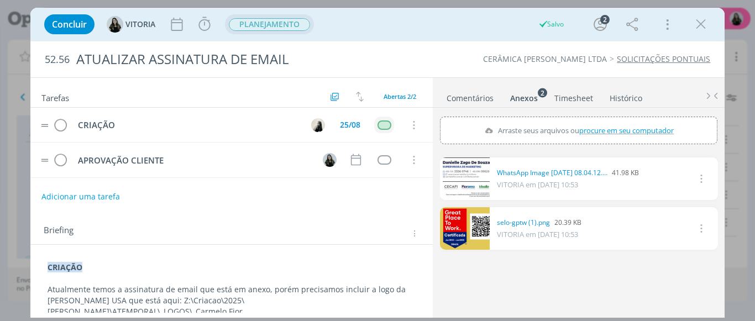
click at [244, 22] on span "PLANEJAMENTO" at bounding box center [269, 24] width 81 height 13
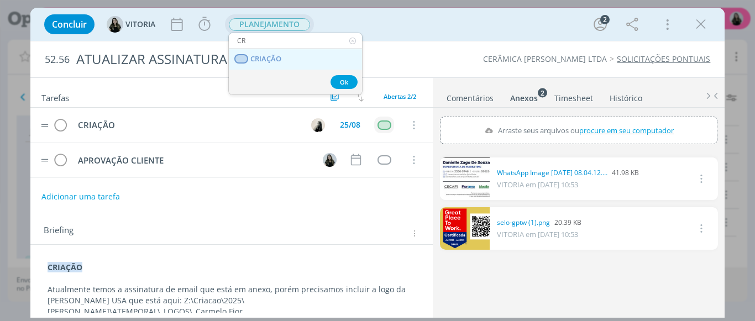
type input "CR"
click at [262, 52] on link "CRIAÇÃO" at bounding box center [295, 59] width 133 height 20
